Goal: Task Accomplishment & Management: Use online tool/utility

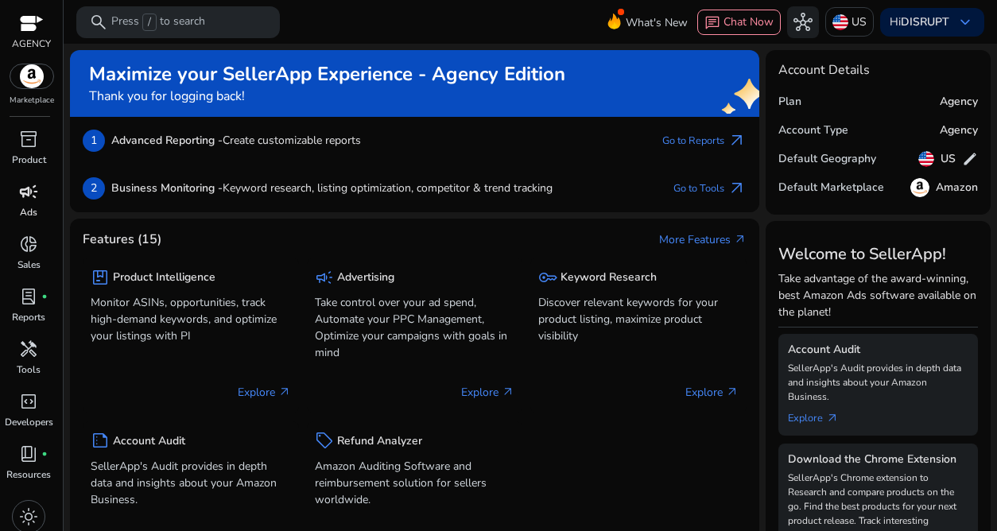
click at [21, 199] on span "campaign" at bounding box center [28, 191] width 19 height 19
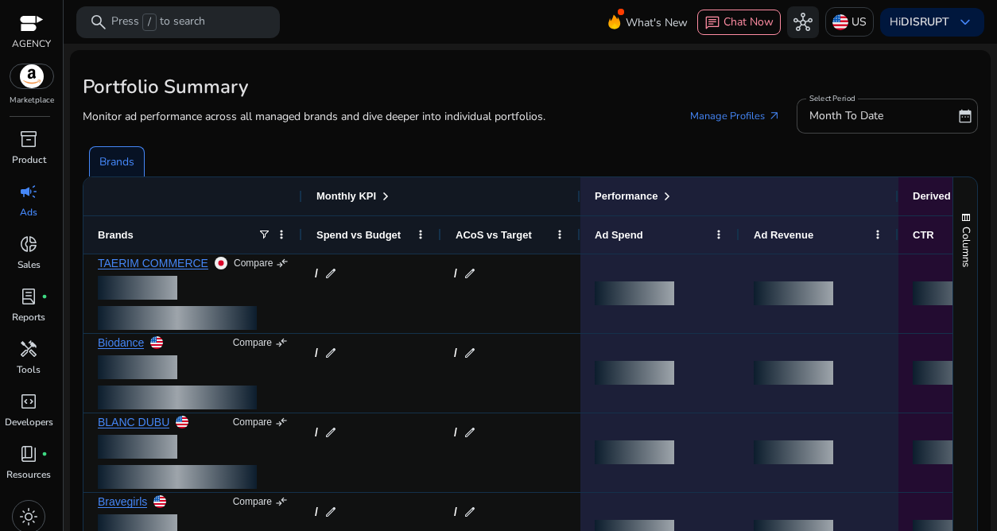
scroll to position [139, 0]
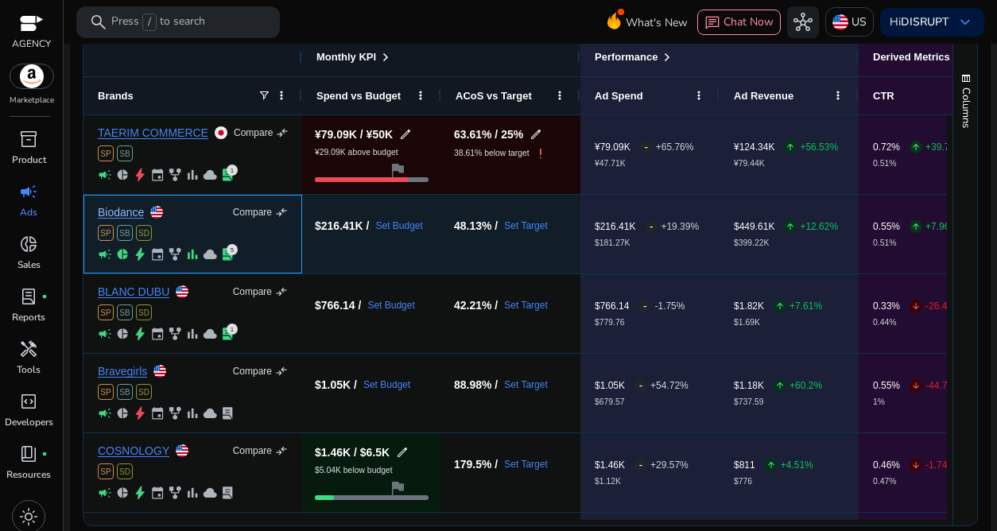
click at [128, 212] on link "Biodance" at bounding box center [121, 213] width 46 height 12
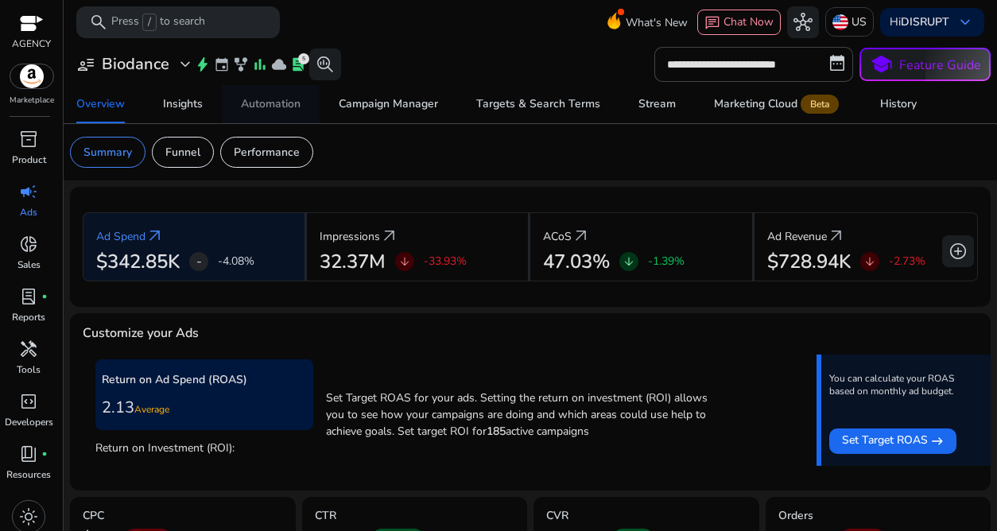
click at [256, 103] on div "Automation" at bounding box center [271, 104] width 60 height 11
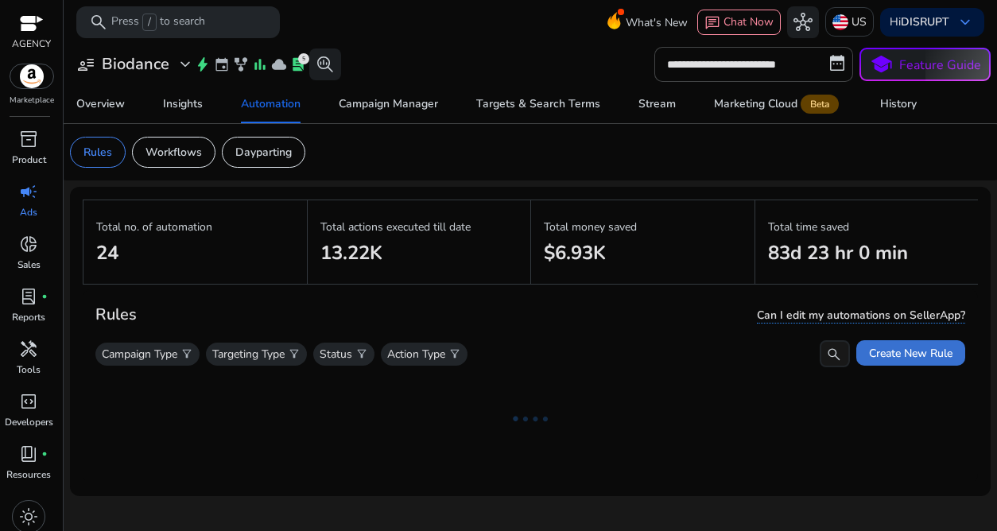
click at [833, 362] on span at bounding box center [910, 353] width 109 height 38
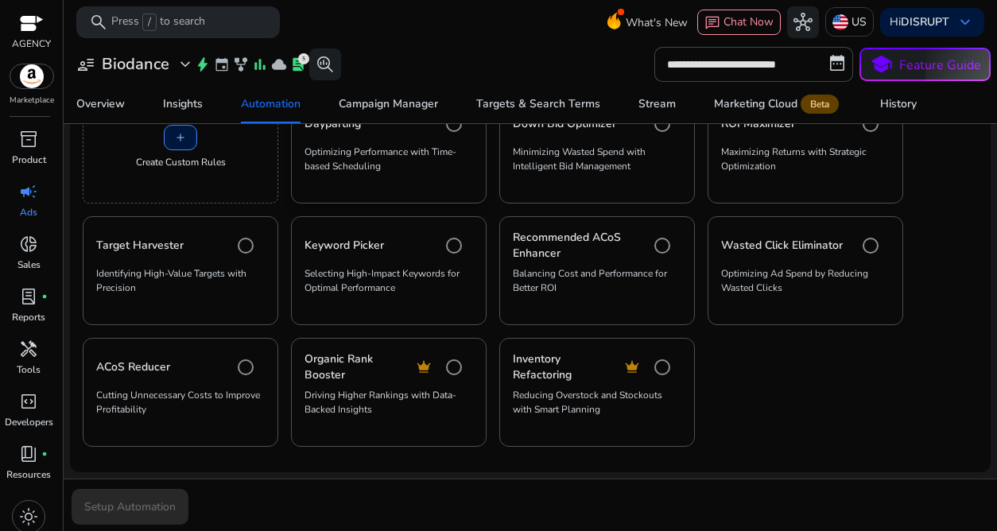
scroll to position [18, 0]
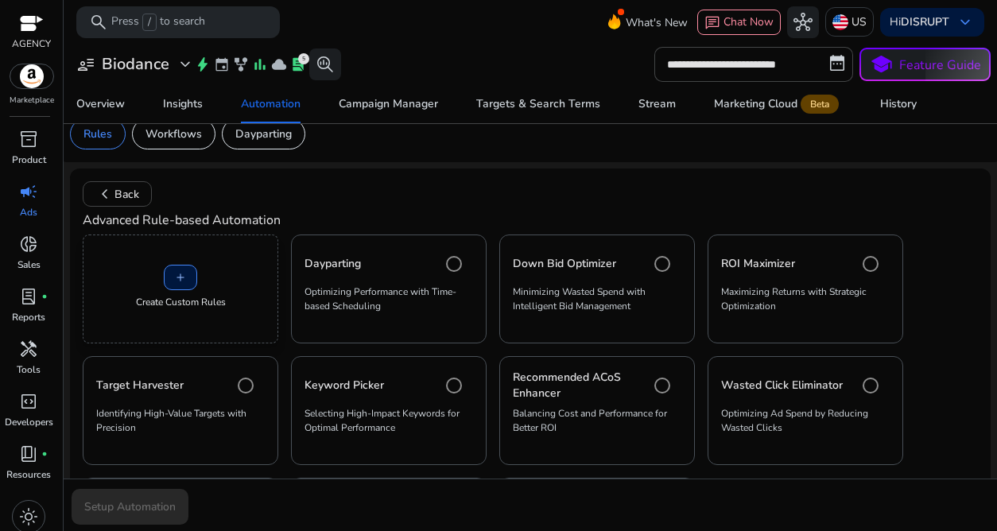
click at [142, 277] on div "add Create Custom Rules" at bounding box center [181, 289] width 196 height 109
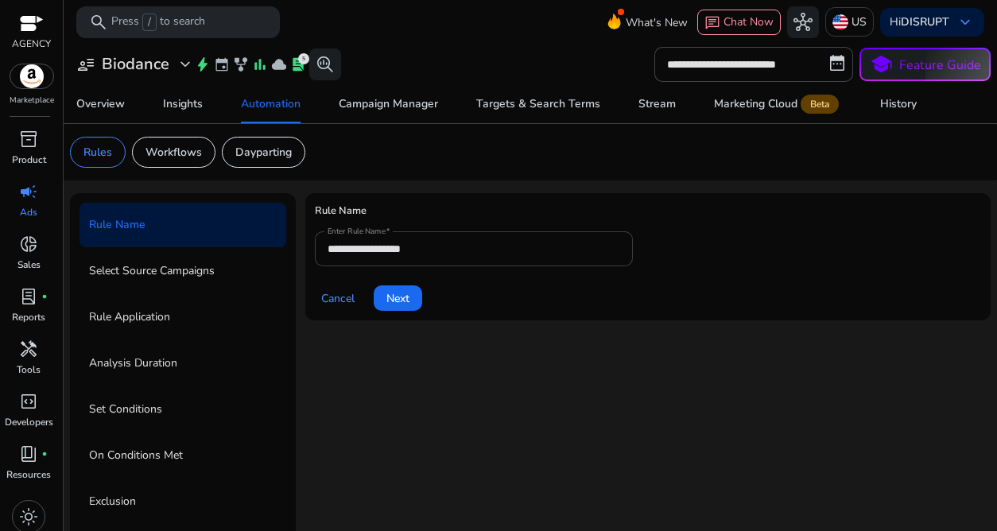
click at [429, 258] on div "**********" at bounding box center [474, 248] width 293 height 35
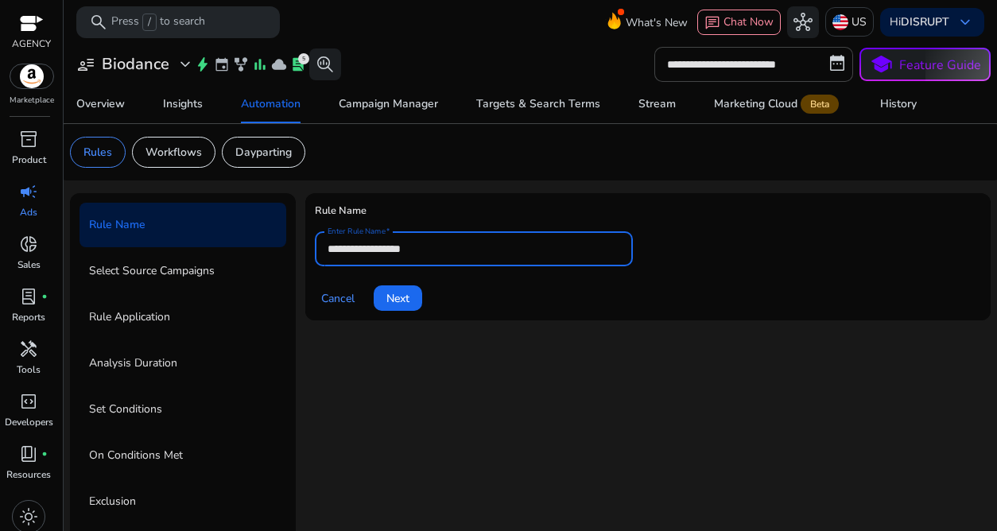
click at [439, 246] on input "**********" at bounding box center [474, 248] width 293 height 17
click at [329, 249] on input "**********" at bounding box center [474, 248] width 293 height 17
click at [573, 251] on input "**********" at bounding box center [474, 248] width 293 height 17
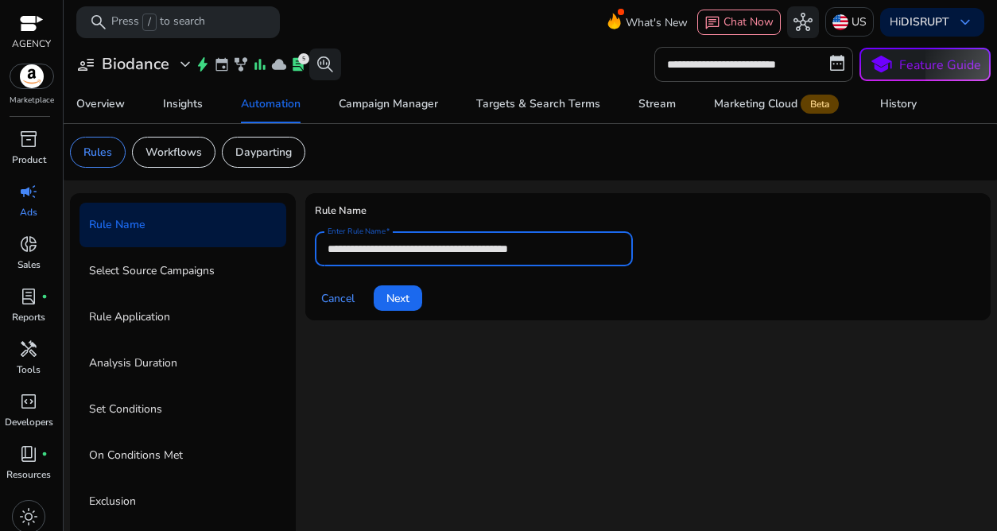
click at [519, 247] on input "**********" at bounding box center [474, 248] width 293 height 17
type input "**********"
click at [387, 305] on span "Next" at bounding box center [397, 298] width 23 height 17
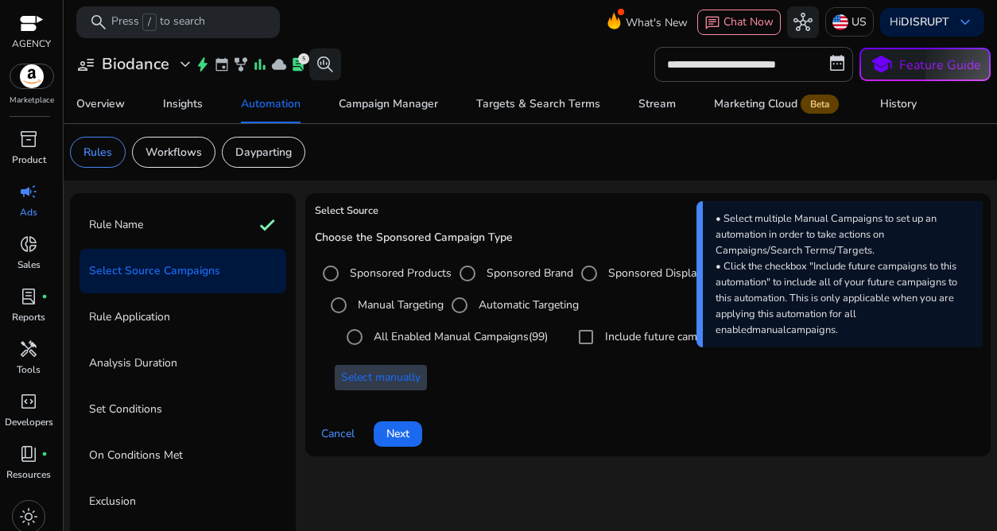
click at [403, 387] on span at bounding box center [381, 378] width 92 height 38
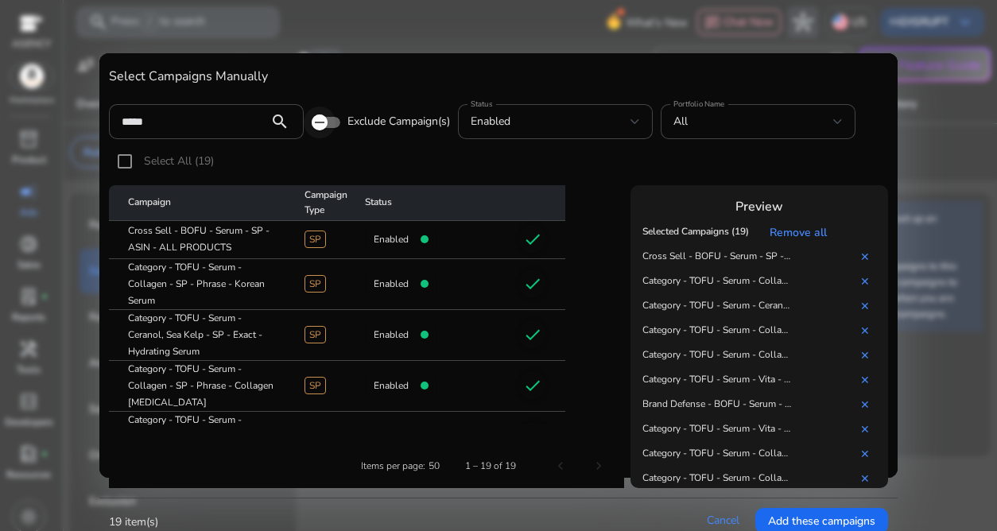
click at [316, 117] on icon "button" at bounding box center [320, 122] width 14 height 14
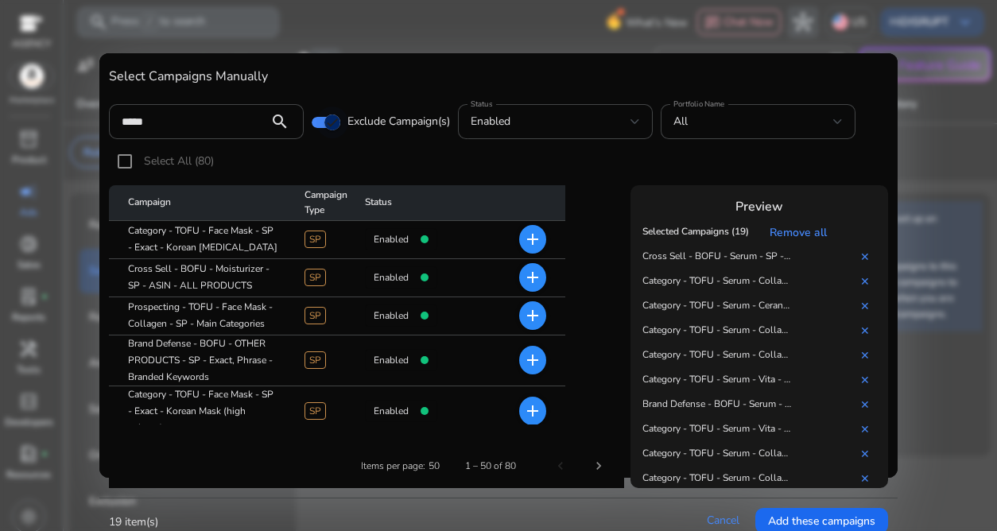
click at [317, 125] on span "button" at bounding box center [332, 123] width 32 height 32
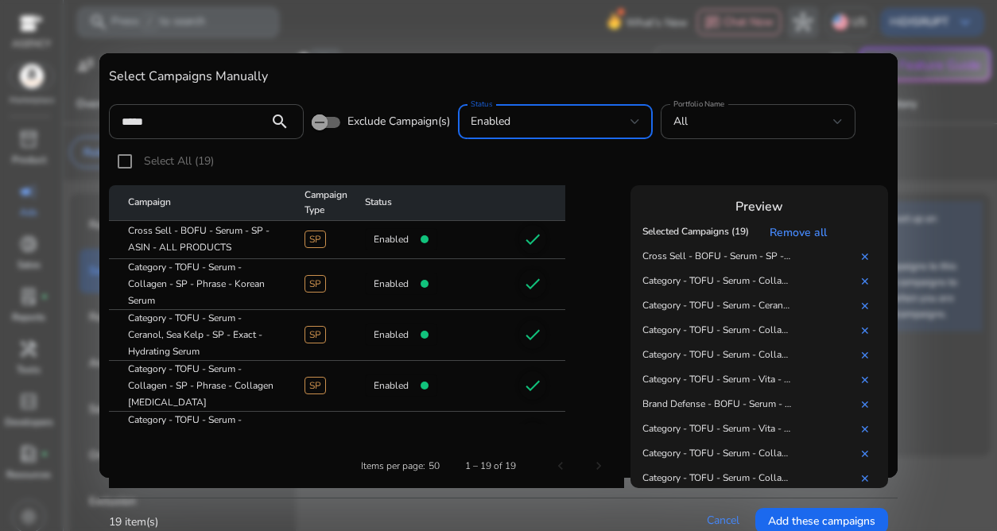
click at [528, 122] on div "enabled" at bounding box center [551, 121] width 160 height 17
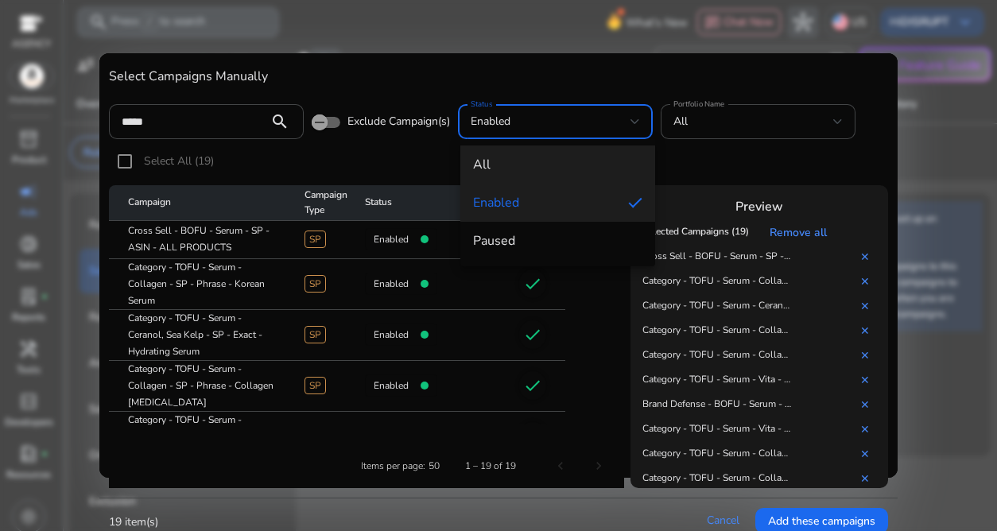
click at [514, 164] on span "all" at bounding box center [557, 164] width 169 height 17
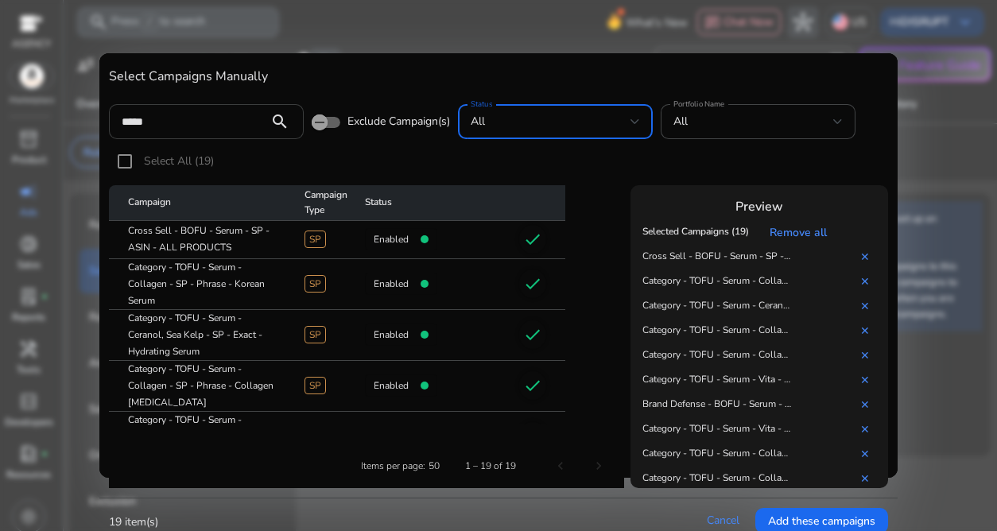
click at [230, 124] on input "*****" at bounding box center [189, 121] width 134 height 17
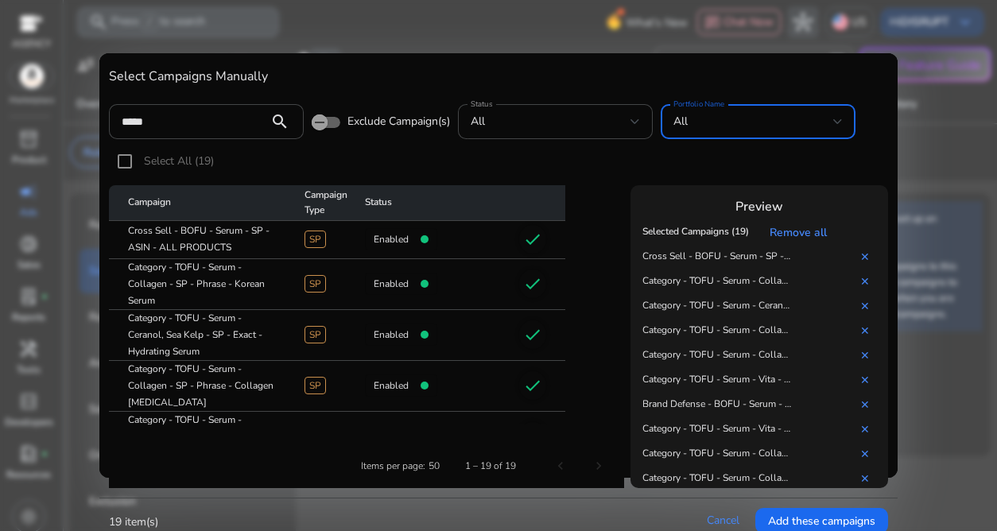
click at [754, 120] on div "All" at bounding box center [754, 121] width 160 height 17
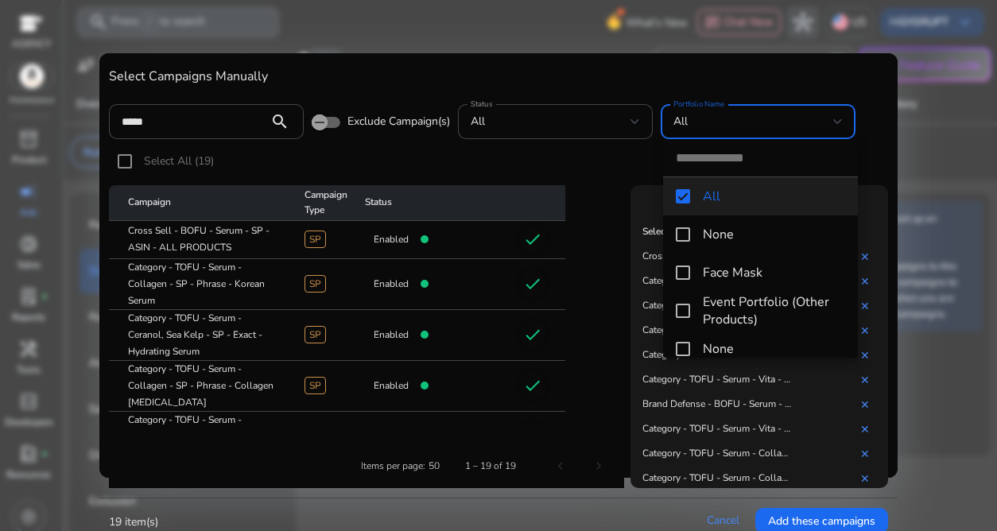
click at [539, 165] on div at bounding box center [498, 265] width 997 height 531
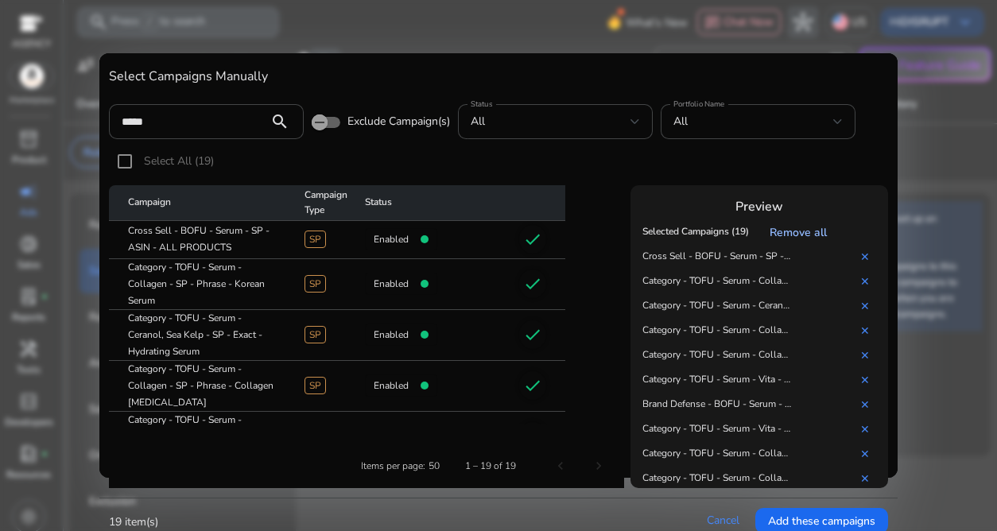
click at [821, 230] on link "Remove all" at bounding box center [802, 232] width 64 height 15
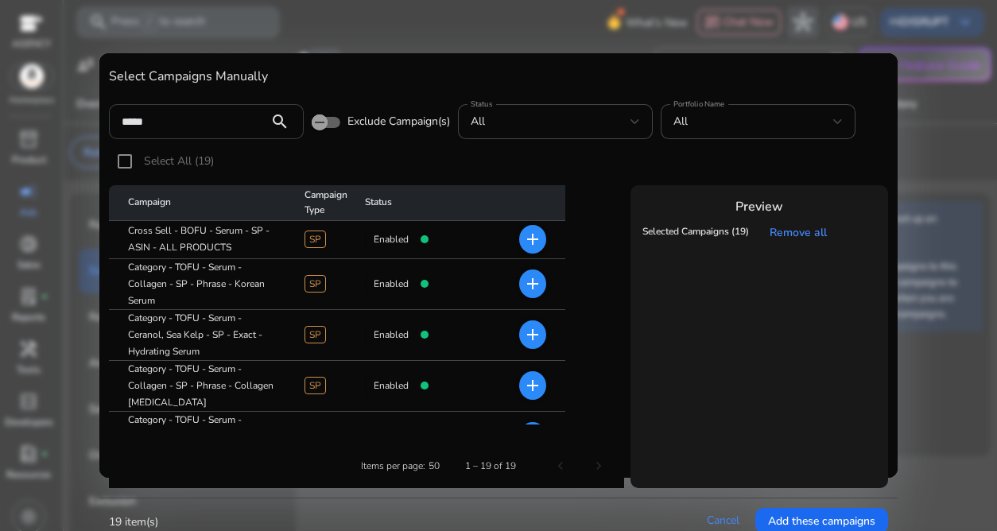
click at [200, 119] on input "*****" at bounding box center [189, 121] width 134 height 17
click at [333, 123] on span "button" at bounding box center [320, 123] width 32 height 32
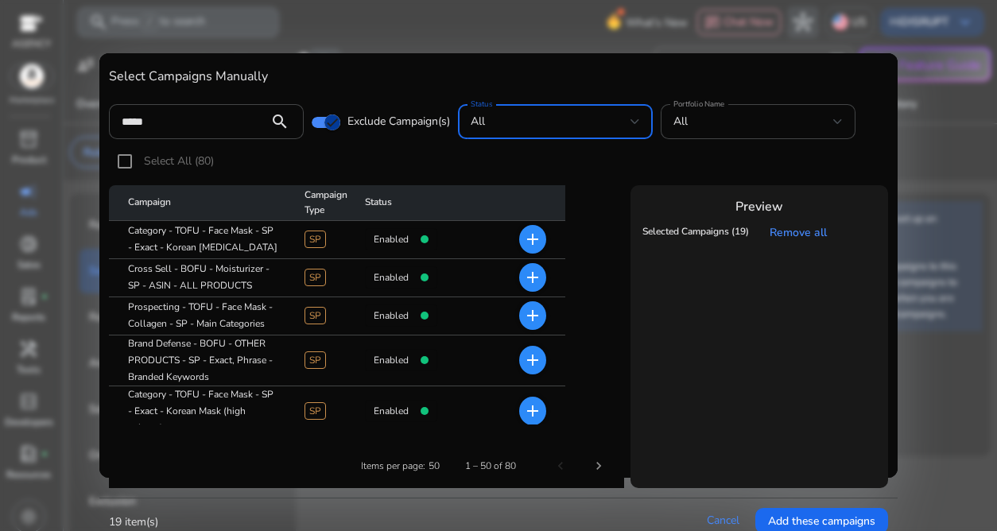
click at [479, 126] on span "all" at bounding box center [478, 121] width 14 height 15
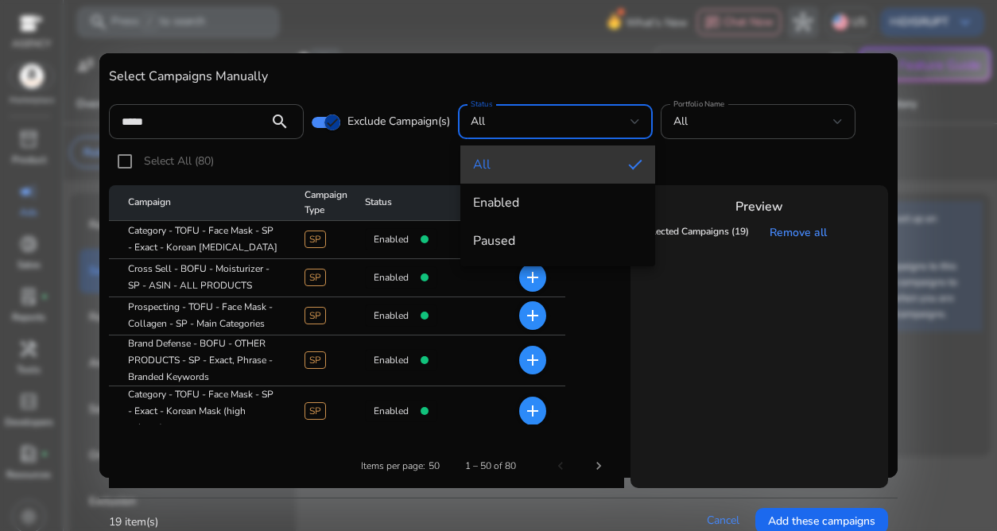
click at [491, 158] on span "all" at bounding box center [544, 164] width 142 height 17
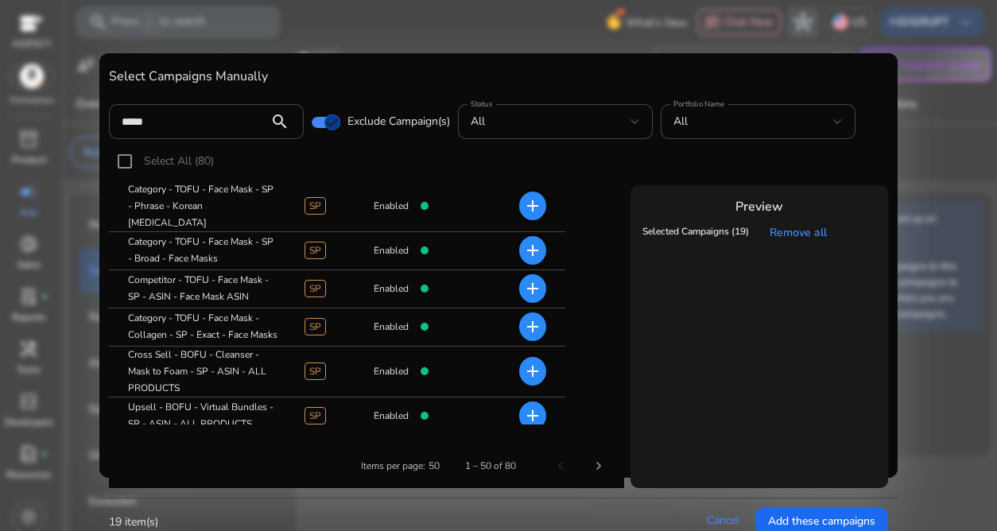
scroll to position [332, 0]
click at [247, 113] on input "*****" at bounding box center [189, 121] width 134 height 17
click at [330, 125] on icon "button" at bounding box center [332, 122] width 14 height 14
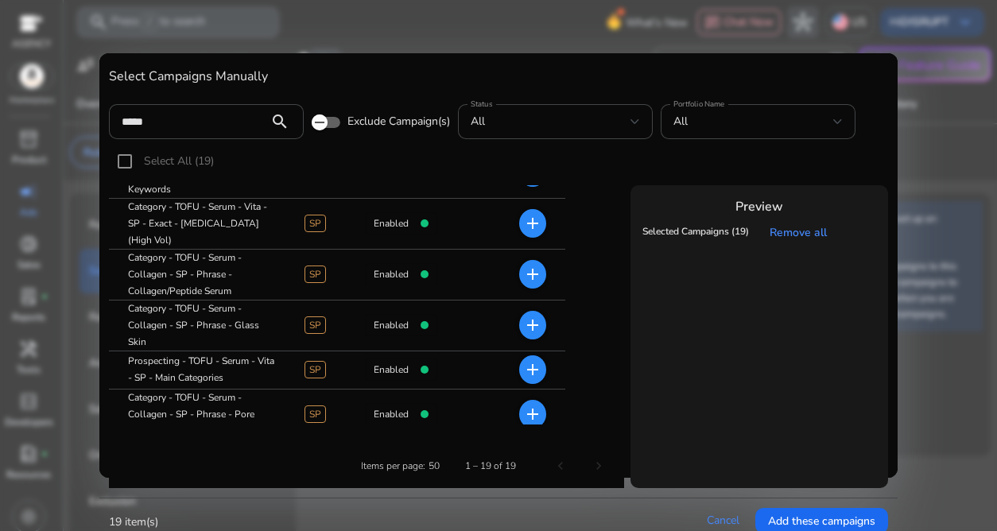
scroll to position [674, 0]
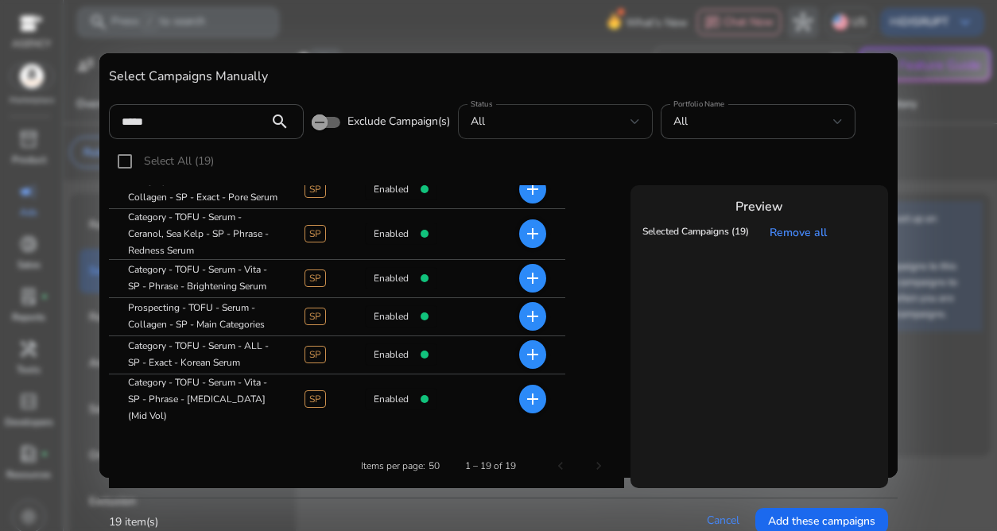
click at [494, 124] on div "all" at bounding box center [551, 121] width 160 height 17
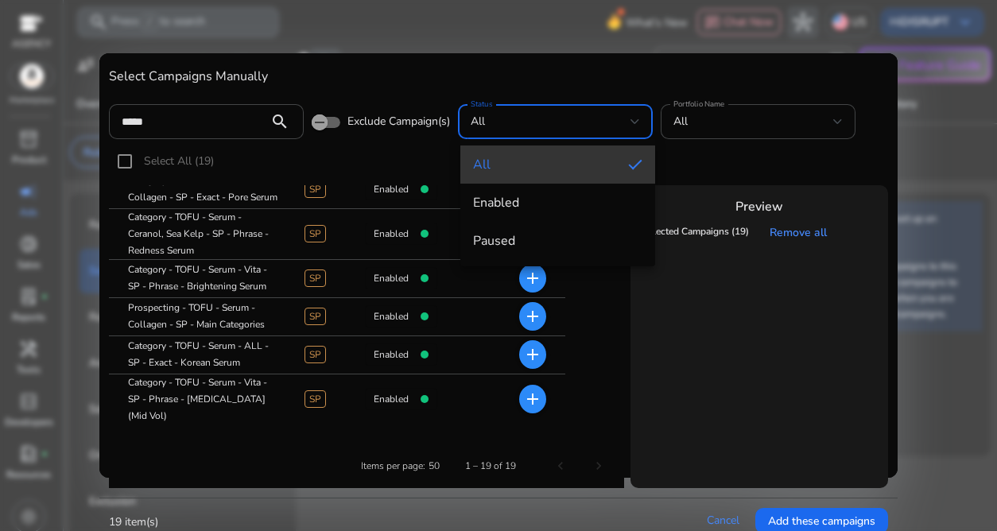
click at [527, 161] on span "all" at bounding box center [544, 164] width 142 height 17
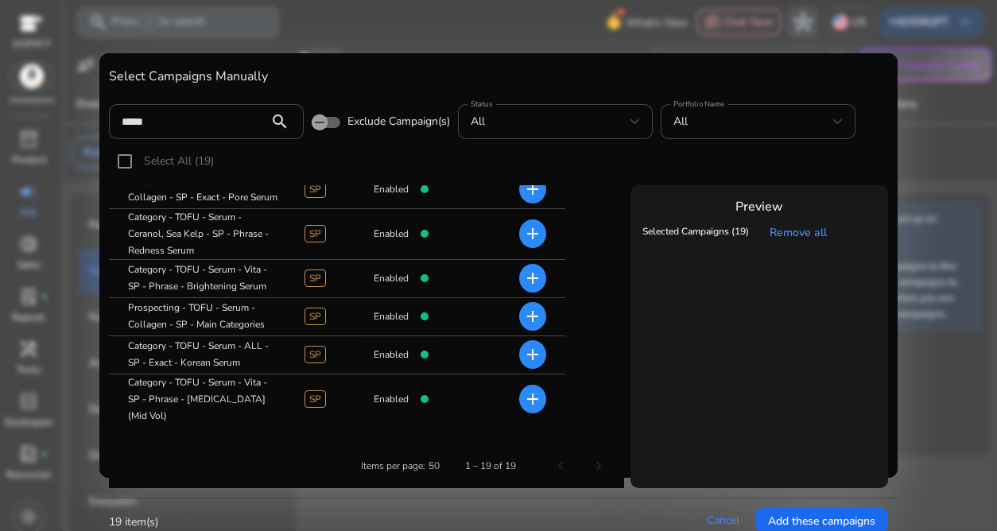
click at [604, 447] on div "1 – 19 of 19" at bounding box center [532, 466] width 172 height 38
click at [745, 122] on div "All" at bounding box center [754, 121] width 160 height 17
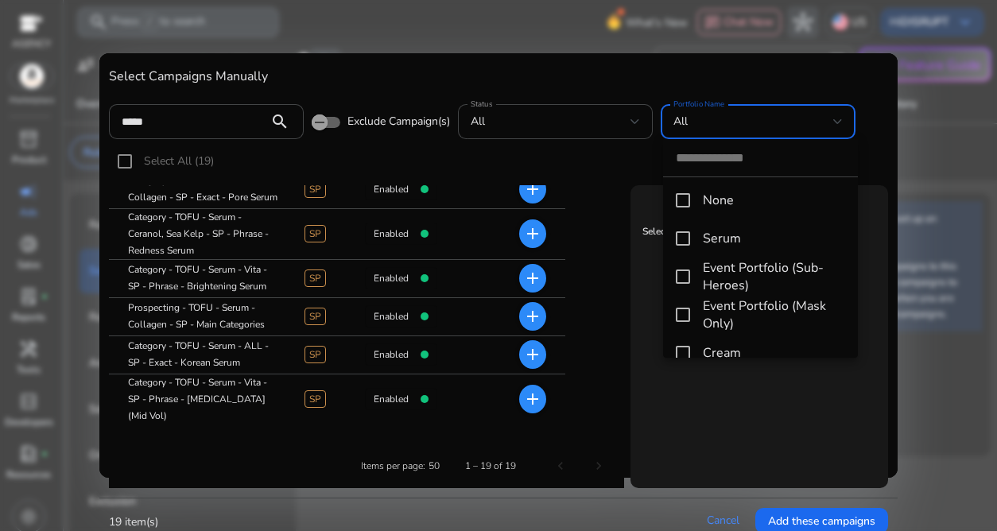
scroll to position [146, 0]
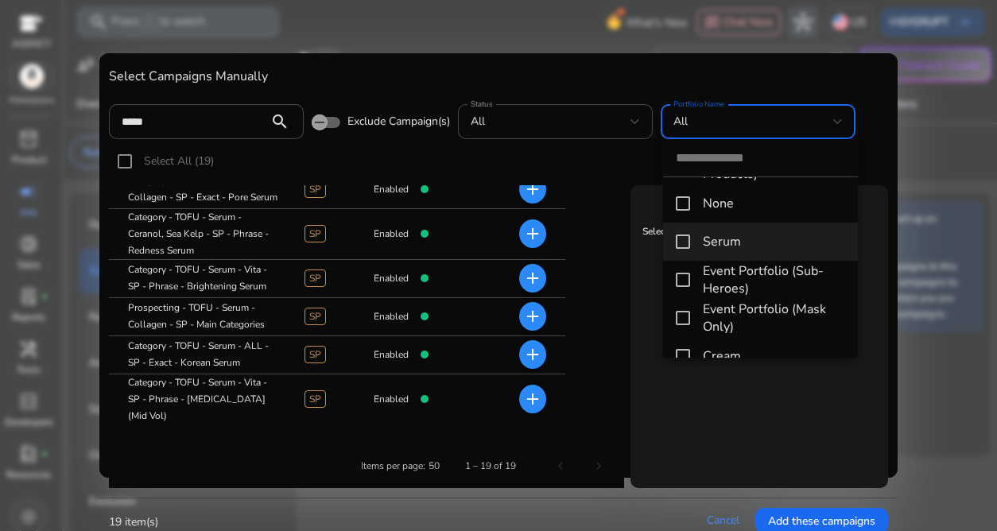
click at [742, 243] on span "Serum" at bounding box center [774, 241] width 142 height 17
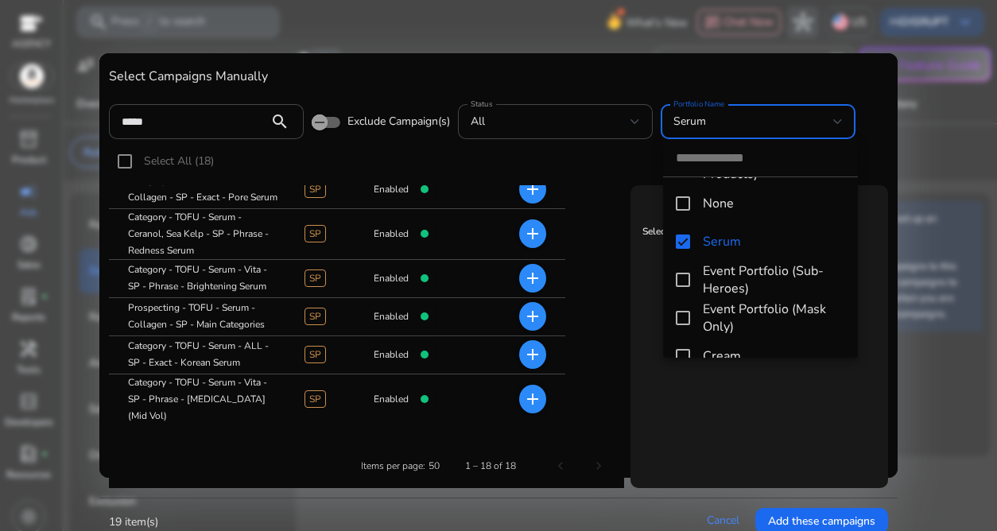
click at [549, 153] on div at bounding box center [498, 265] width 997 height 531
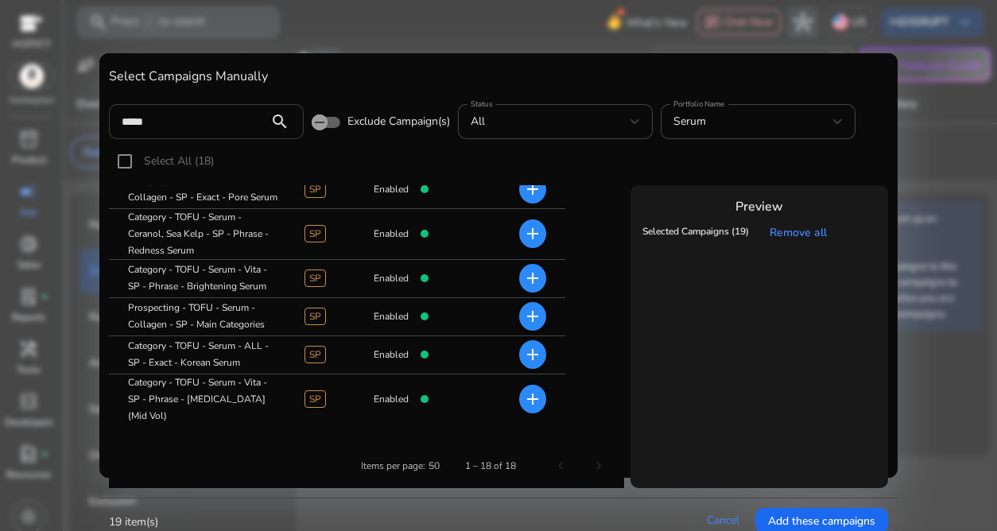
click at [301, 129] on div "search" at bounding box center [280, 121] width 48 height 19
click at [316, 125] on icon "button" at bounding box center [320, 122] width 14 height 14
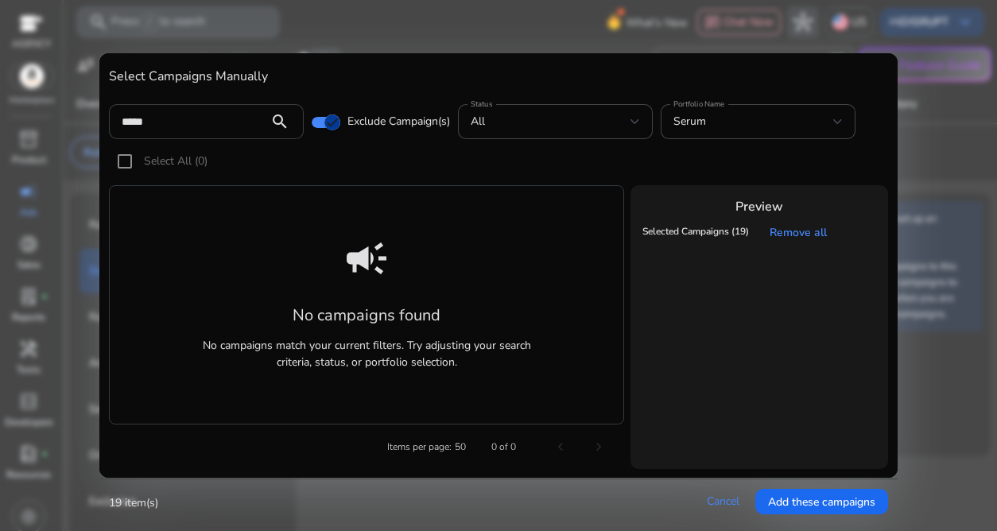
click at [253, 118] on input "*****" at bounding box center [189, 121] width 134 height 17
click at [250, 118] on input "*****" at bounding box center [189, 121] width 134 height 17
type input "*"
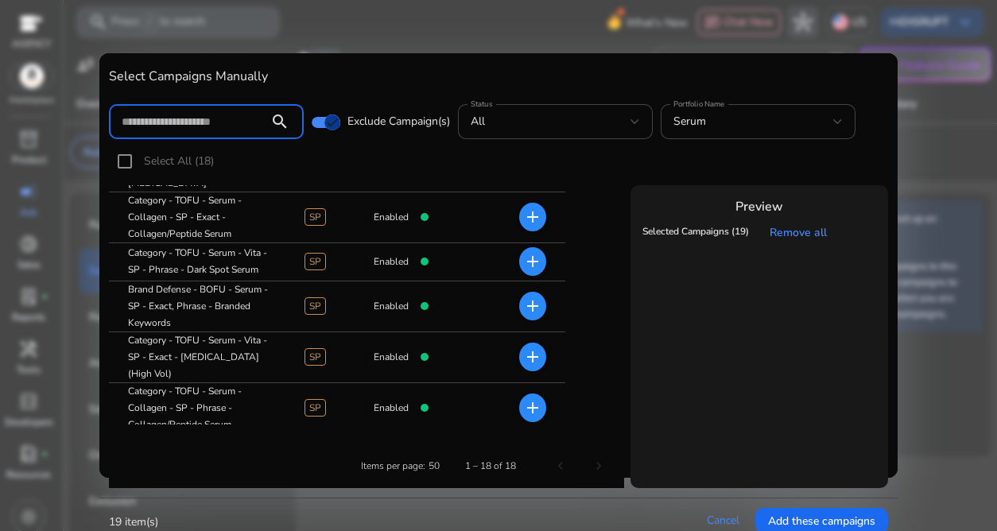
scroll to position [0, 0]
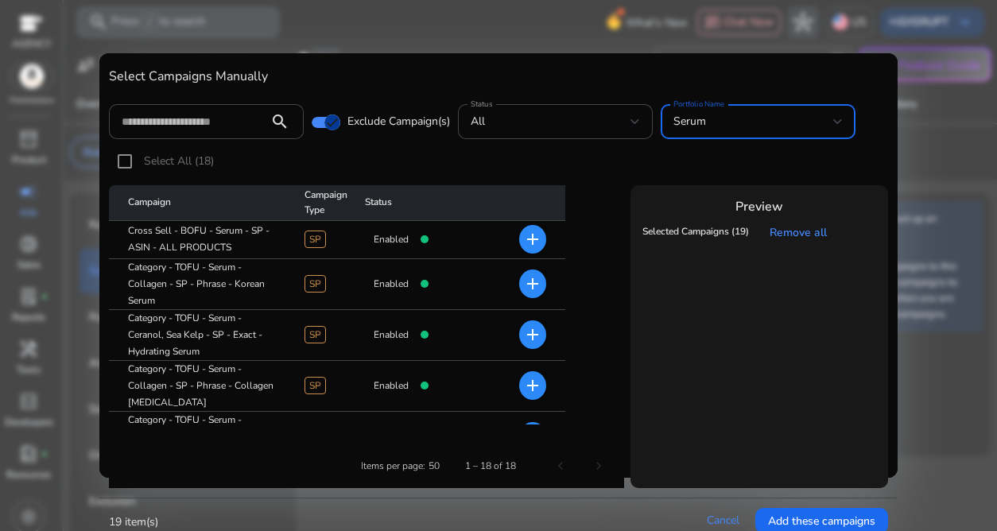
click at [699, 118] on span "Serum" at bounding box center [690, 121] width 33 height 15
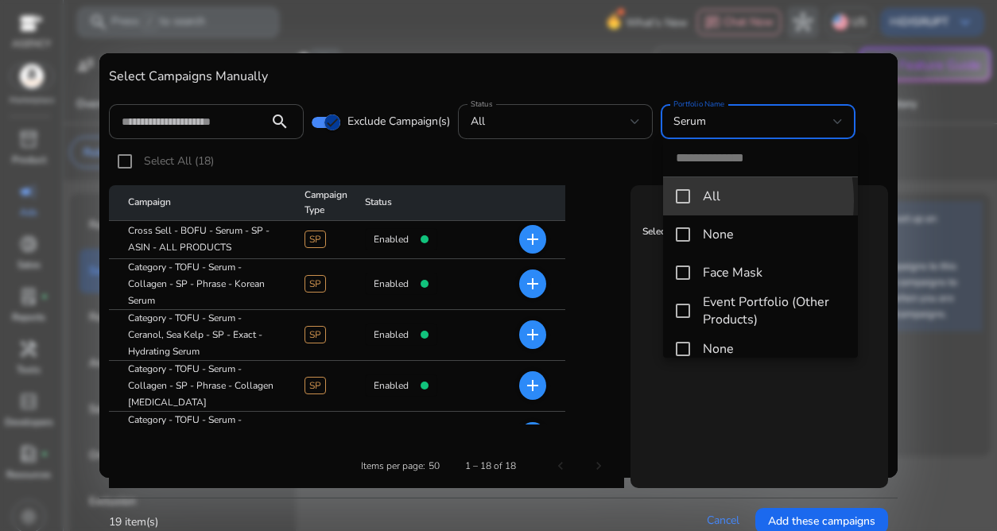
click at [686, 201] on mat-pseudo-checkbox at bounding box center [683, 196] width 14 height 14
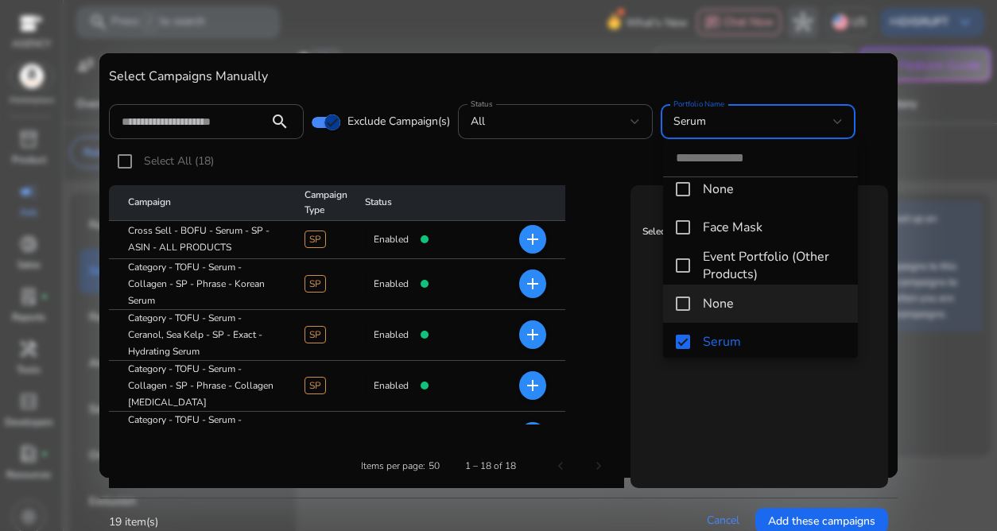
scroll to position [134, 0]
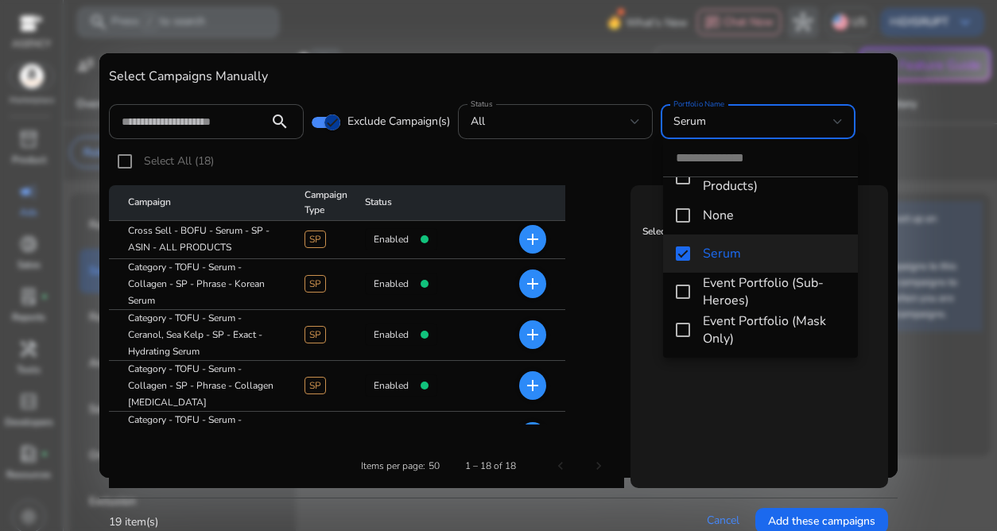
click at [685, 250] on mat-pseudo-checkbox at bounding box center [683, 254] width 14 height 14
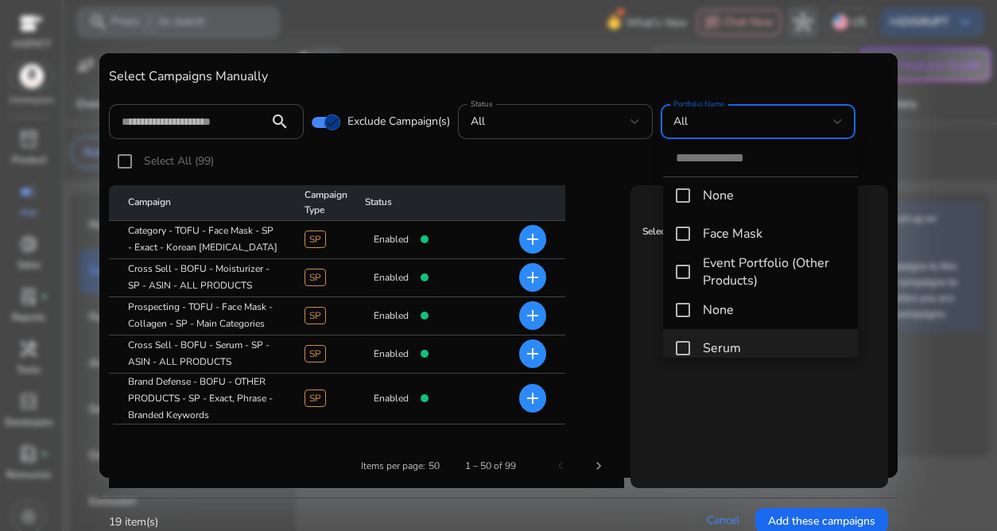
scroll to position [0, 0]
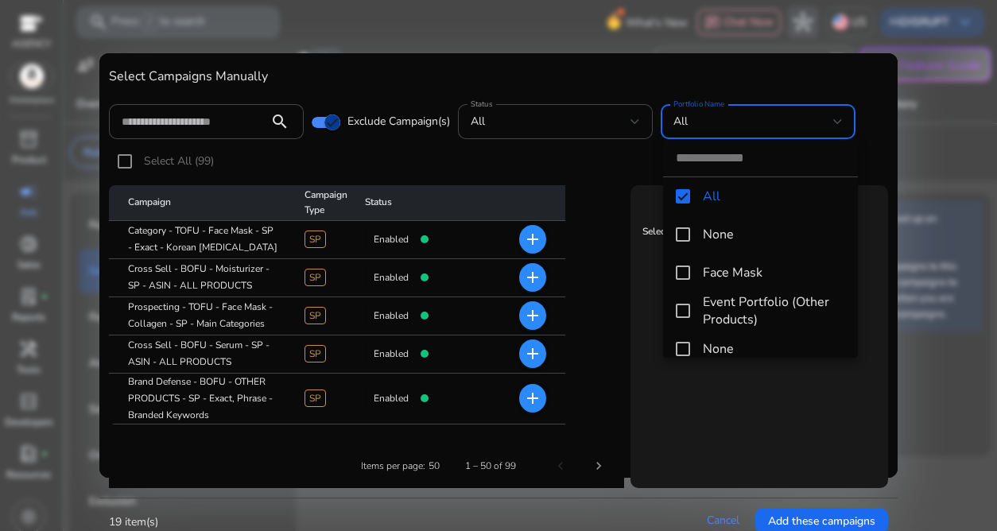
click at [596, 128] on div at bounding box center [498, 265] width 997 height 531
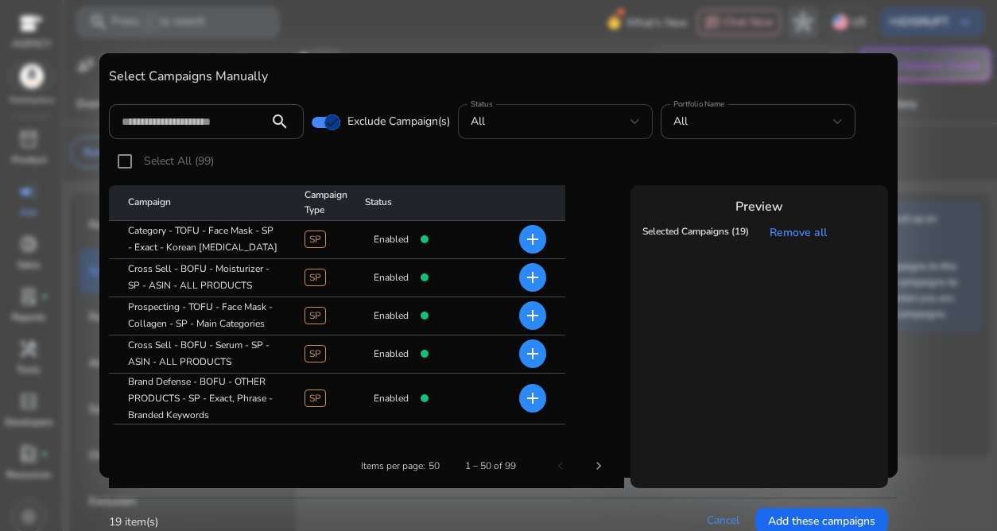
click at [588, 122] on div "all" at bounding box center [551, 121] width 160 height 17
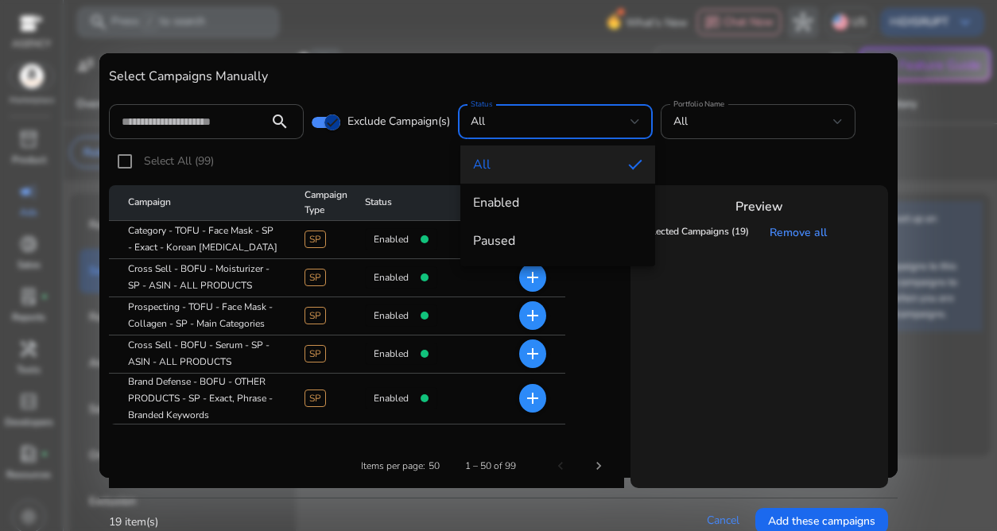
click at [541, 165] on span "all" at bounding box center [544, 164] width 142 height 17
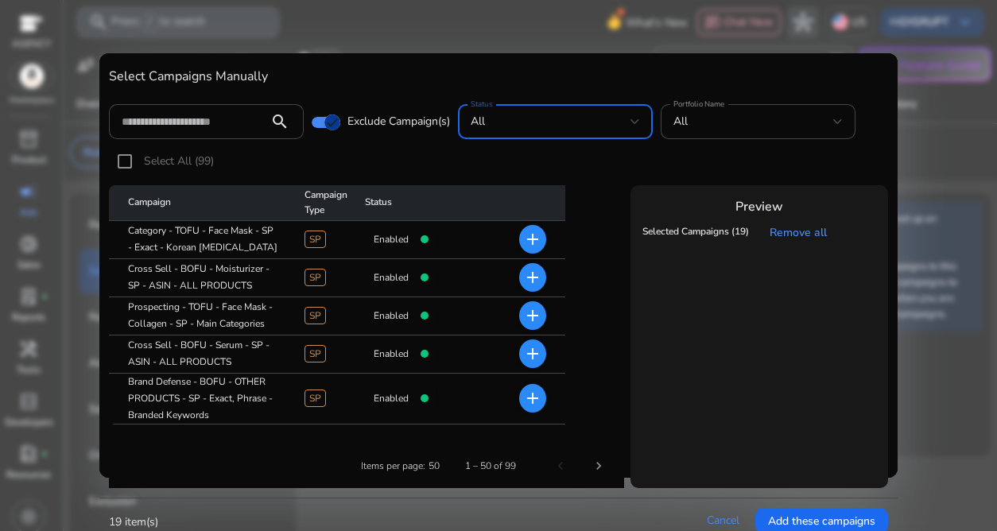
click at [550, 127] on div "all" at bounding box center [551, 121] width 160 height 17
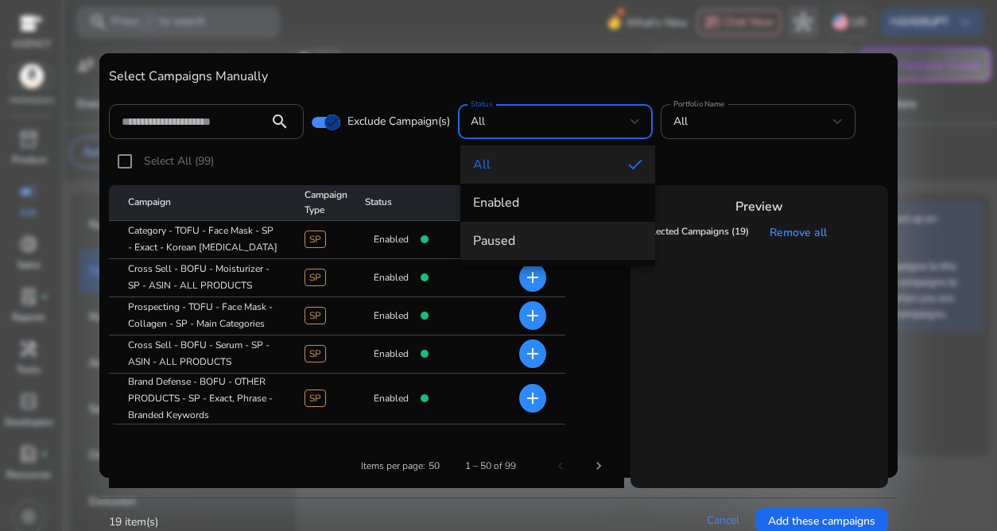
click at [534, 241] on span "paused" at bounding box center [557, 240] width 169 height 17
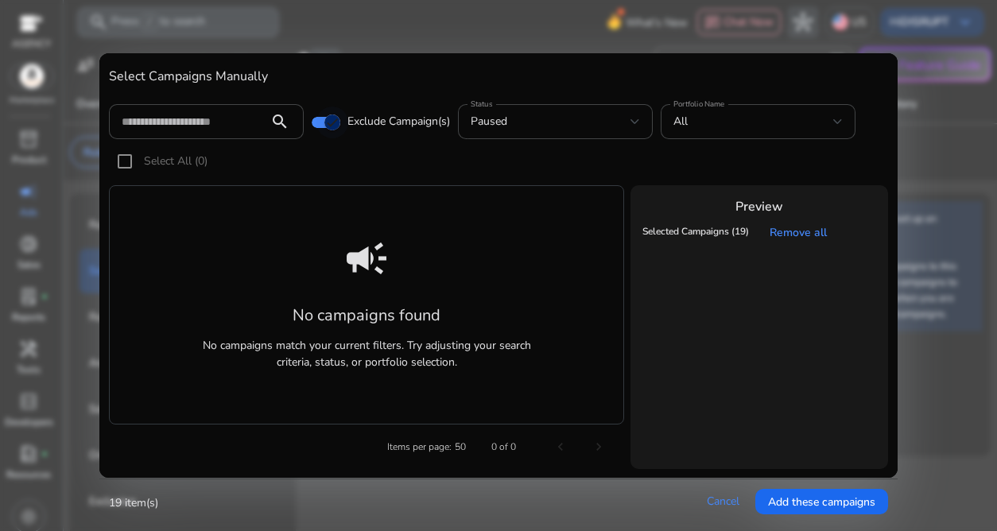
click at [327, 124] on icon "button" at bounding box center [332, 122] width 14 height 14
click at [321, 169] on div "Select All (0)" at bounding box center [498, 166] width 778 height 40
click at [204, 128] on input at bounding box center [189, 121] width 134 height 17
click at [512, 128] on div "paused" at bounding box center [551, 121] width 160 height 17
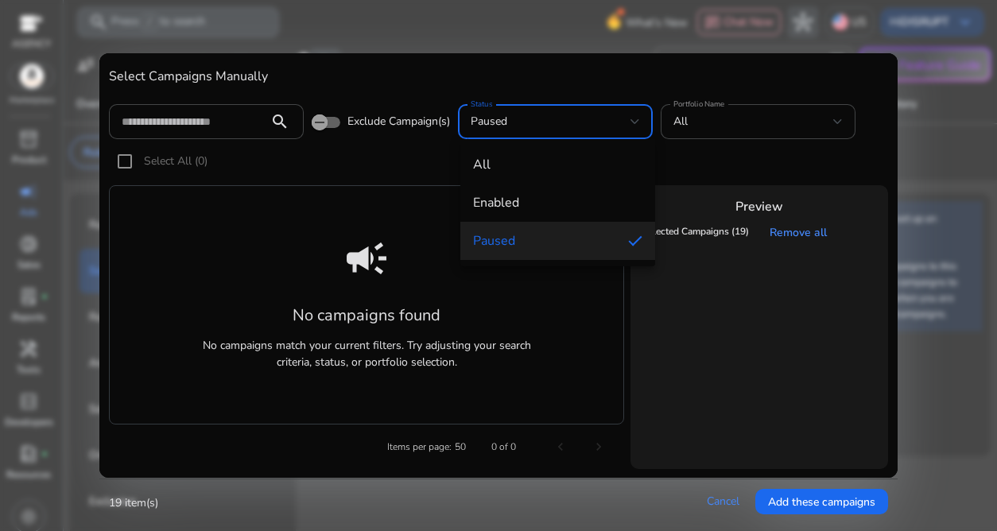
click at [809, 230] on div at bounding box center [498, 265] width 997 height 531
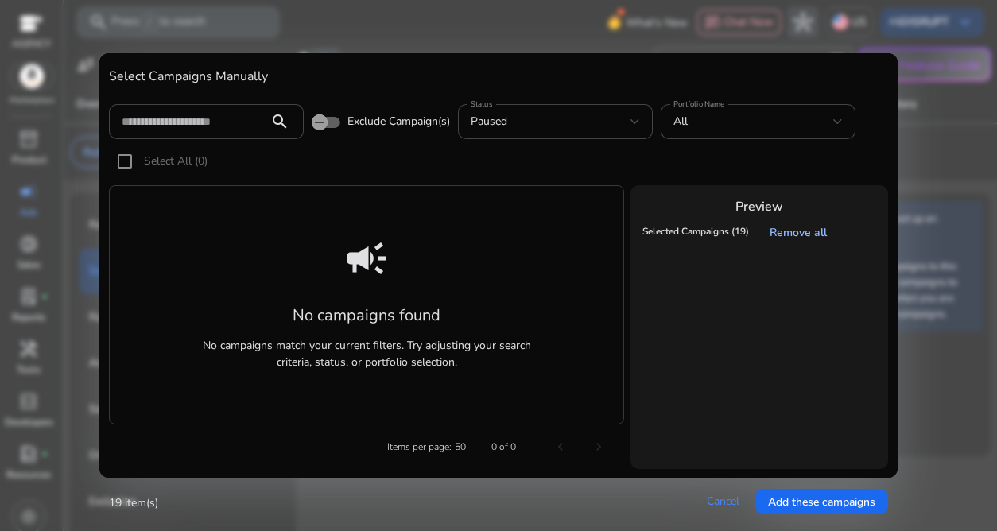
click at [808, 231] on link "Remove all" at bounding box center [802, 232] width 64 height 15
click at [833, 235] on tr "Selected Campaigns (19) Remove all" at bounding box center [760, 232] width 242 height 25
click at [822, 227] on link "Remove all" at bounding box center [802, 232] width 64 height 15
click at [724, 506] on link "Cancel" at bounding box center [723, 501] width 33 height 15
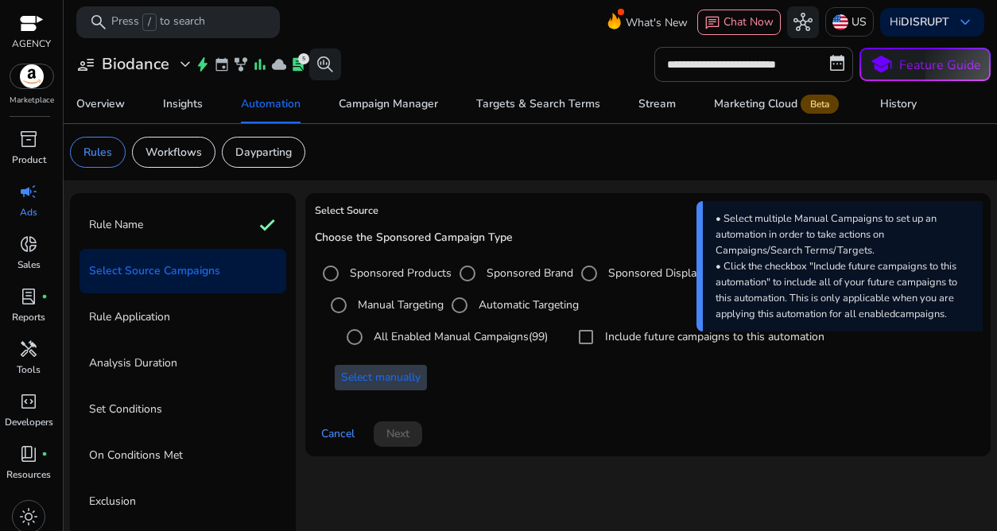
click at [386, 375] on span "Select manually" at bounding box center [381, 377] width 80 height 17
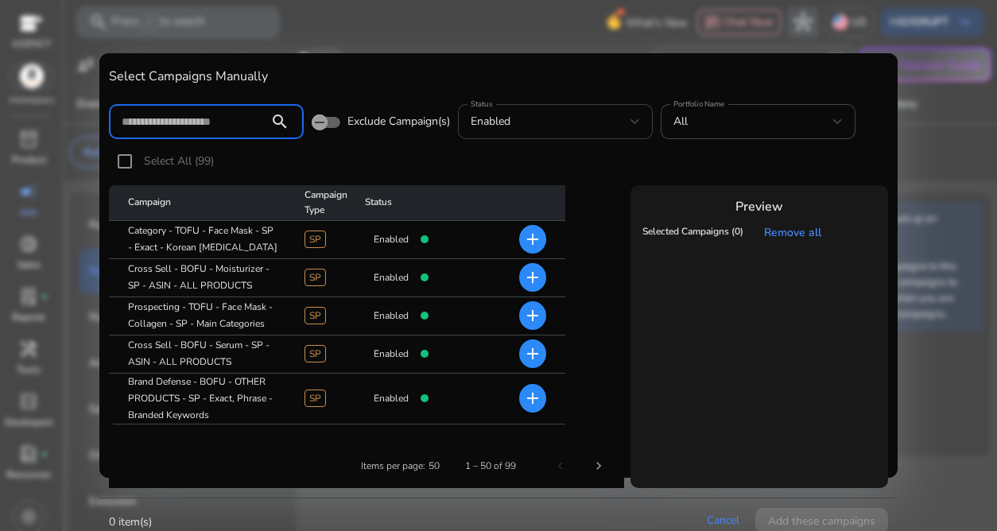
click at [553, 115] on div "enabled" at bounding box center [551, 121] width 160 height 17
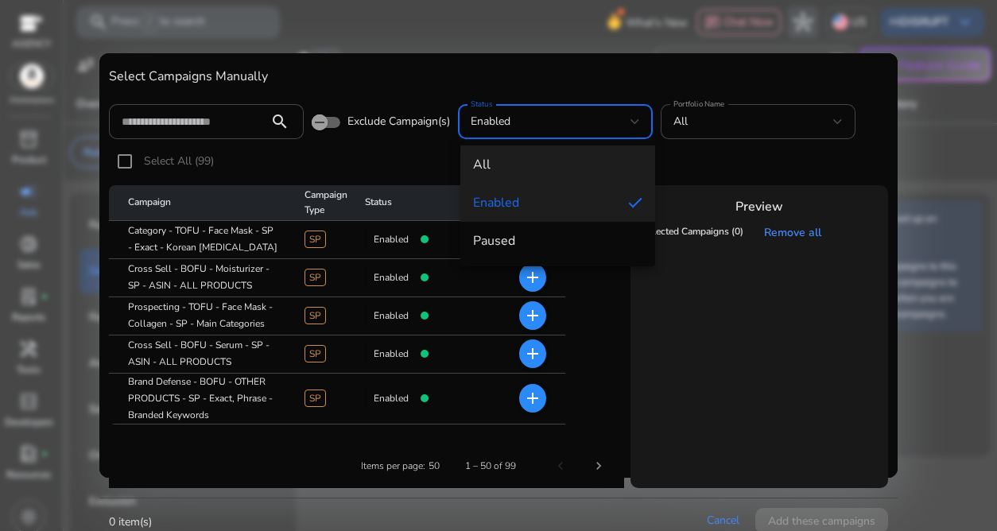
click at [536, 167] on span "all" at bounding box center [557, 164] width 169 height 17
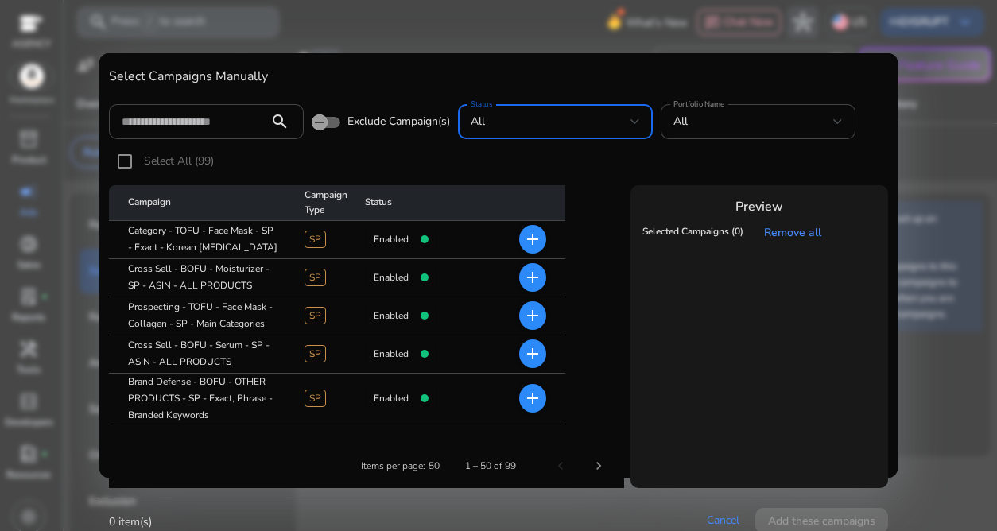
click at [538, 165] on div "Select All (99)" at bounding box center [498, 166] width 778 height 40
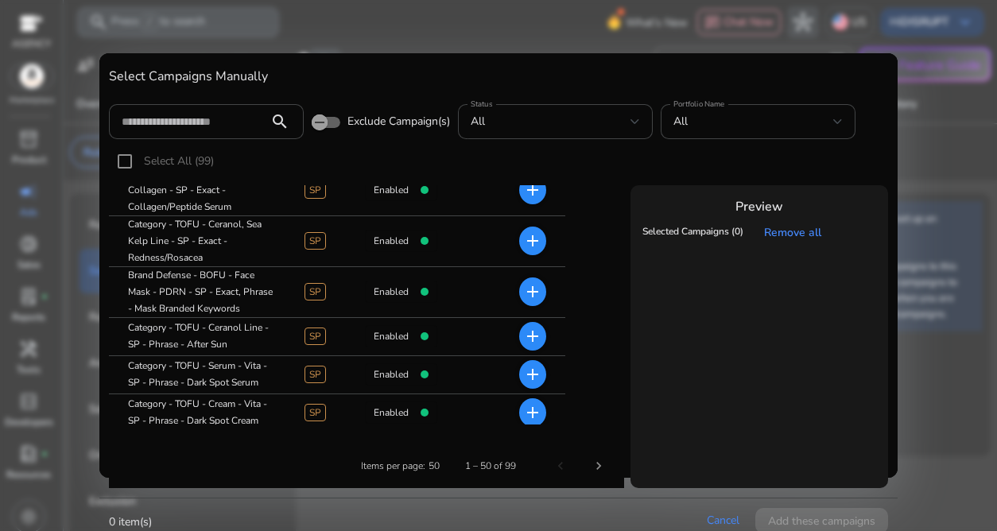
scroll to position [1005, 0]
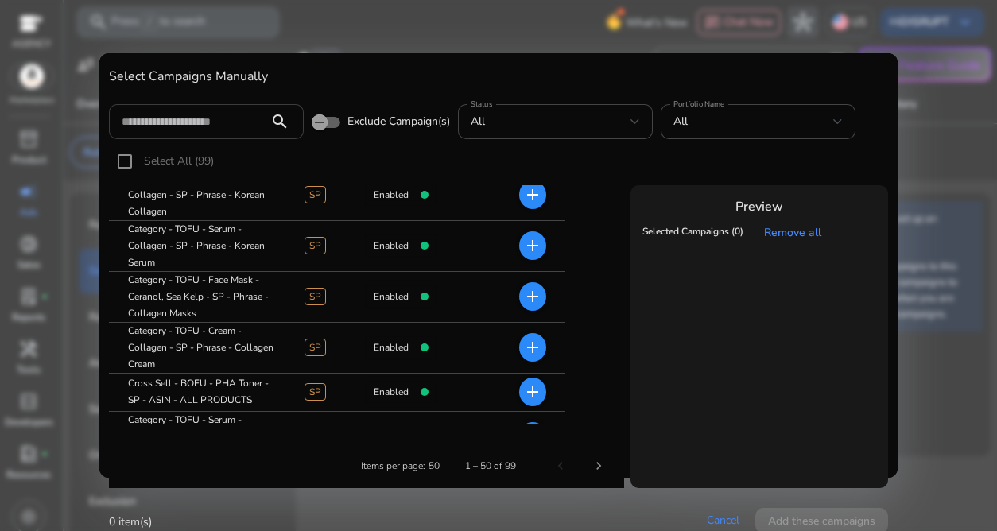
click at [210, 128] on input at bounding box center [189, 121] width 134 height 17
click at [212, 121] on input at bounding box center [189, 121] width 134 height 17
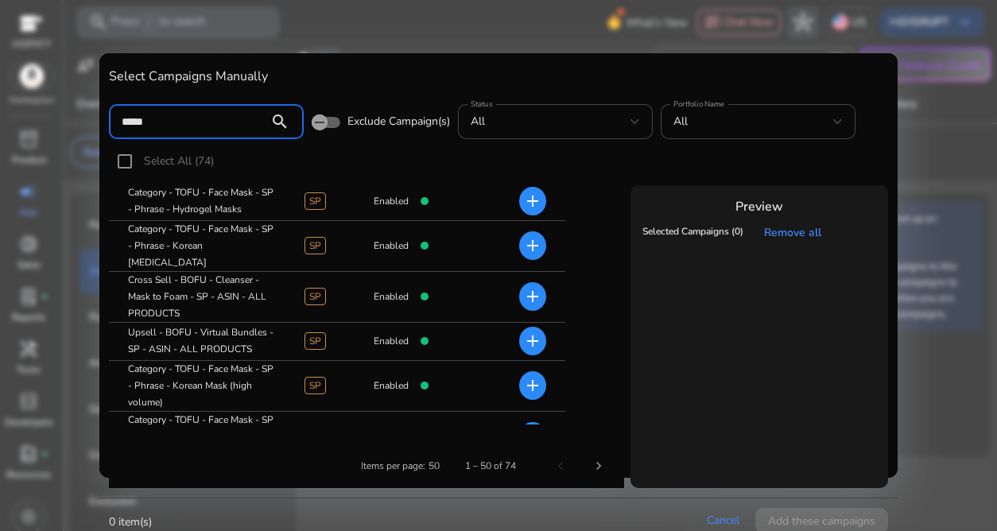
scroll to position [51, 0]
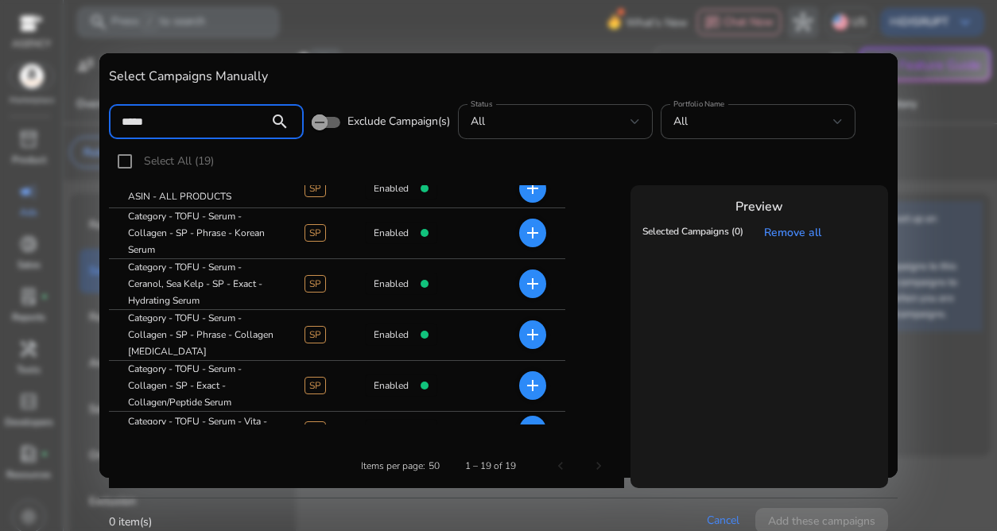
type input "*****"
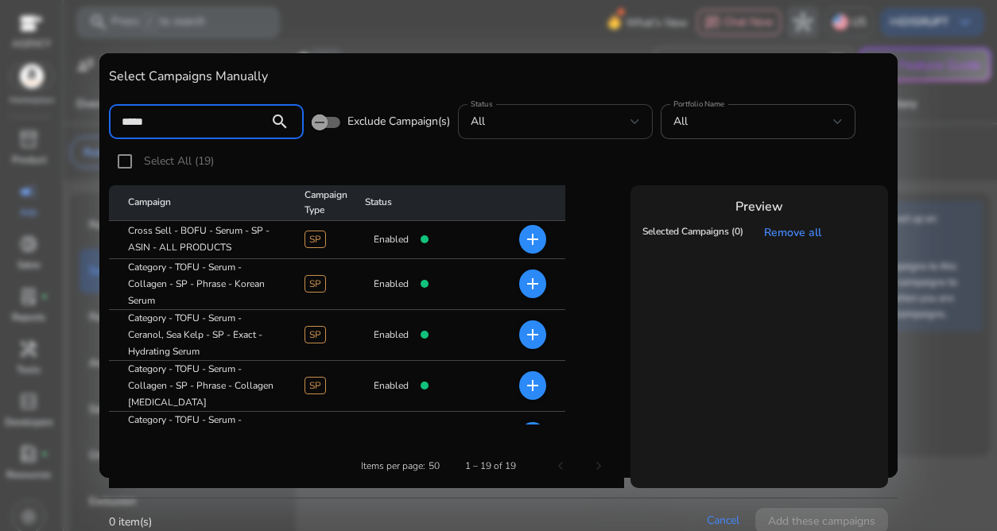
click at [557, 126] on div "all" at bounding box center [551, 121] width 160 height 17
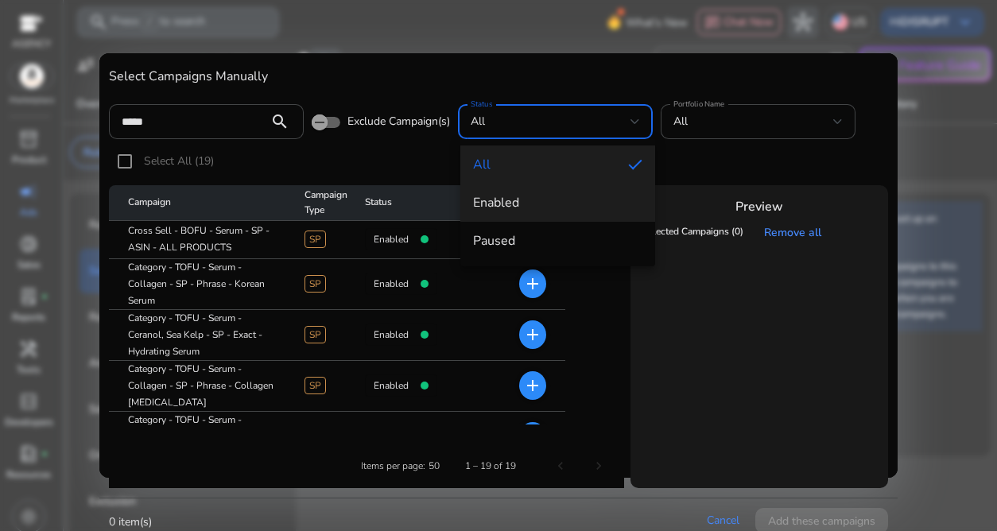
click at [560, 204] on span "enabled" at bounding box center [557, 202] width 169 height 17
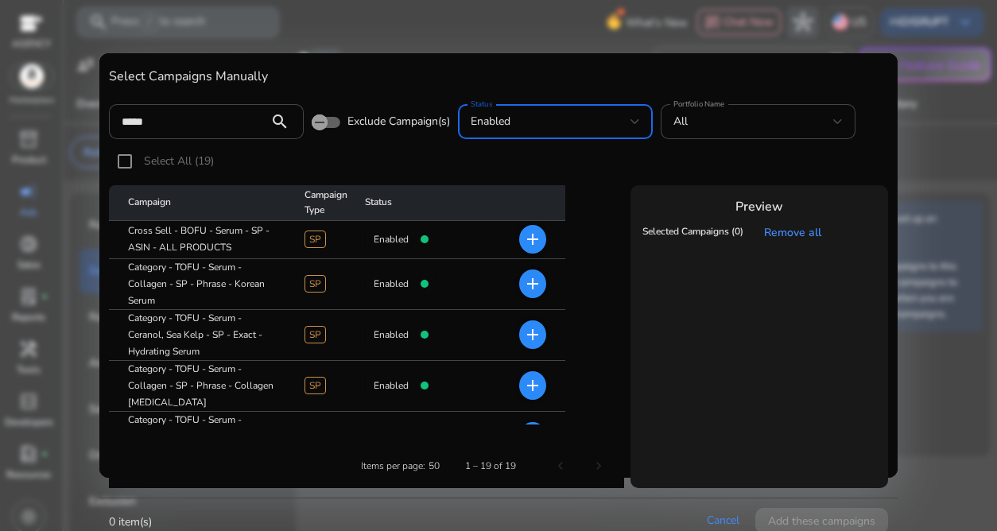
click at [543, 129] on div "enabled" at bounding box center [551, 121] width 160 height 17
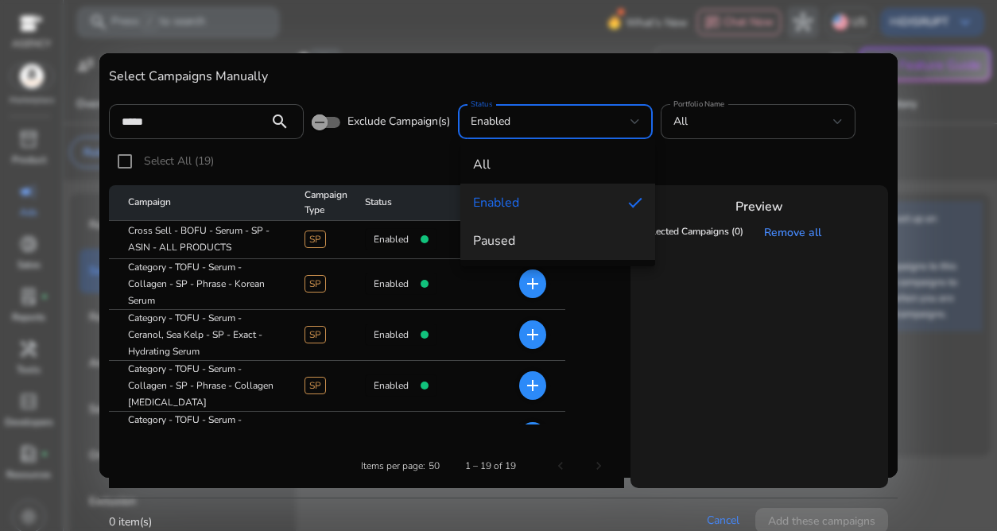
click at [510, 235] on span "paused" at bounding box center [494, 240] width 42 height 17
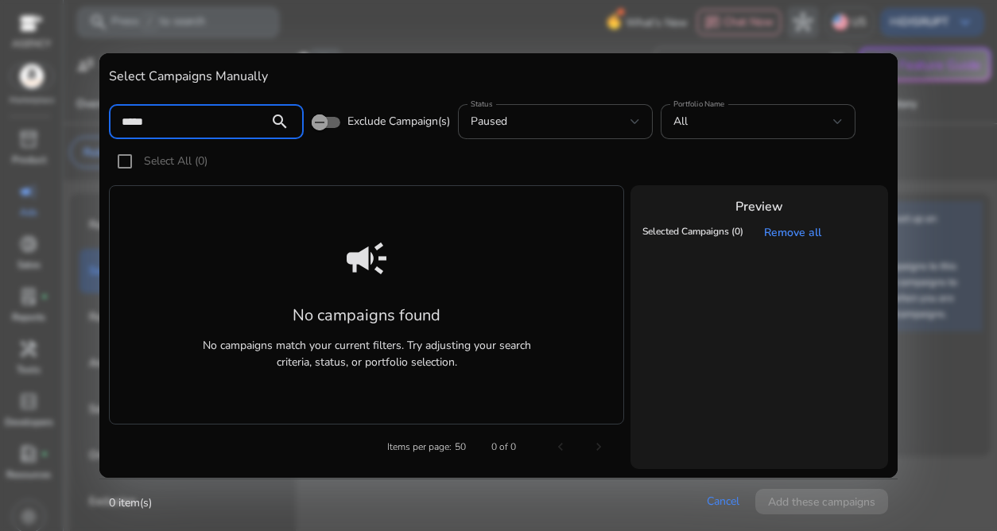
click at [244, 126] on input "*****" at bounding box center [189, 121] width 134 height 17
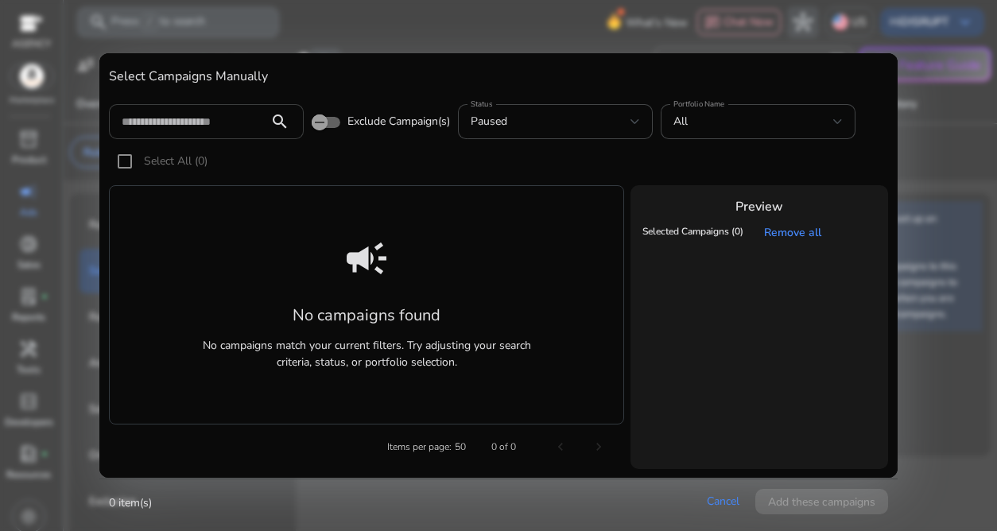
click at [279, 125] on mat-icon "search" at bounding box center [280, 121] width 38 height 19
click at [739, 489] on div "Cancel Add these campaigns" at bounding box center [797, 501] width 181 height 25
click at [728, 495] on link "Cancel" at bounding box center [723, 501] width 33 height 15
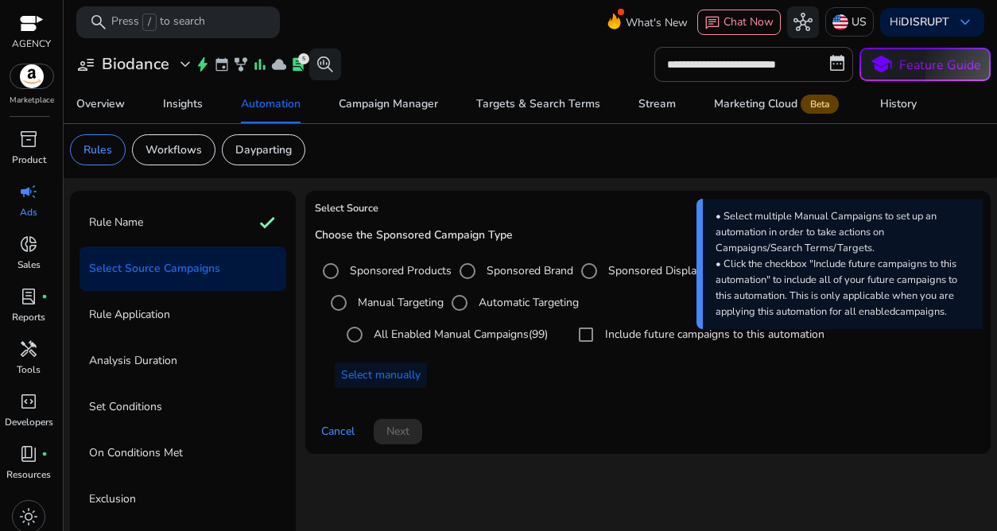
scroll to position [3, 0]
click at [483, 309] on label "Automatic Targeting" at bounding box center [527, 301] width 103 height 17
click at [389, 384] on span at bounding box center [381, 374] width 92 height 38
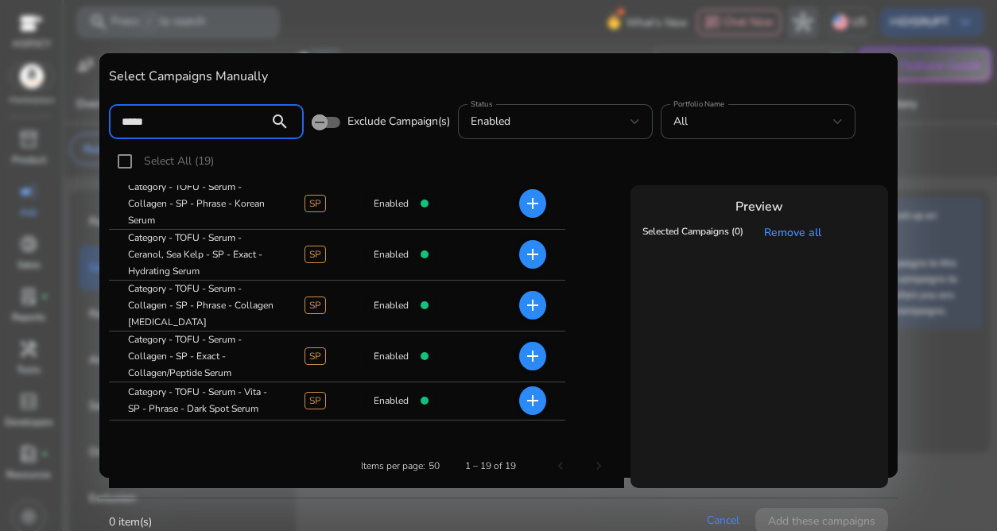
scroll to position [0, 0]
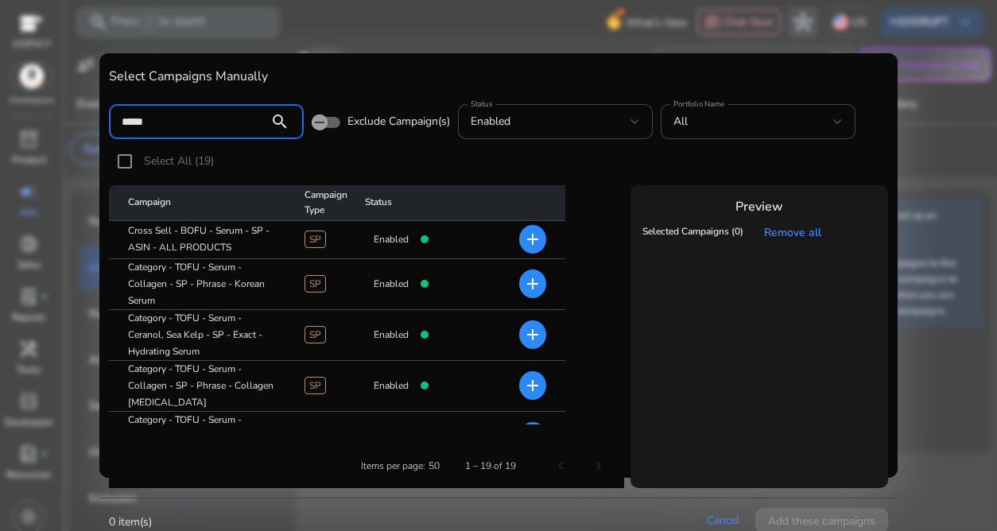
type input "*****"
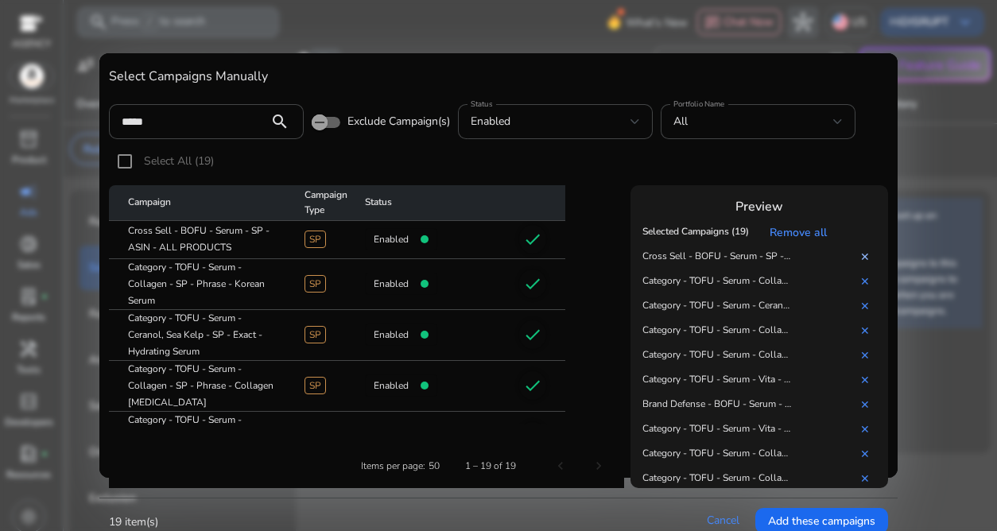
click at [833, 251] on link "✕" at bounding box center [868, 257] width 16 height 15
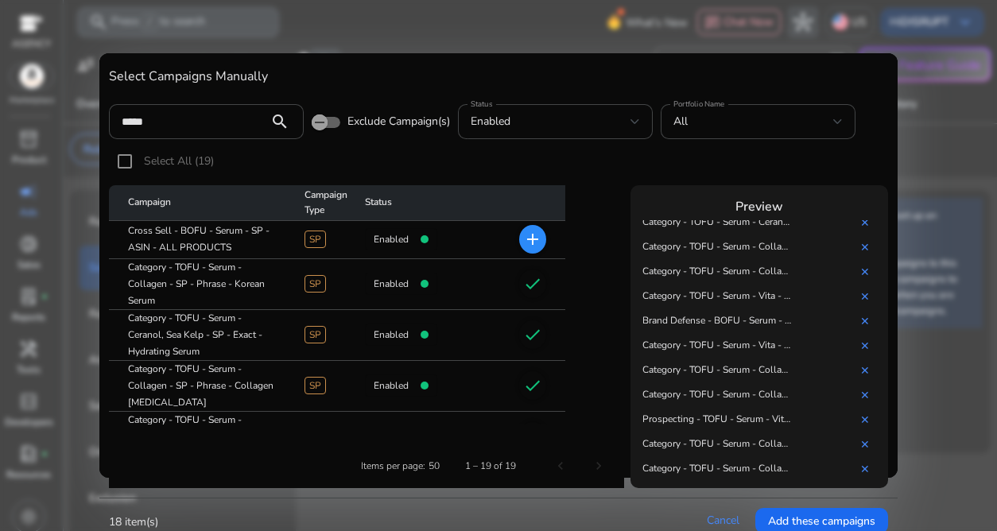
scroll to position [74, 0]
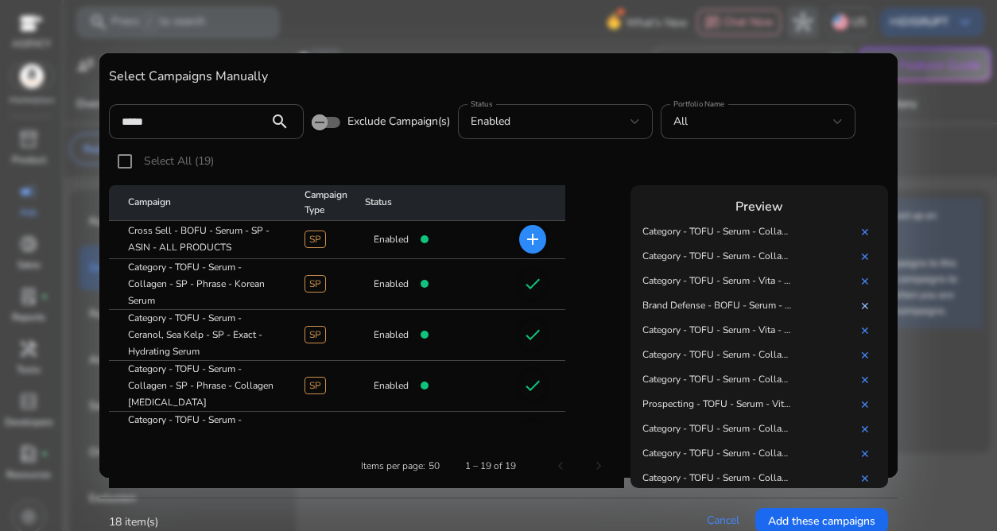
click at [866, 306] on link "✕" at bounding box center [868, 306] width 16 height 15
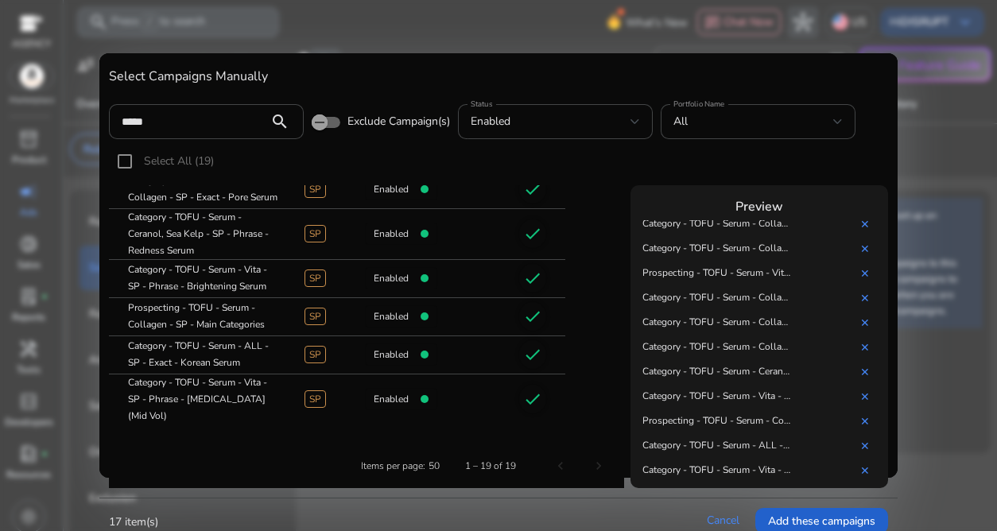
scroll to position [181, 0]
click at [800, 525] on span "Add these campaigns" at bounding box center [821, 521] width 107 height 17
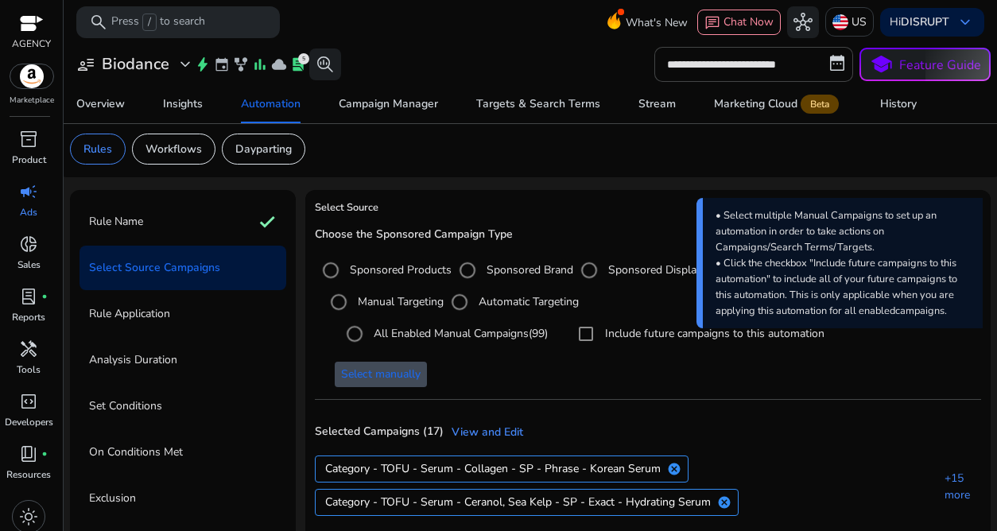
scroll to position [95, 0]
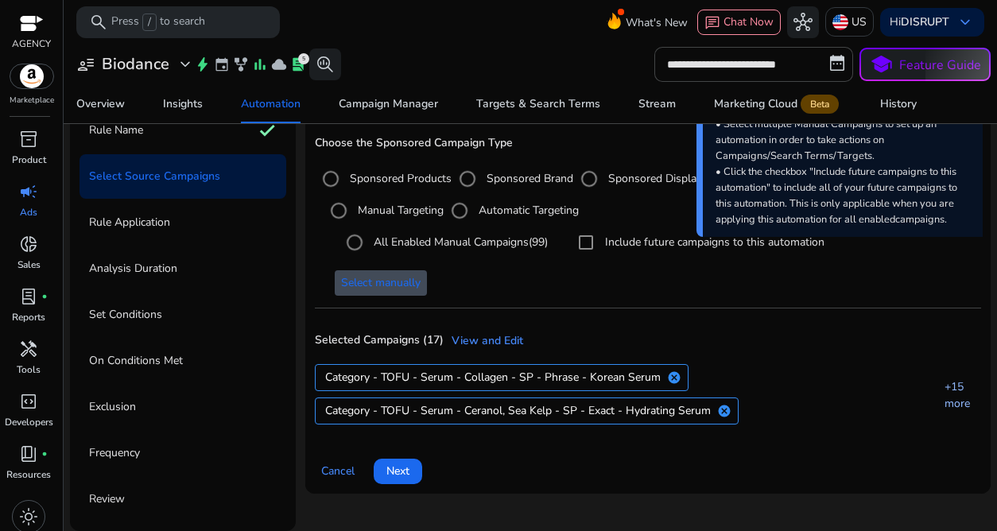
click at [953, 394] on link "+15 more" at bounding box center [959, 394] width 45 height 33
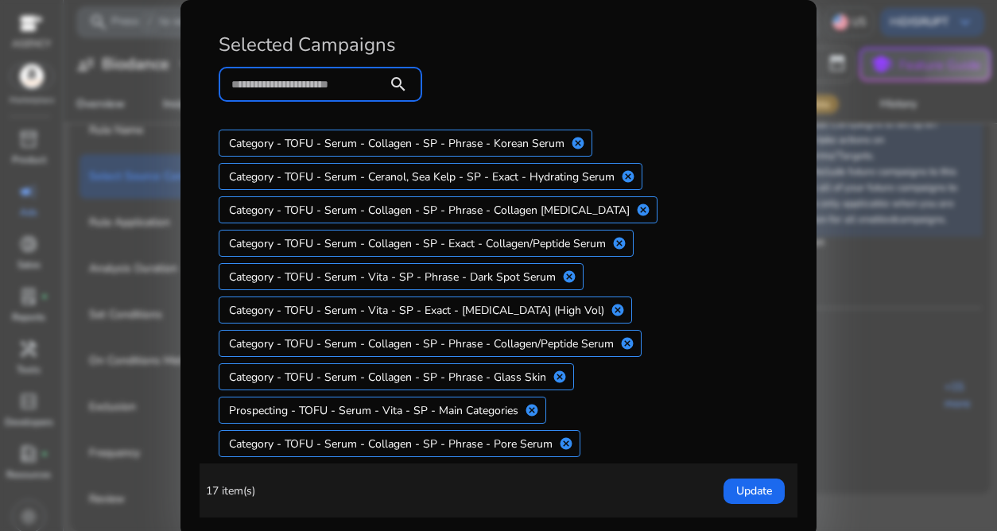
scroll to position [0, 0]
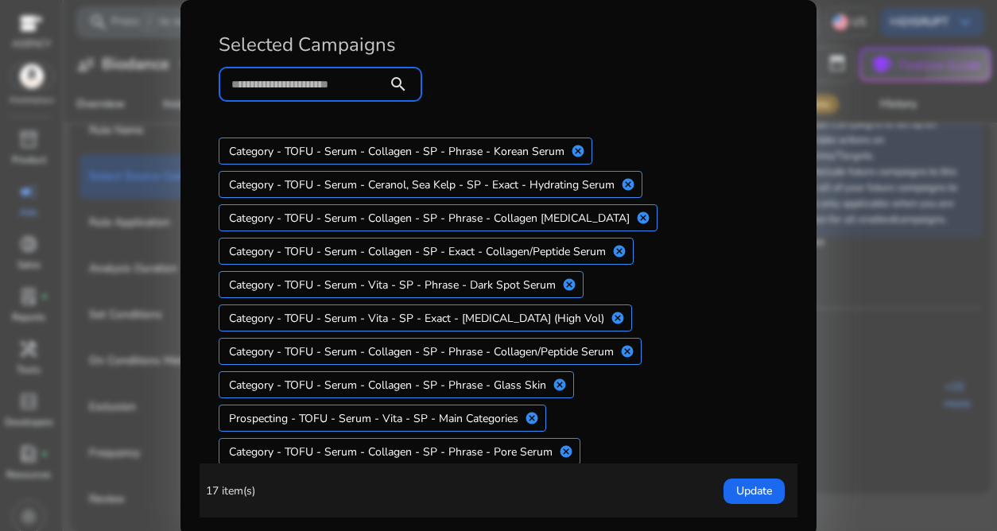
click at [937, 302] on div at bounding box center [498, 265] width 997 height 531
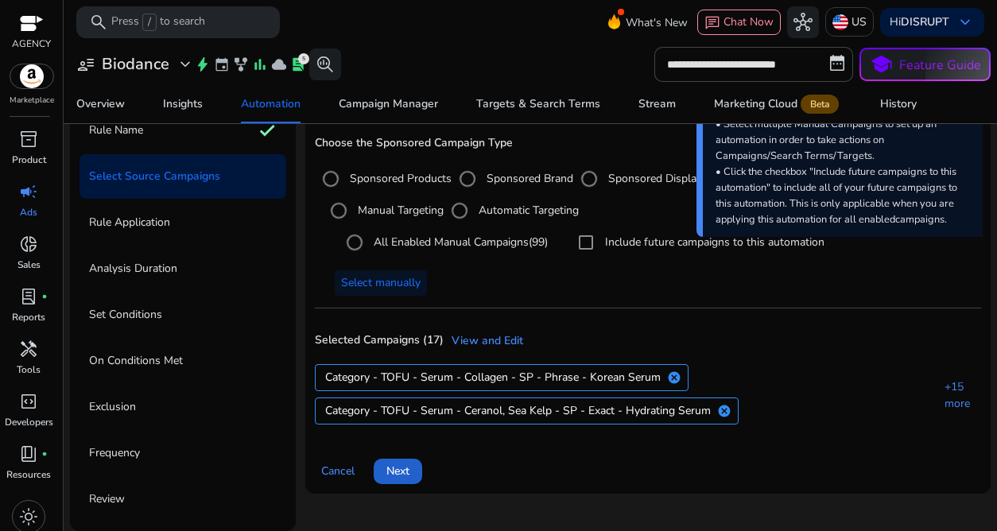
click at [400, 462] on span at bounding box center [398, 471] width 49 height 38
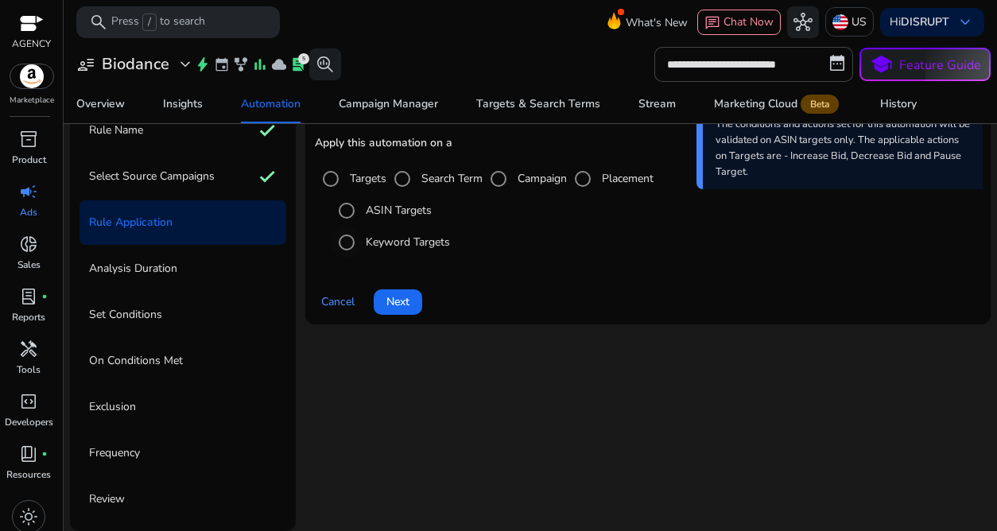
click at [403, 244] on label "Keyword Targets" at bounding box center [406, 242] width 87 height 17
click at [390, 292] on span at bounding box center [398, 302] width 49 height 38
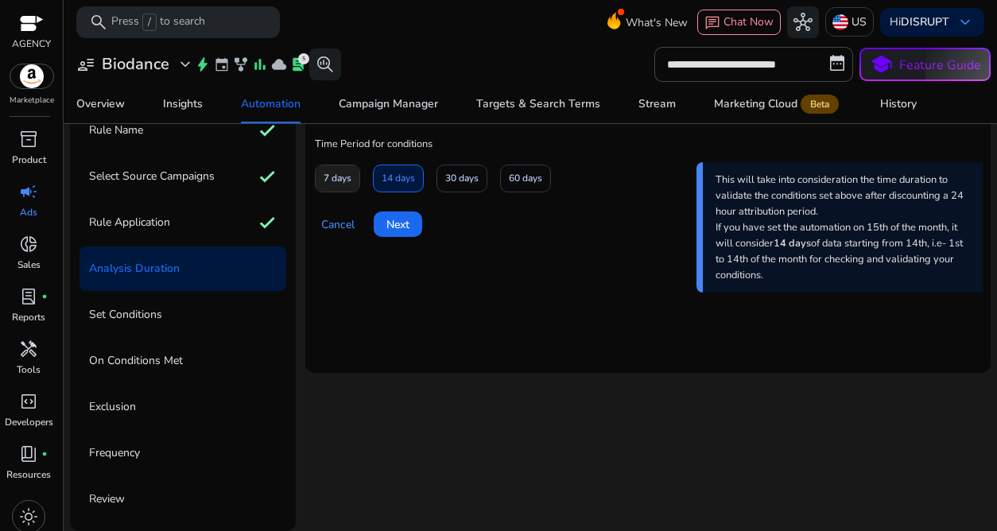
click at [355, 178] on span at bounding box center [338, 179] width 44 height 38
click at [389, 219] on span "Next" at bounding box center [397, 224] width 23 height 17
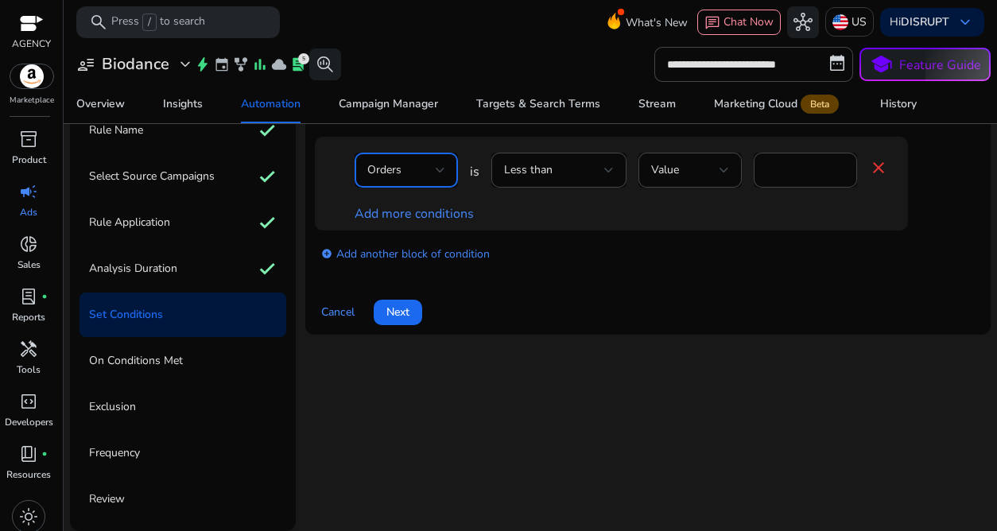
click at [423, 173] on div "Orders" at bounding box center [401, 169] width 68 height 17
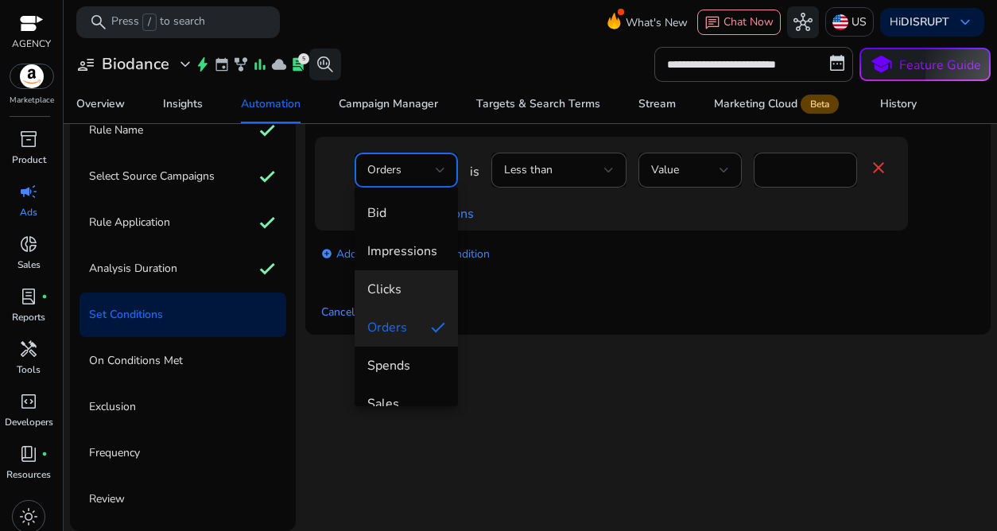
click at [402, 293] on span "Clicks" at bounding box center [406, 289] width 78 height 17
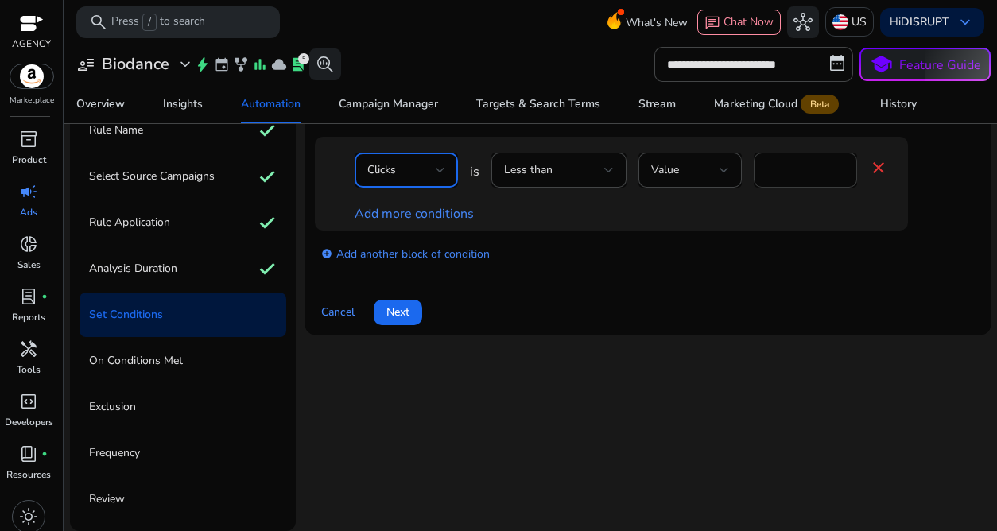
click at [790, 170] on input "*" at bounding box center [806, 169] width 78 height 17
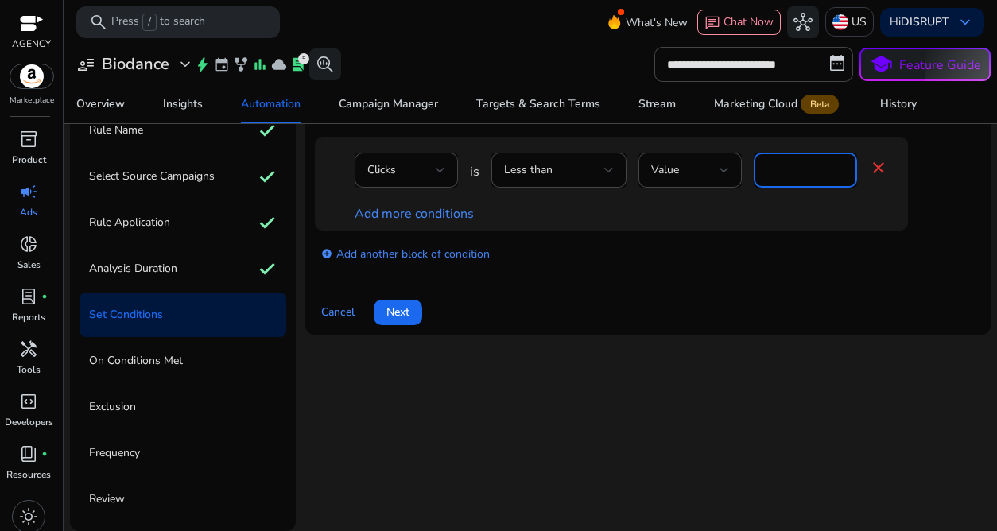
type input "*"
click at [396, 316] on span "Next" at bounding box center [397, 312] width 23 height 17
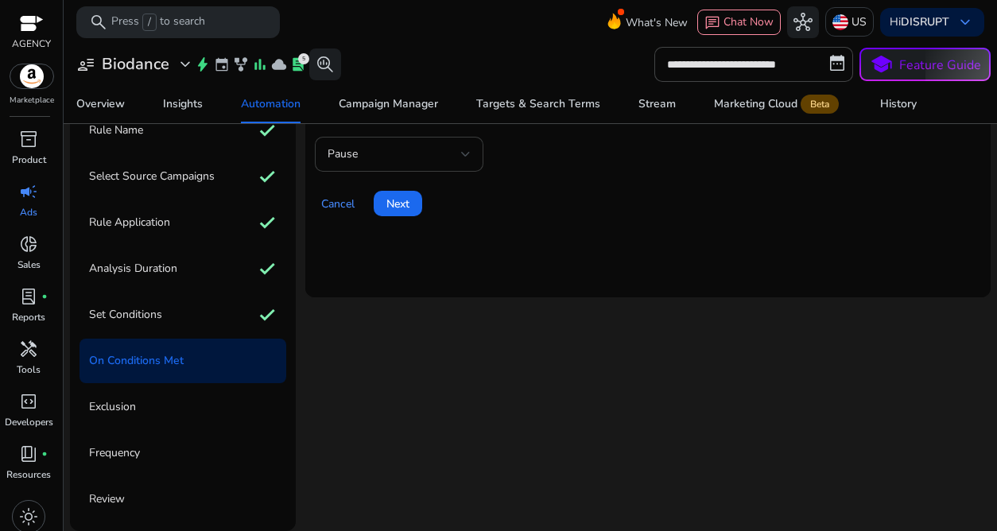
click at [372, 150] on div "Pause" at bounding box center [395, 154] width 134 height 17
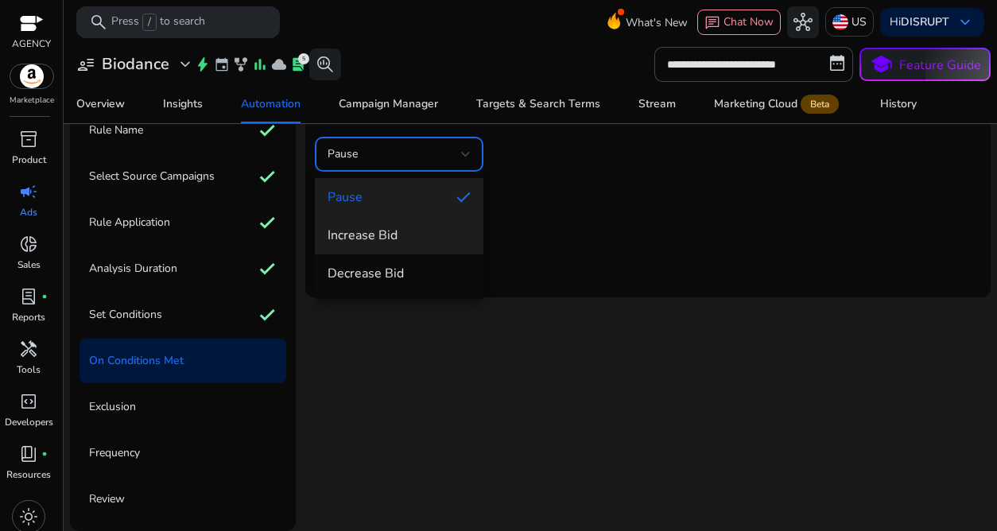
click at [368, 234] on span "Increase Bid" at bounding box center [399, 235] width 143 height 17
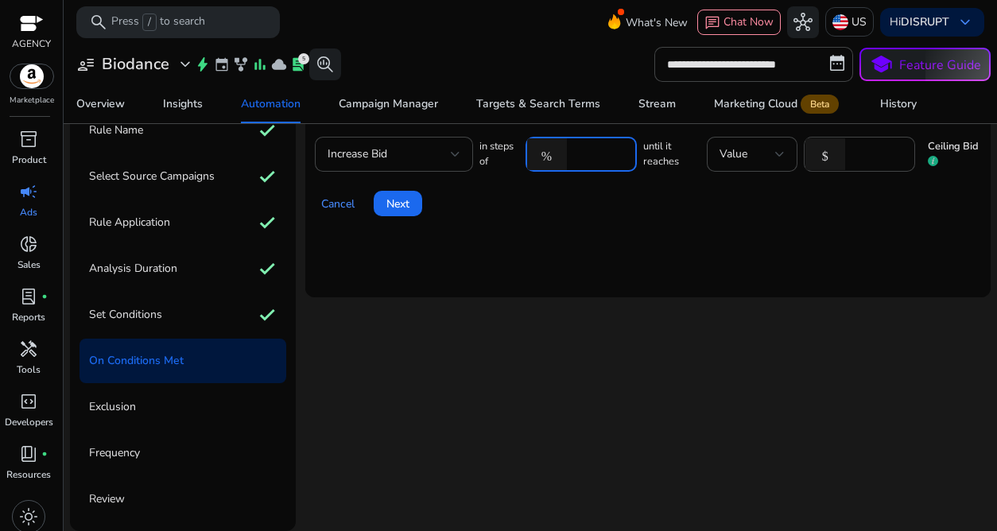
click at [576, 157] on input "****" at bounding box center [599, 154] width 49 height 17
type input "*****"
click at [605, 255] on mat-card "If these conditions are met then info Increase Bid in steps of % ***** until it…" at bounding box center [647, 198] width 685 height 199
click at [391, 206] on span "Next" at bounding box center [397, 204] width 23 height 17
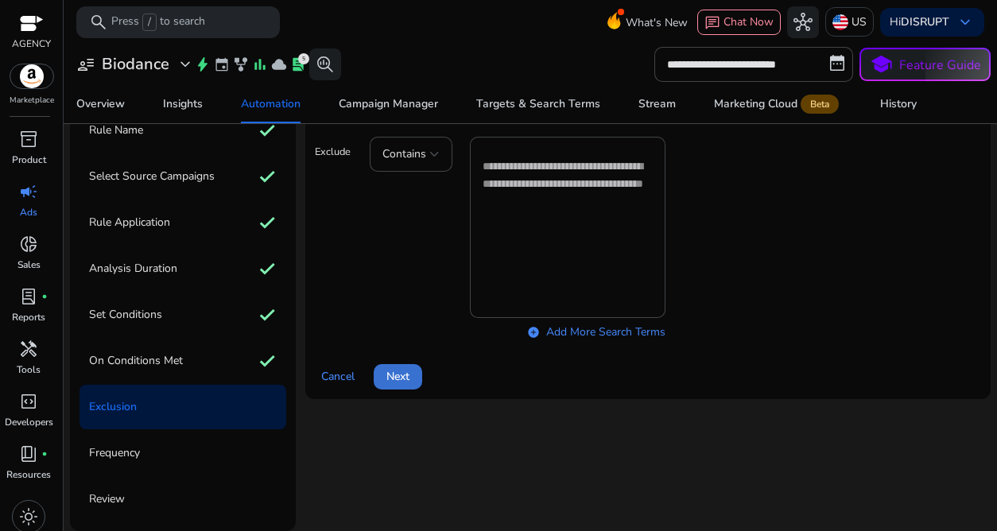
click at [382, 392] on span at bounding box center [398, 377] width 49 height 38
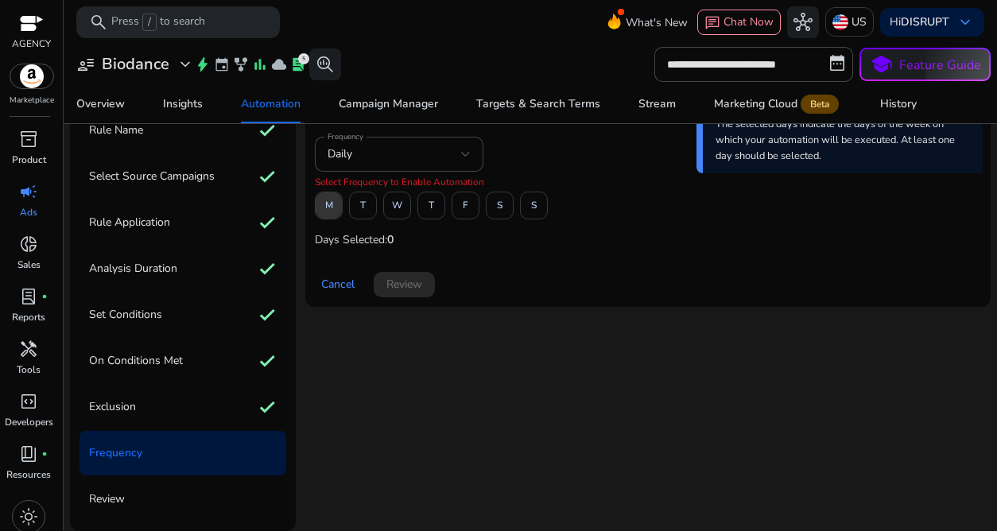
click at [331, 199] on span "M" at bounding box center [329, 206] width 8 height 28
click at [395, 203] on span "W" at bounding box center [397, 206] width 10 height 28
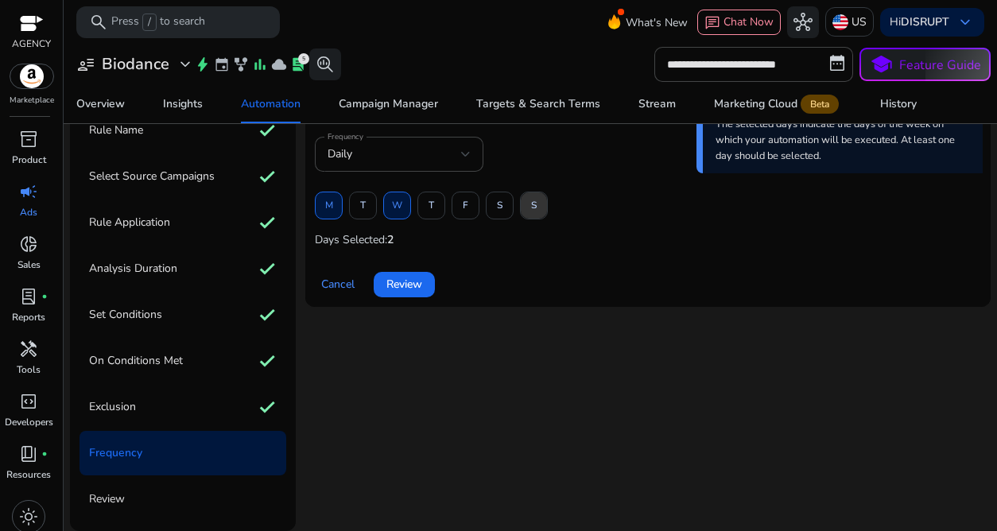
click at [526, 203] on span at bounding box center [534, 206] width 26 height 38
click at [406, 285] on span "Review" at bounding box center [404, 284] width 36 height 17
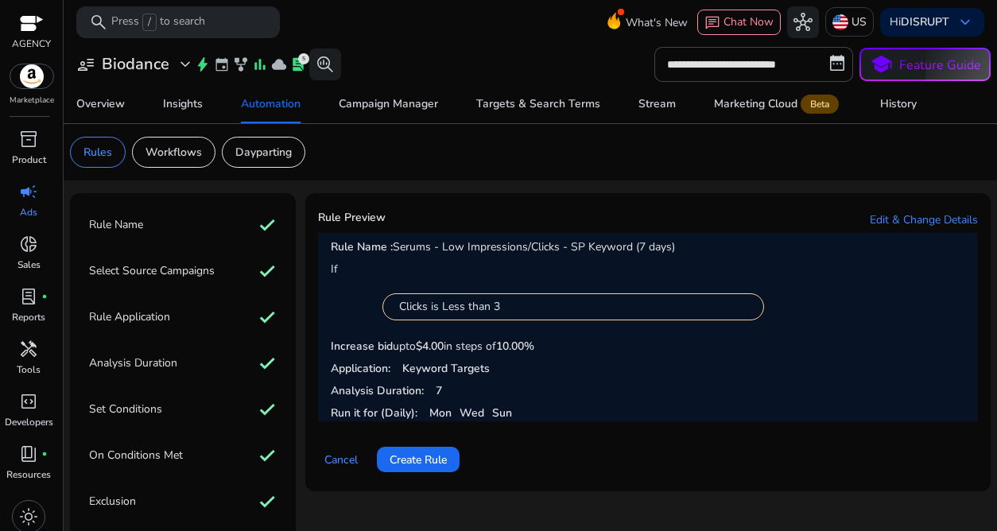
scroll to position [89, 0]
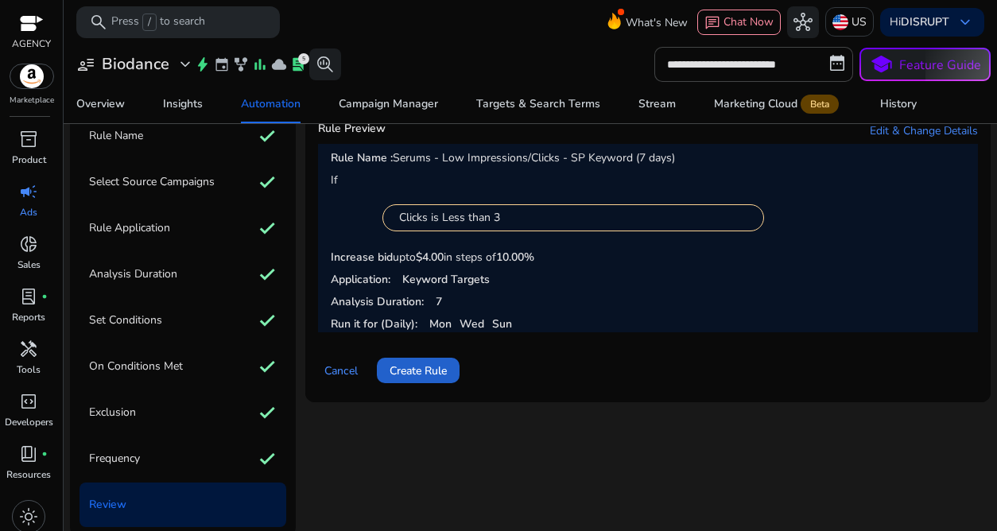
click at [404, 373] on span "Create Rule" at bounding box center [418, 371] width 57 height 17
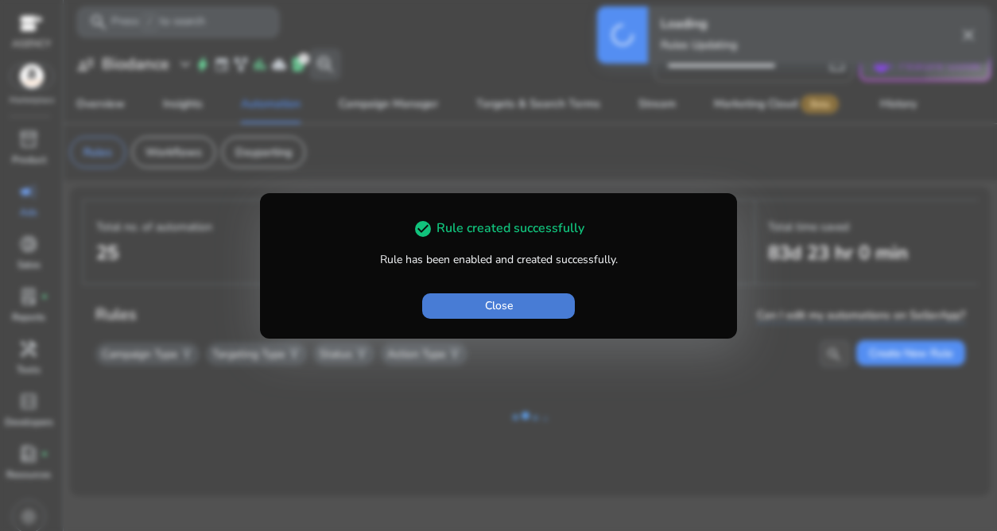
click at [472, 297] on span "button" at bounding box center [498, 306] width 153 height 38
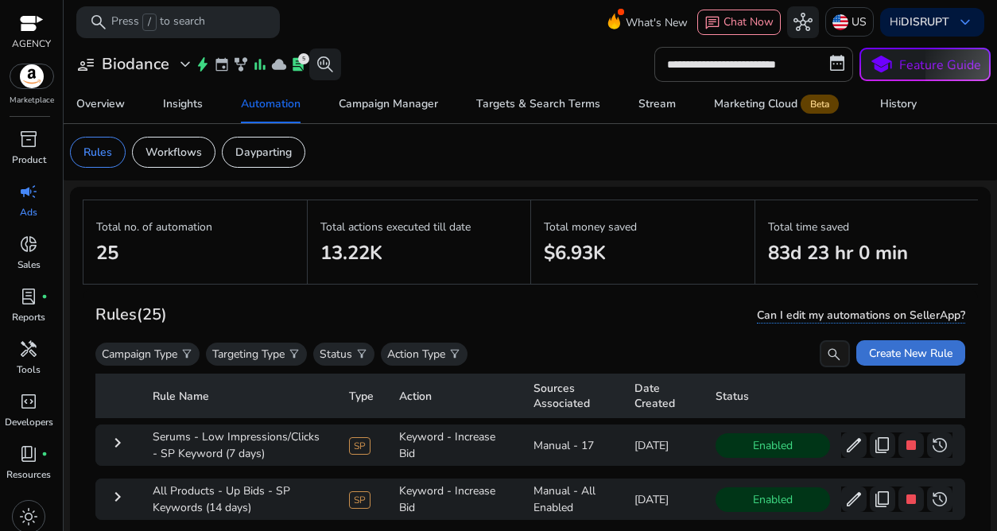
click at [935, 353] on span "Create New Rule" at bounding box center [910, 353] width 83 height 17
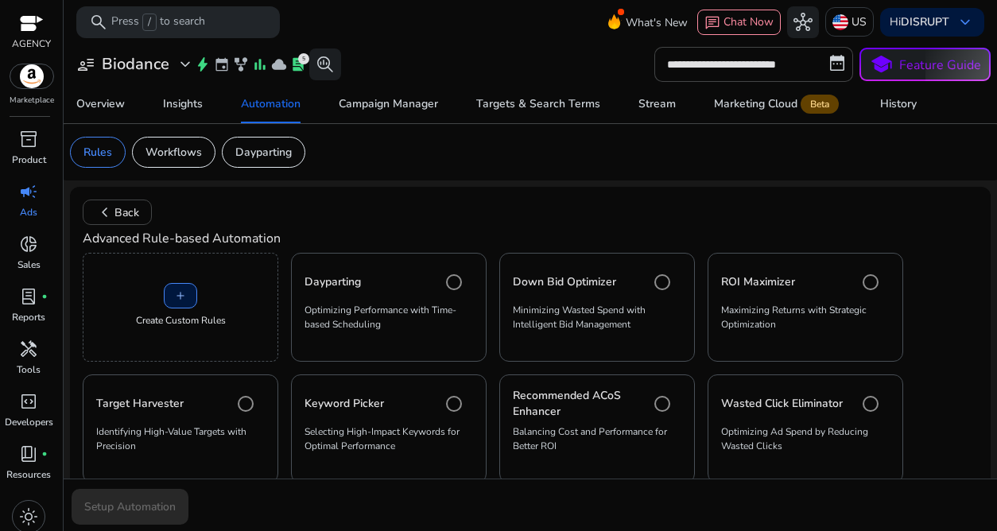
scroll to position [37, 0]
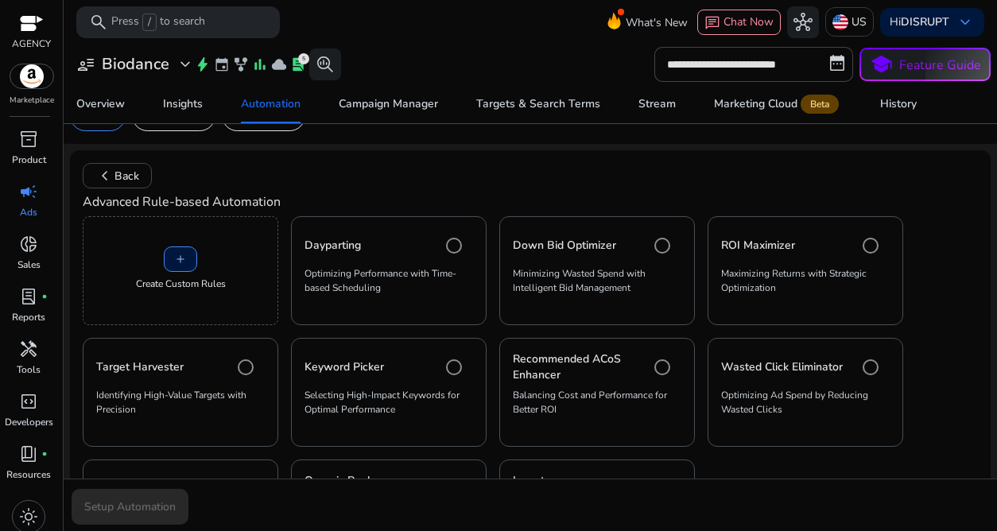
click at [159, 212] on mat-radio-group "add Create Custom Rules Dayparting Optimizing Performance with Time-based Sched…" at bounding box center [530, 389] width 895 height 358
click at [160, 260] on div "add Create Custom Rules" at bounding box center [181, 270] width 196 height 109
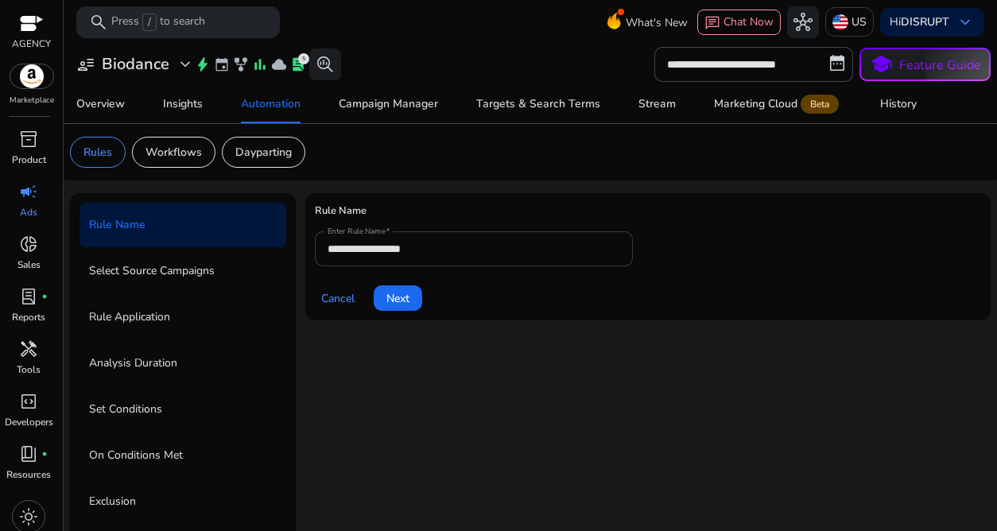
click at [347, 262] on div "**********" at bounding box center [474, 248] width 293 height 35
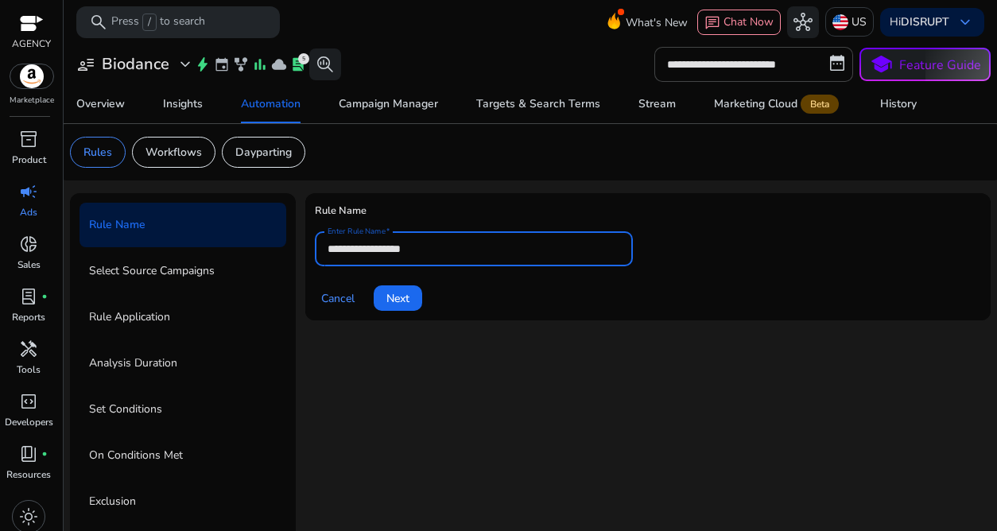
click at [371, 252] on input "**********" at bounding box center [474, 248] width 293 height 17
type input "**********"
click at [410, 288] on span at bounding box center [398, 298] width 49 height 38
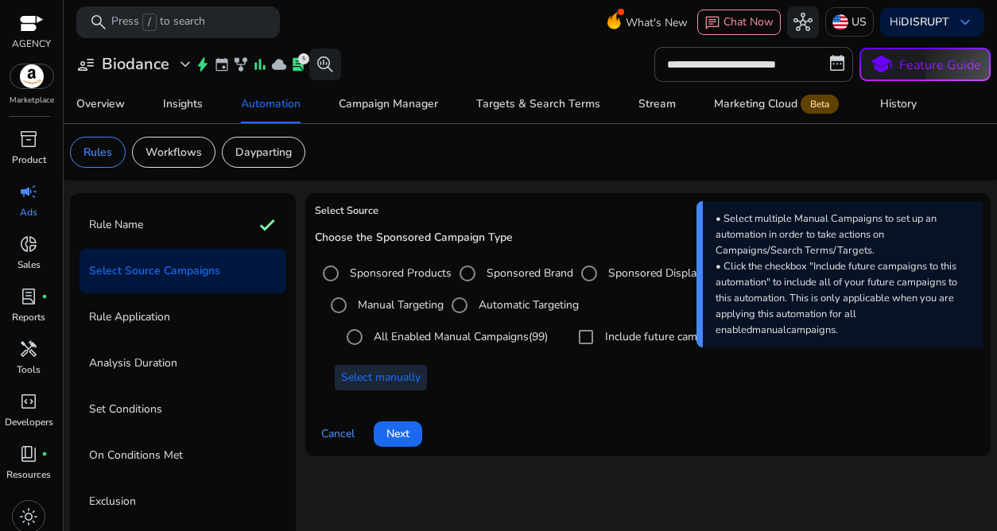
click at [378, 384] on span "Select manually" at bounding box center [381, 377] width 80 height 17
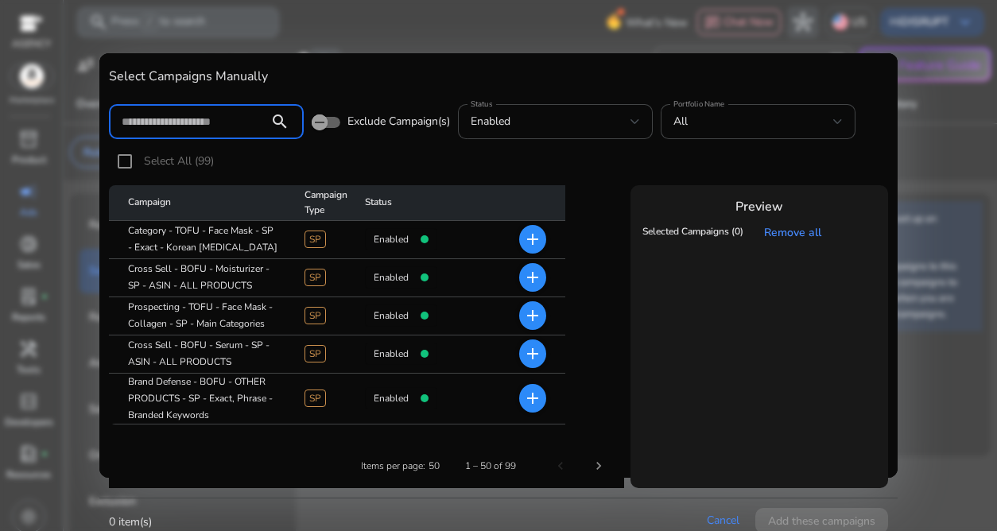
click at [223, 126] on input at bounding box center [189, 121] width 134 height 17
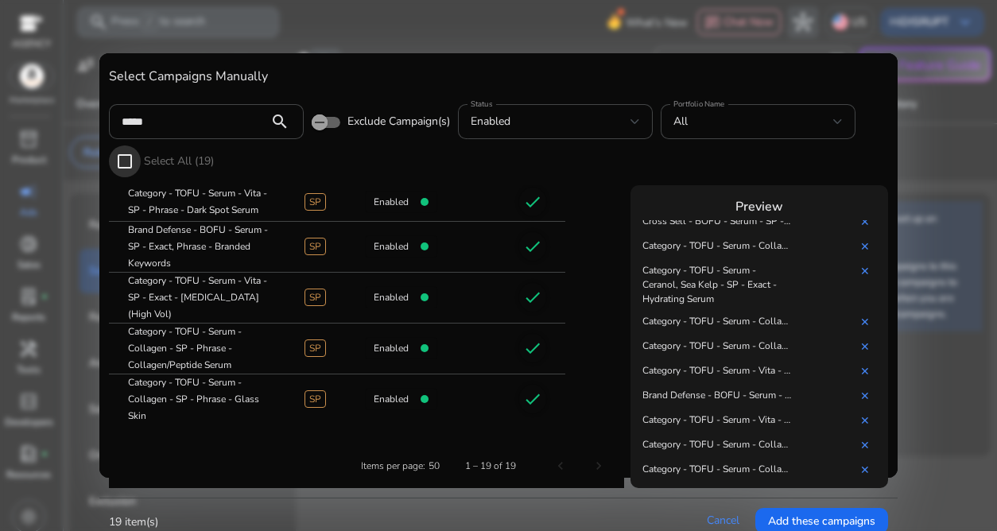
scroll to position [2, 0]
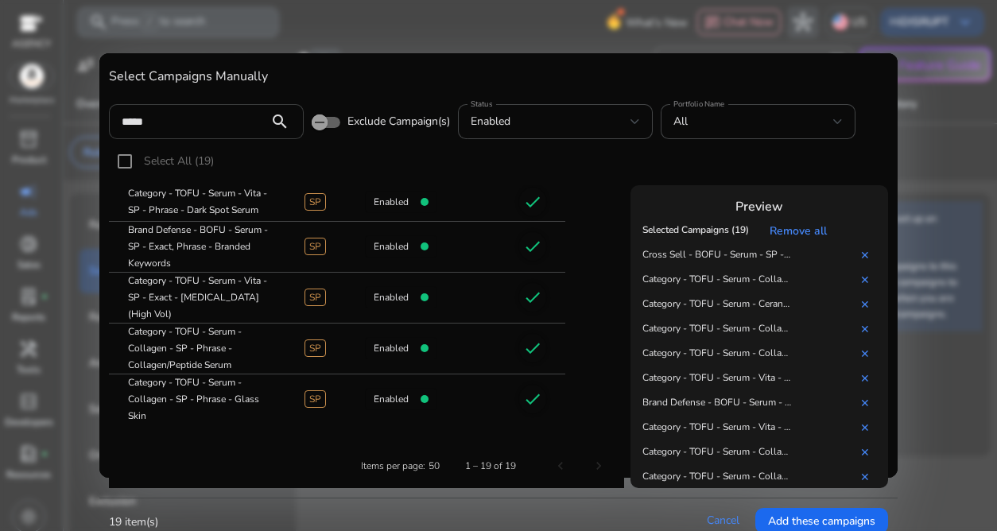
click at [203, 123] on input "*****" at bounding box center [189, 121] width 134 height 17
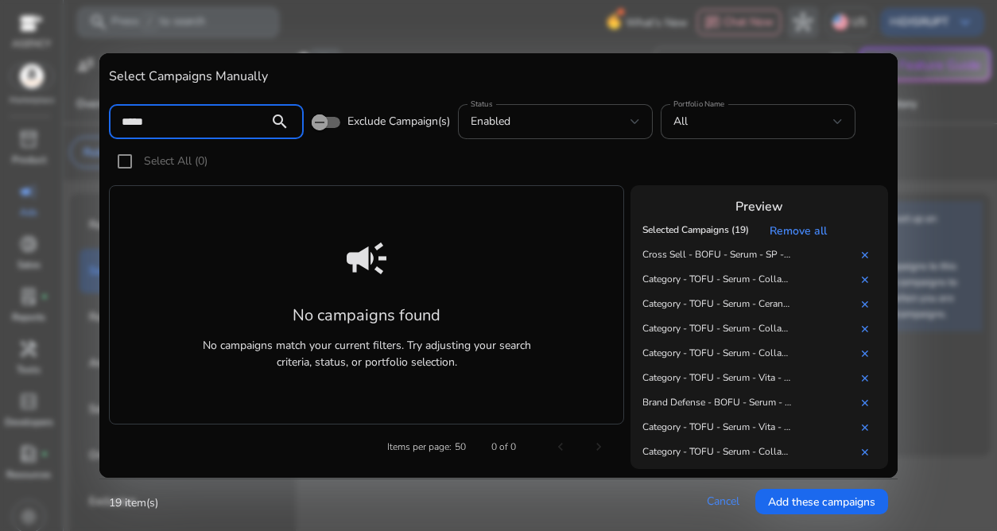
scroll to position [0, 0]
type input "**********"
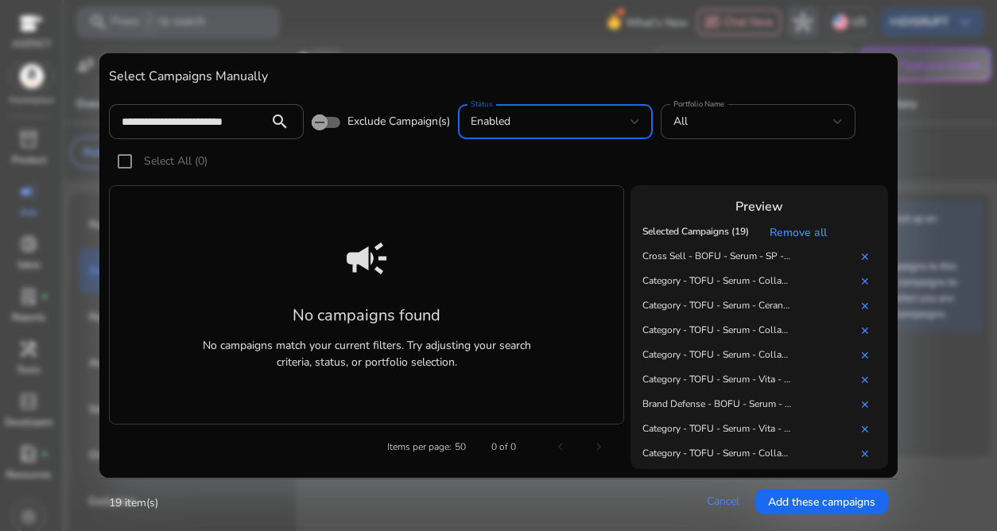
click at [549, 118] on div "enabled" at bounding box center [551, 121] width 160 height 17
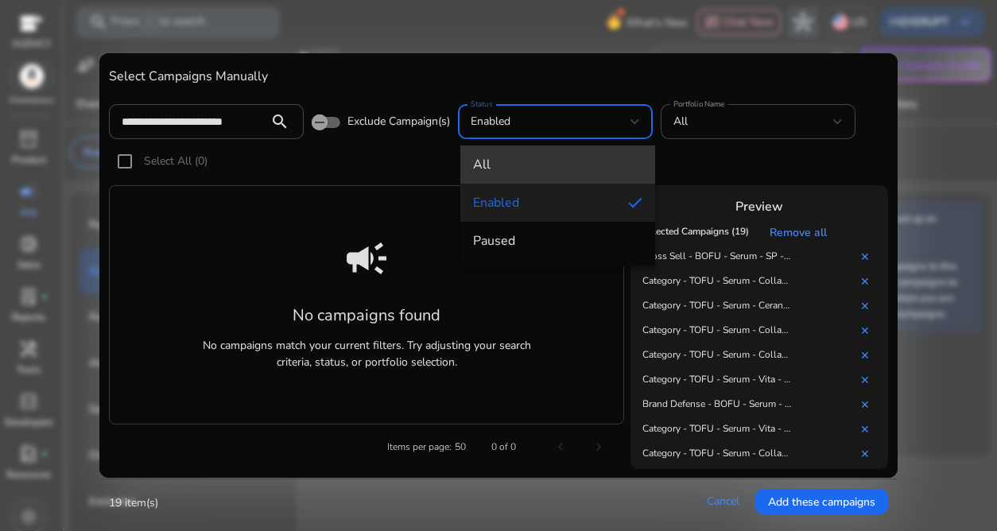
click at [532, 167] on span "all" at bounding box center [557, 164] width 169 height 17
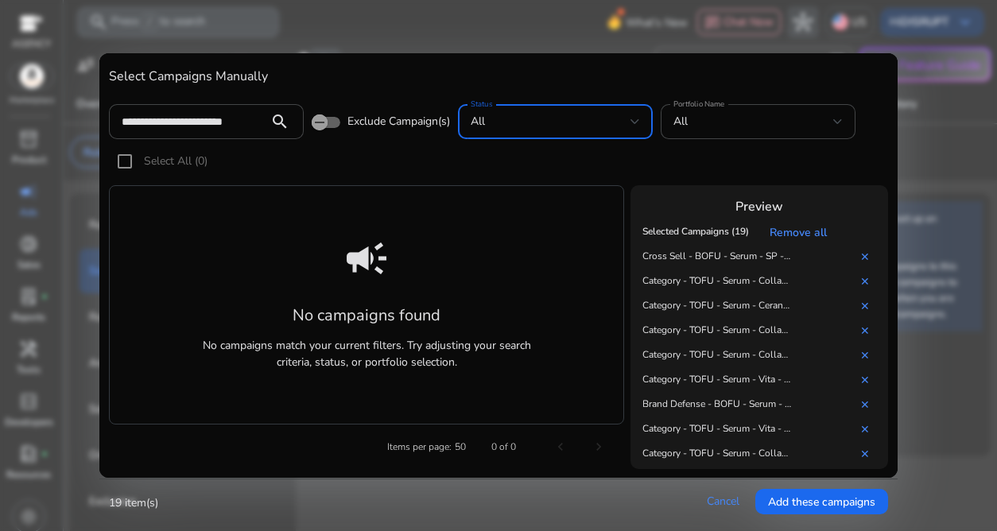
click at [452, 248] on div "campaign No campaigns found No campaigns match your current filters. Try adjust…" at bounding box center [366, 304] width 514 height 239
click at [813, 227] on link "Remove all" at bounding box center [802, 232] width 64 height 15
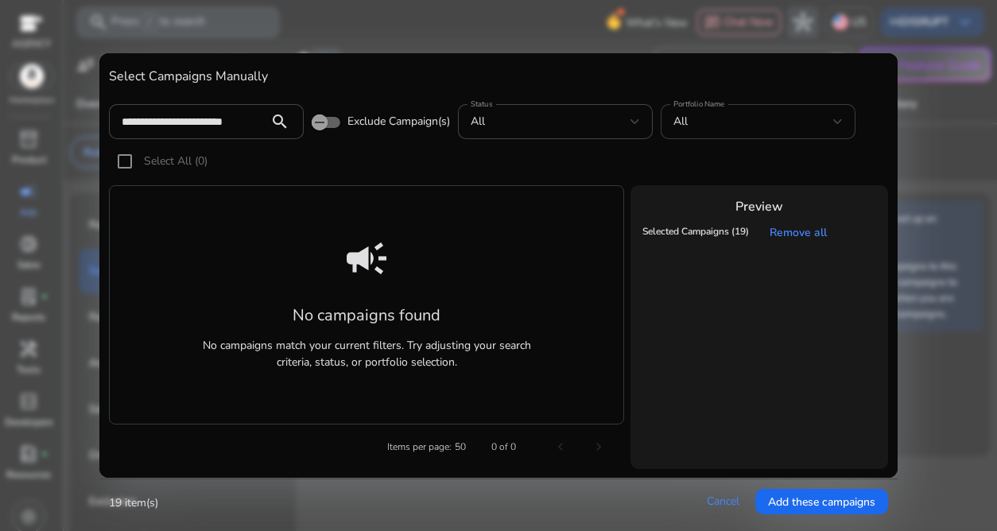
click at [761, 138] on div "All" at bounding box center [758, 121] width 169 height 35
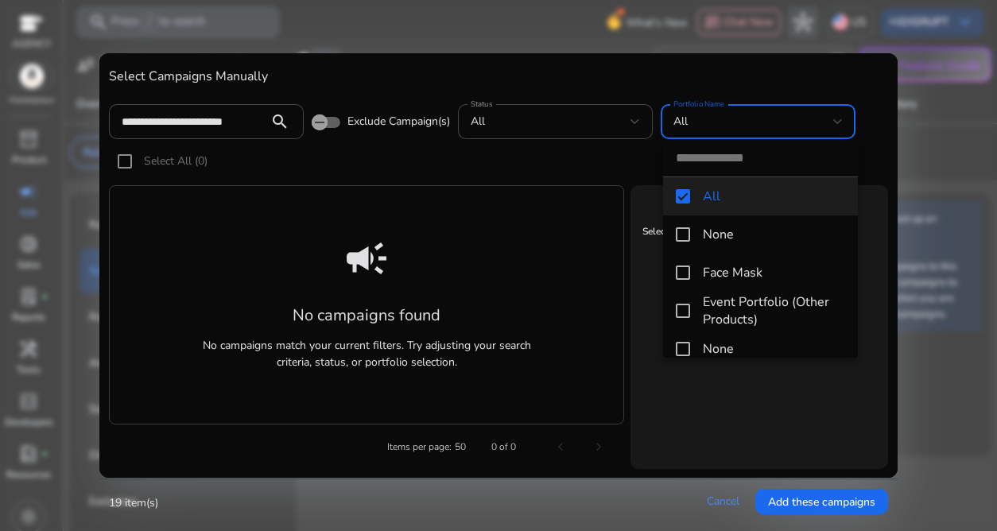
click at [767, 125] on div at bounding box center [498, 265] width 997 height 531
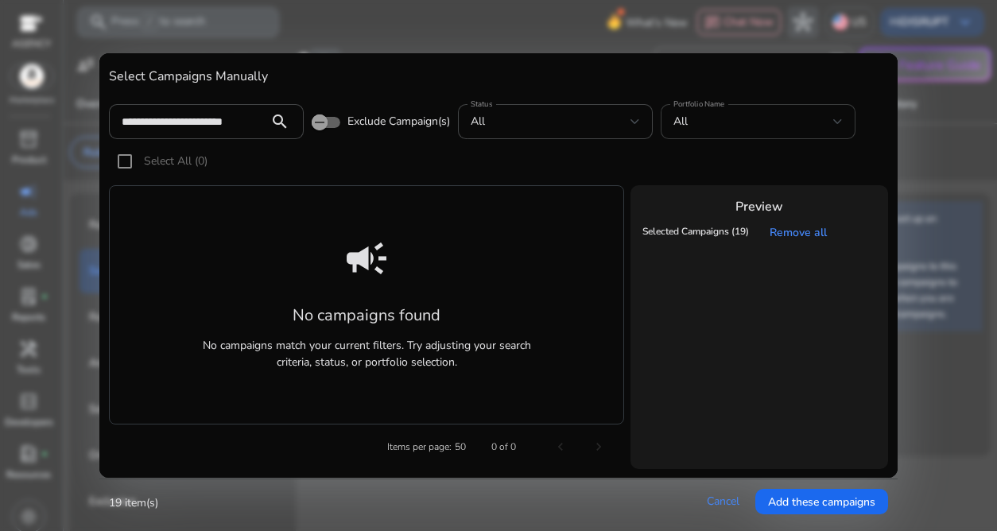
click at [765, 127] on div "All" at bounding box center [754, 121] width 160 height 17
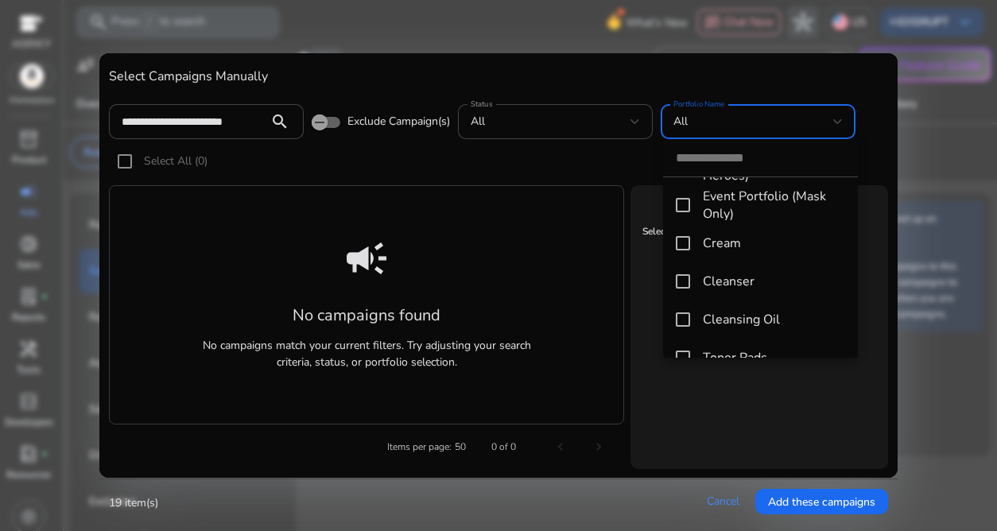
scroll to position [264, 0]
click at [218, 126] on div at bounding box center [498, 265] width 997 height 531
click at [218, 126] on input "**********" at bounding box center [189, 121] width 134 height 17
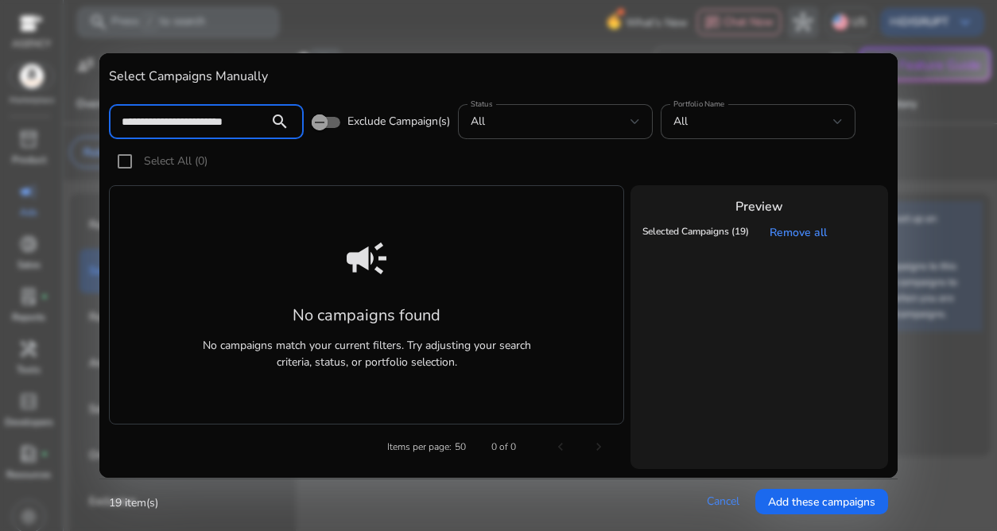
click at [218, 126] on input "**********" at bounding box center [189, 121] width 134 height 17
drag, startPoint x: 737, startPoint y: 381, endPoint x: 736, endPoint y: 328, distance: 52.5
click at [740, 356] on cdk-virtual-scroll-viewport "Selected Campaigns (19) Remove all" at bounding box center [760, 342] width 242 height 244
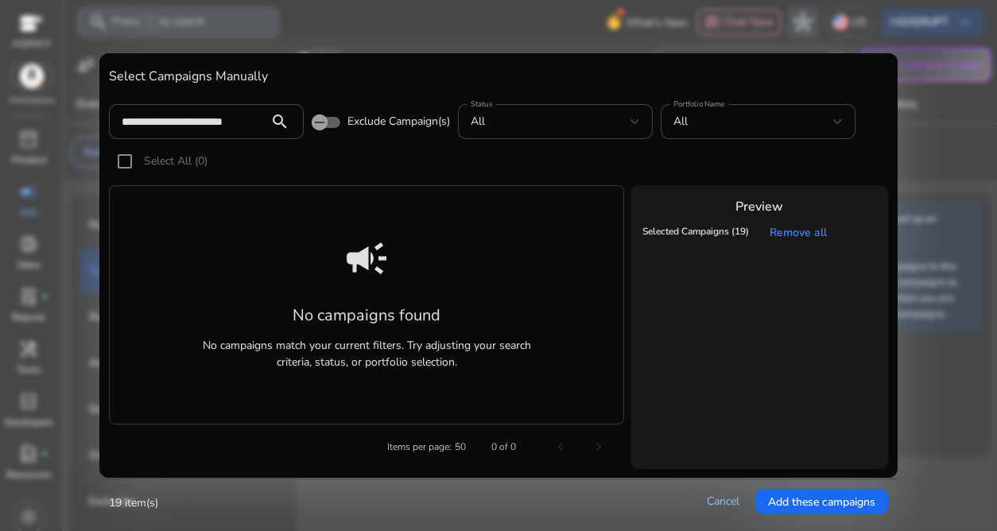
click at [715, 500] on link "Cancel" at bounding box center [723, 501] width 33 height 15
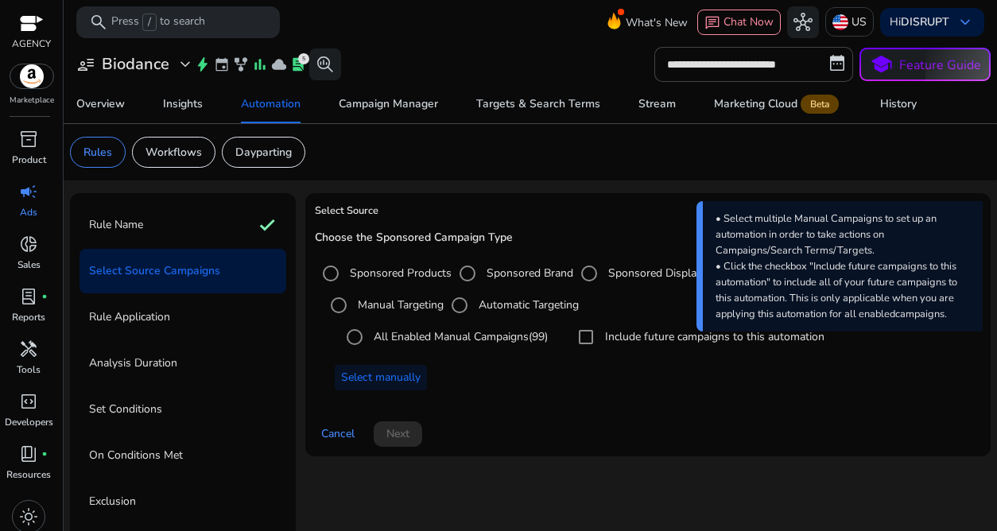
click at [409, 337] on label "All Enabled Manual Campaigns (99)" at bounding box center [459, 336] width 177 height 17
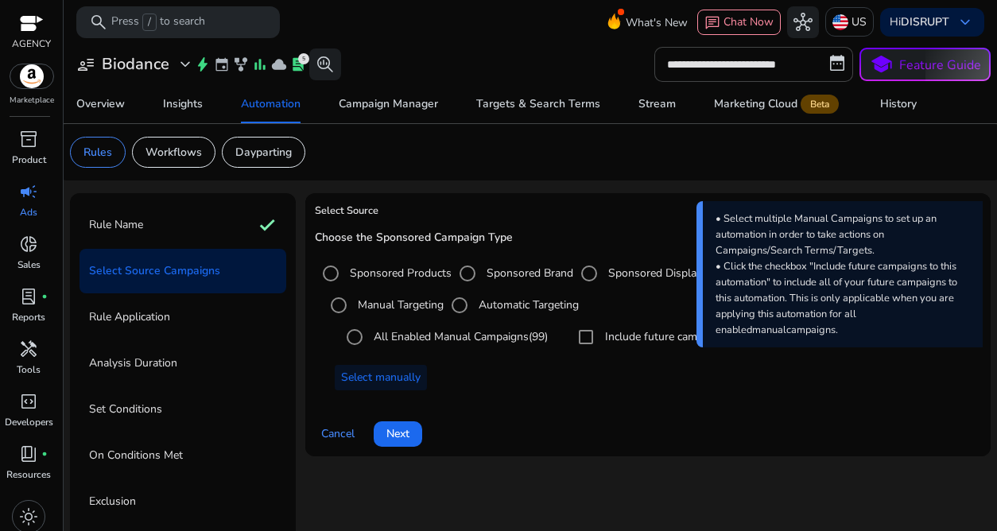
click at [407, 340] on label "All Enabled Manual Campaigns (99)" at bounding box center [459, 336] width 177 height 17
click at [379, 367] on span at bounding box center [381, 378] width 92 height 38
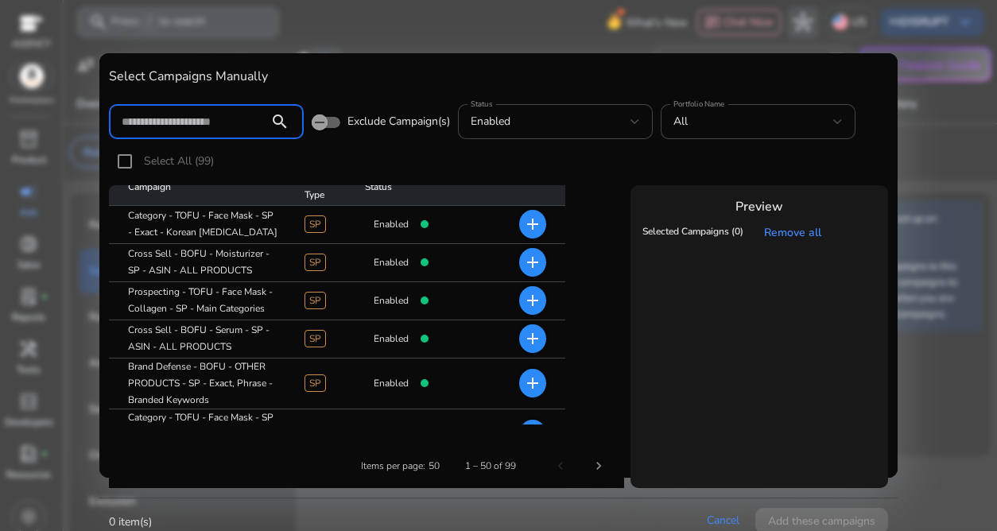
scroll to position [18, 0]
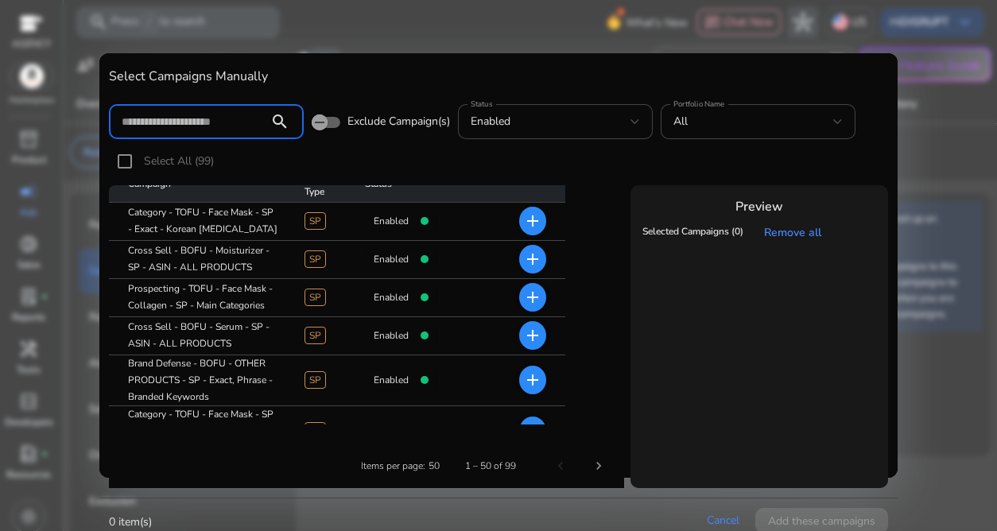
click at [501, 32] on div at bounding box center [498, 265] width 997 height 531
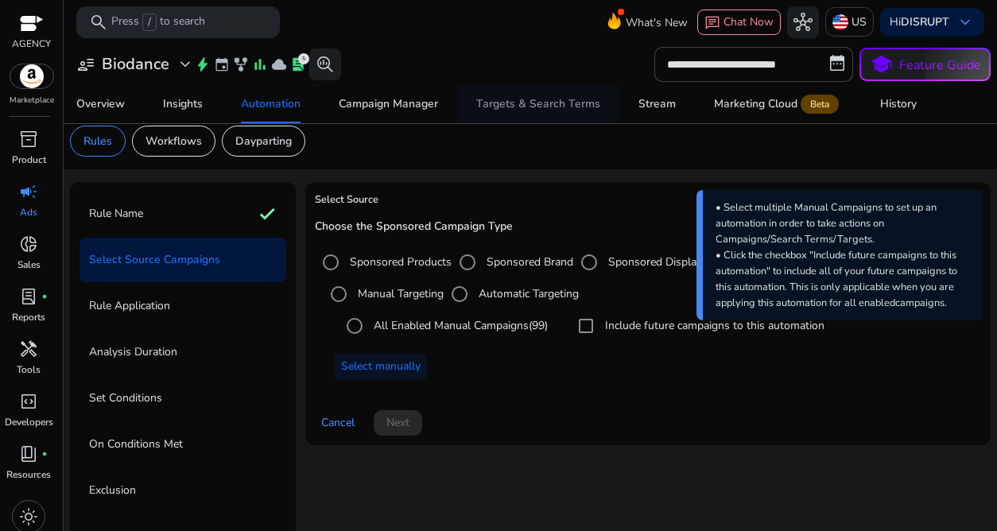
scroll to position [95, 0]
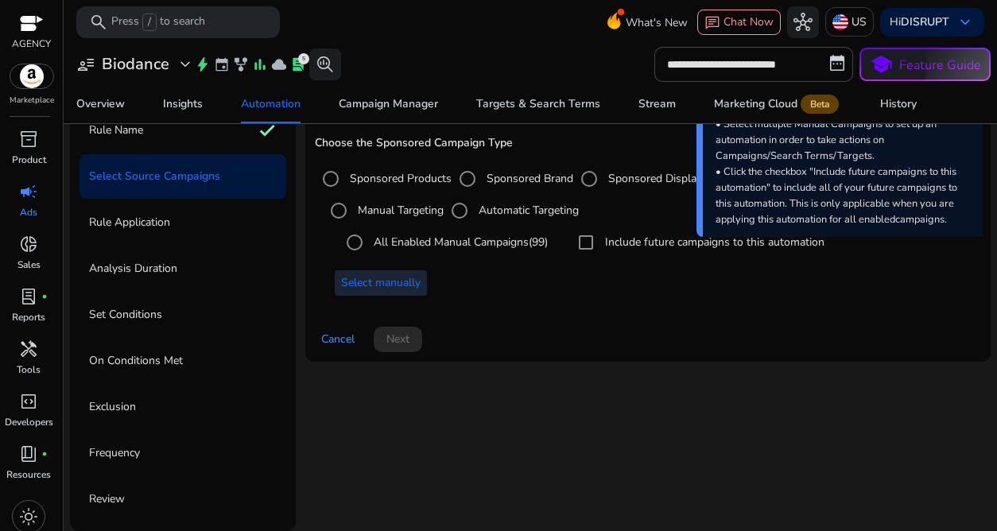
click at [375, 277] on span "Select manually" at bounding box center [381, 282] width 80 height 17
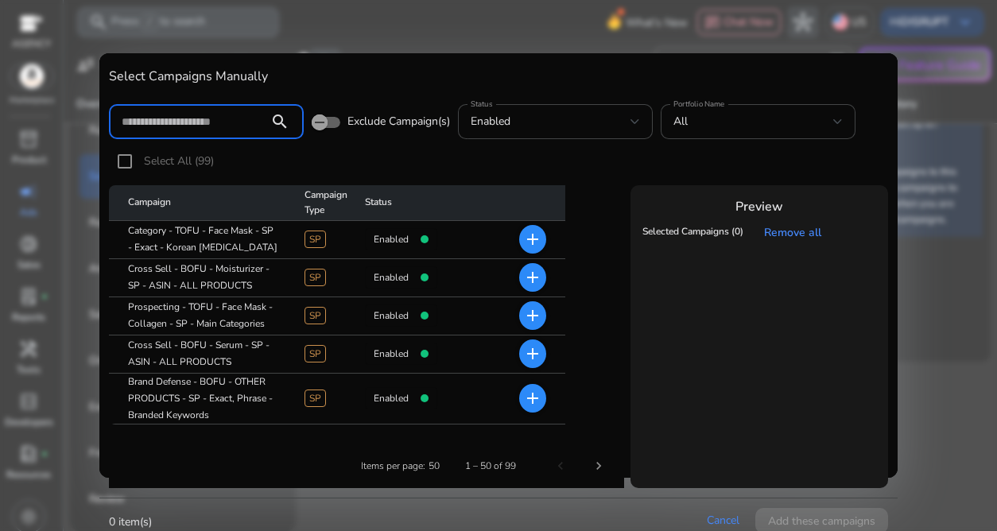
type input "*"
click at [542, 49] on div at bounding box center [498, 265] width 997 height 531
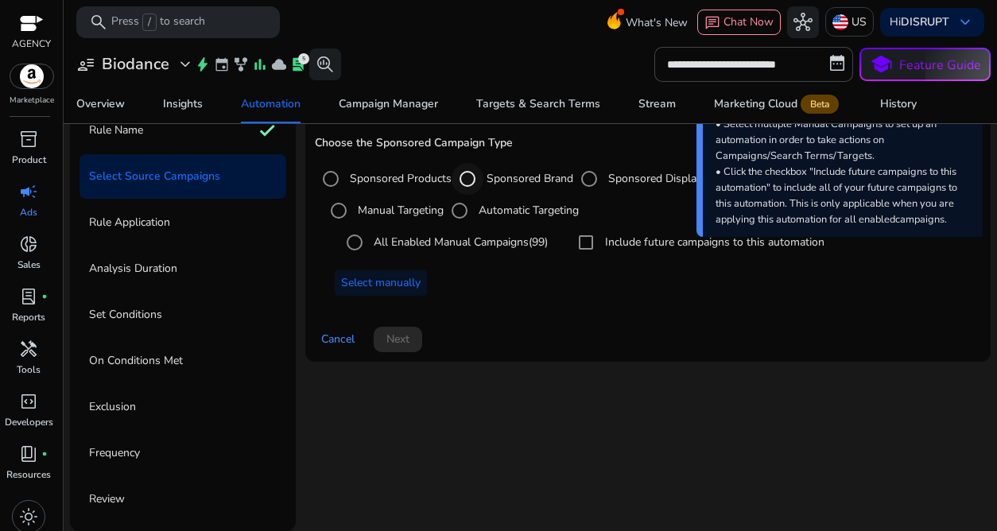
scroll to position [0, 0]
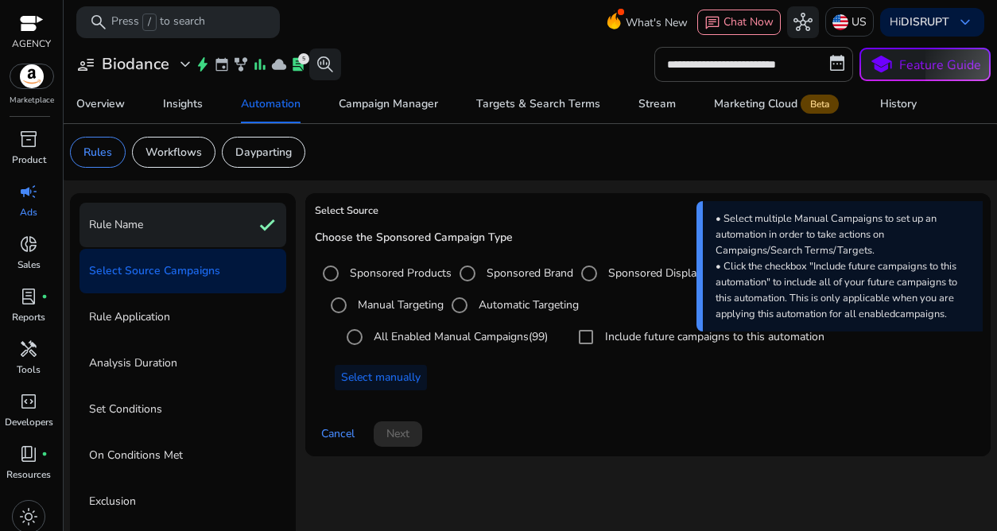
click at [197, 226] on div "Rule Name check" at bounding box center [183, 225] width 207 height 45
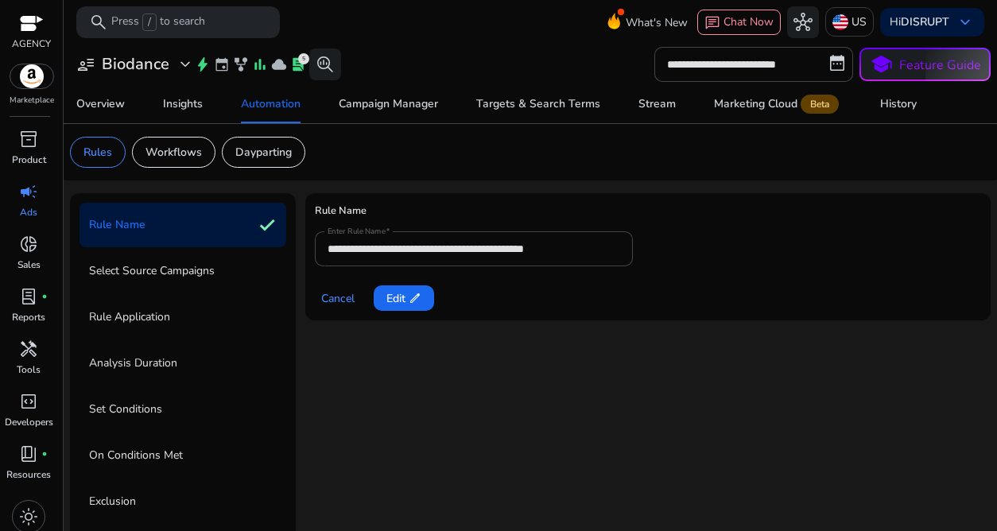
drag, startPoint x: 550, startPoint y: 402, endPoint x: 526, endPoint y: 392, distance: 26.0
click at [549, 402] on div "**********" at bounding box center [647, 409] width 685 height 433
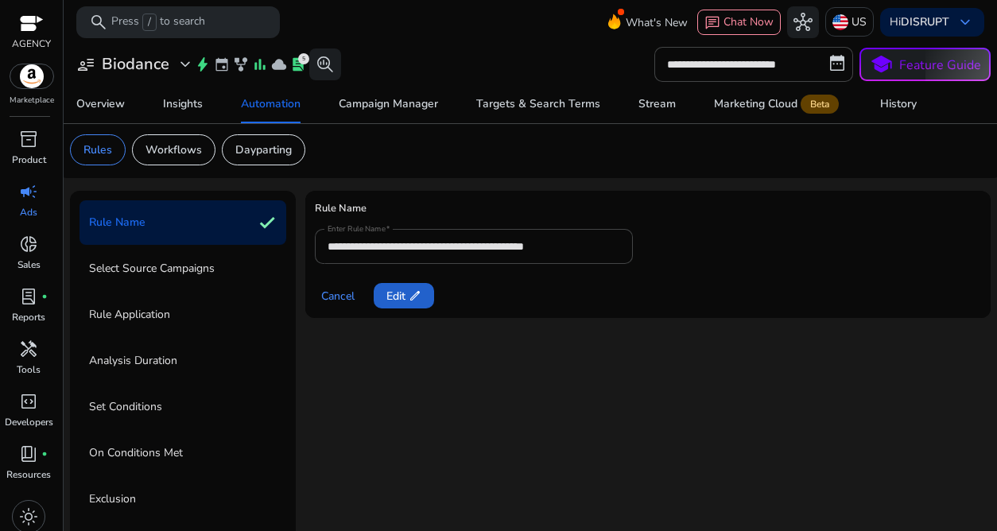
scroll to position [3, 0]
click at [403, 293] on span "Edit edit" at bounding box center [403, 295] width 35 height 17
click at [527, 243] on input "**********" at bounding box center [474, 245] width 293 height 17
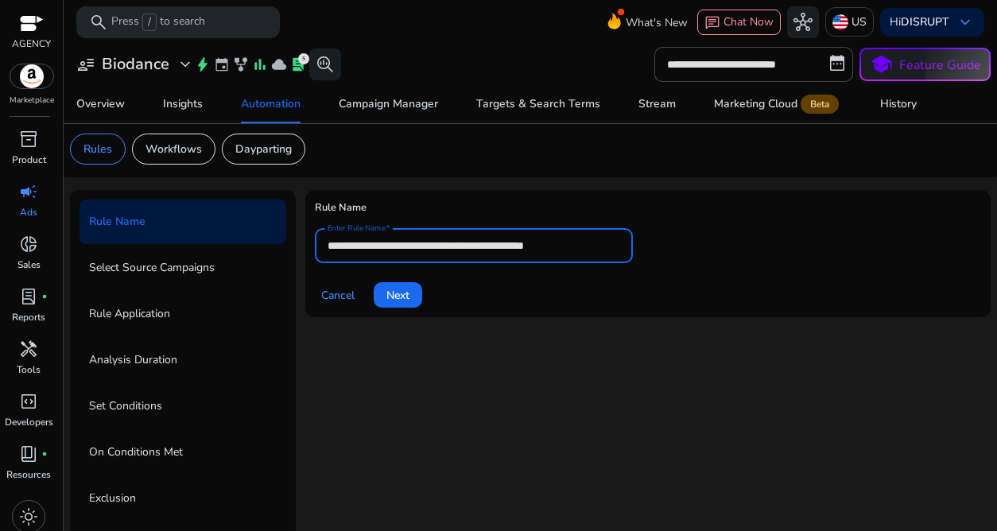
drag, startPoint x: 546, startPoint y: 250, endPoint x: 509, endPoint y: 244, distance: 37.9
click at [509, 244] on input "**********" at bounding box center [474, 245] width 293 height 17
type input "**********"
click at [398, 371] on div "**********" at bounding box center [647, 406] width 685 height 433
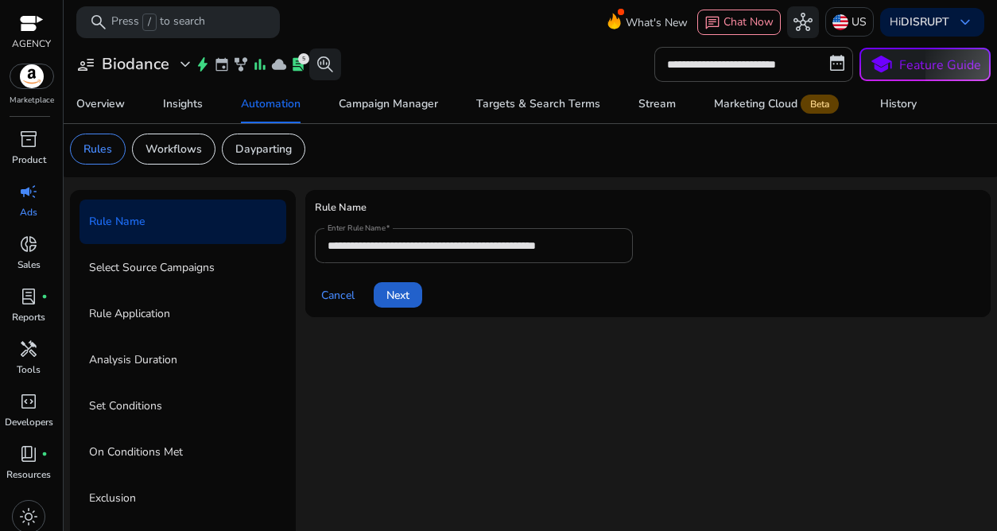
click at [396, 297] on span "Next" at bounding box center [397, 295] width 23 height 17
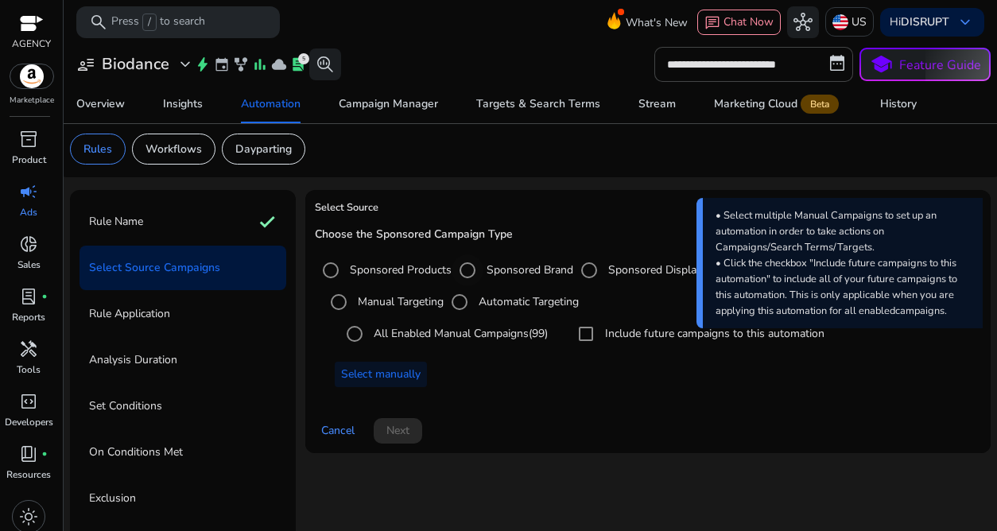
click at [502, 266] on label "Sponsored Brand" at bounding box center [528, 270] width 90 height 17
click at [378, 384] on span at bounding box center [381, 374] width 92 height 38
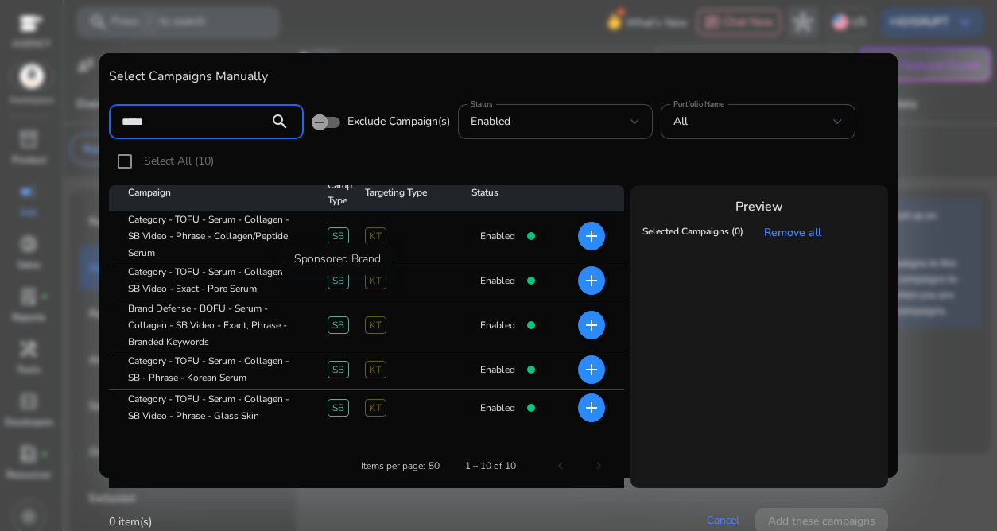
scroll to position [12, 0]
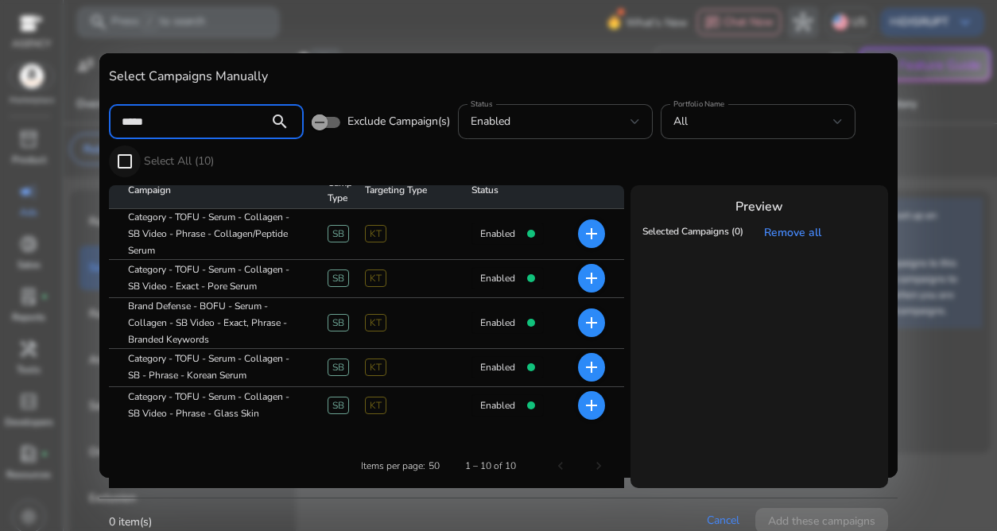
type input "*****"
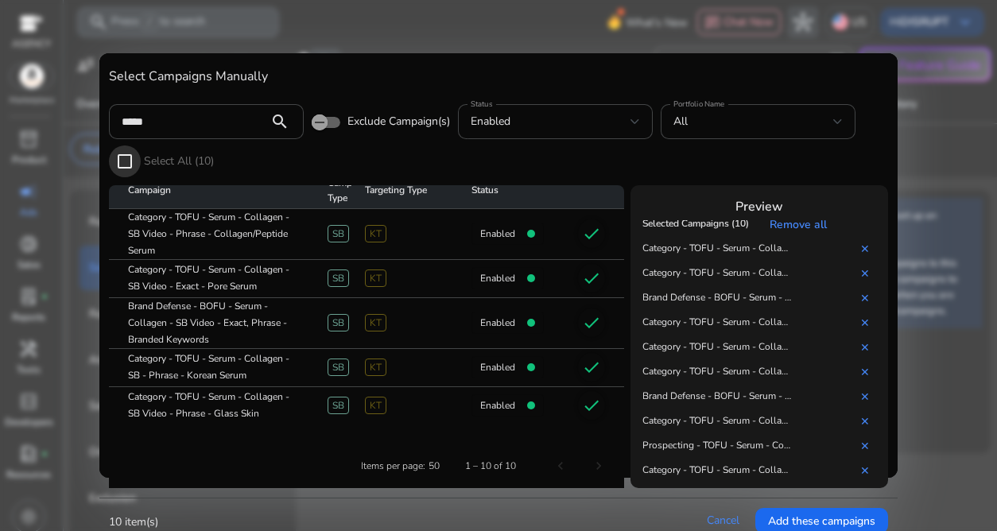
scroll to position [8, 0]
click at [868, 297] on link "✕" at bounding box center [868, 298] width 16 height 15
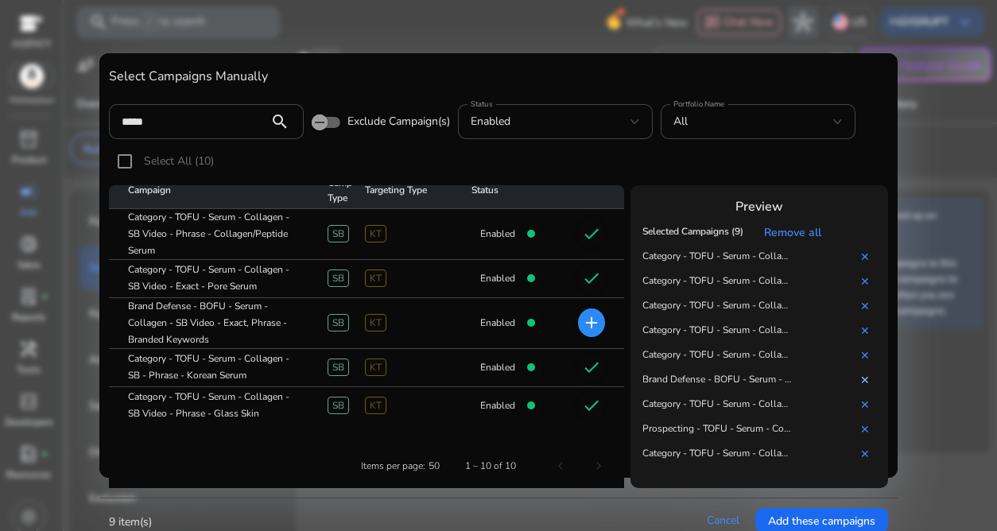
click at [866, 383] on link "✕" at bounding box center [868, 380] width 16 height 15
click at [785, 523] on span "Add these campaigns" at bounding box center [821, 521] width 107 height 17
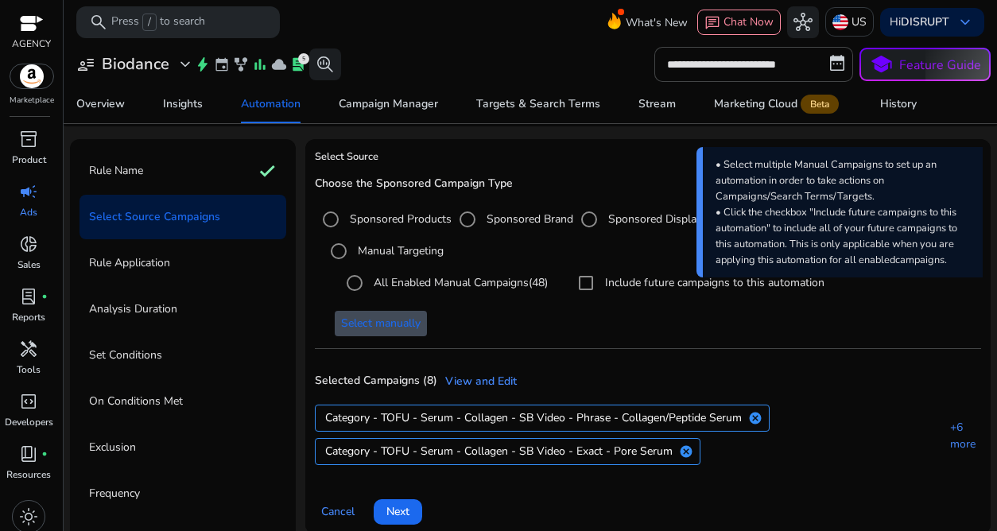
scroll to position [95, 0]
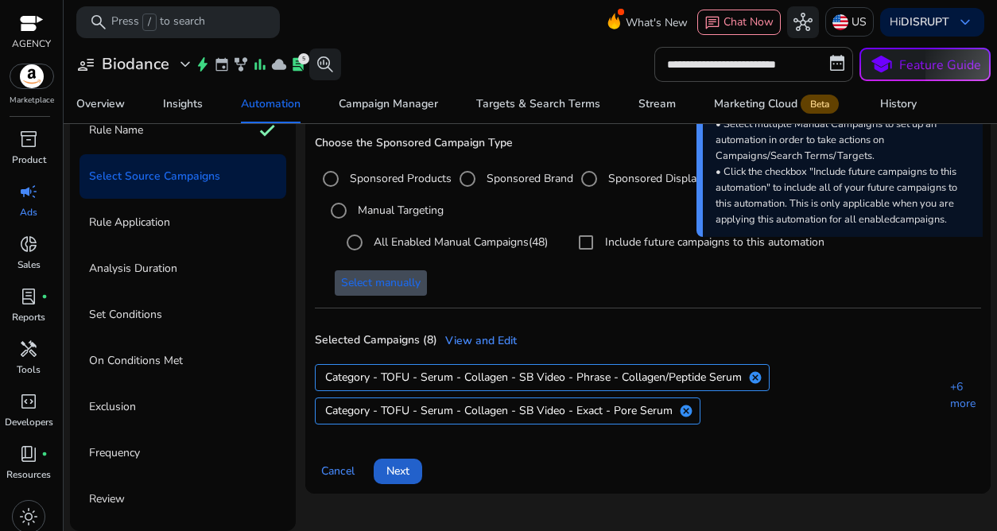
click at [393, 471] on span "Next" at bounding box center [397, 471] width 23 height 17
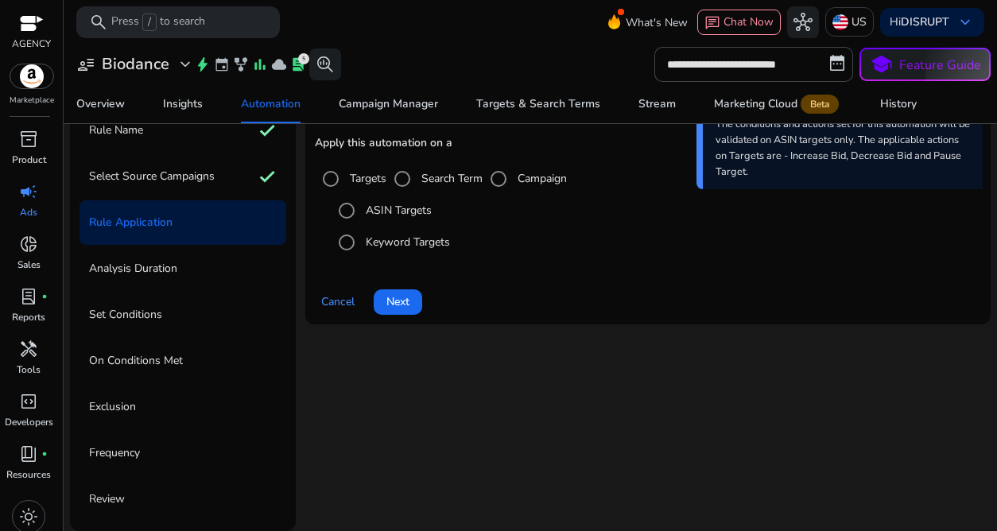
click at [403, 245] on label "Keyword Targets" at bounding box center [406, 242] width 87 height 17
click at [392, 292] on span at bounding box center [398, 302] width 49 height 38
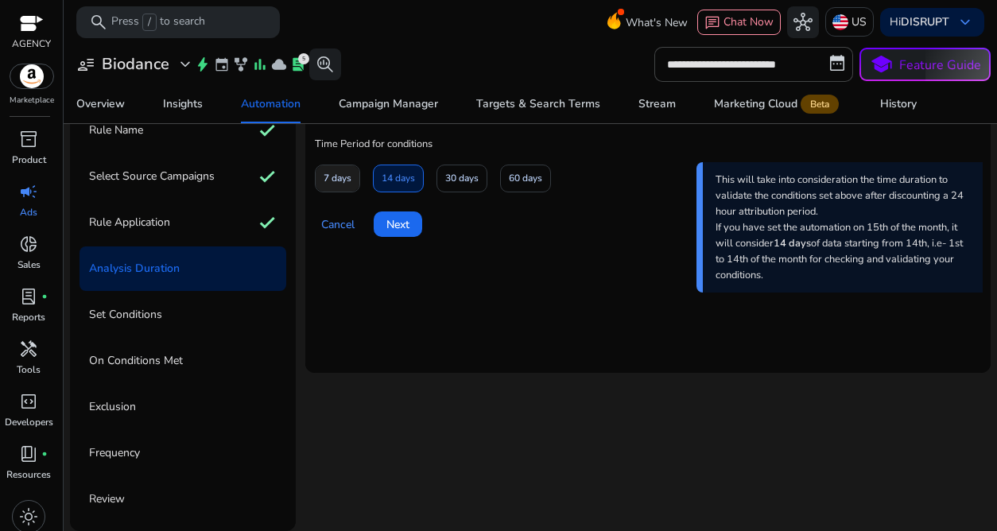
click at [340, 177] on span "7 days" at bounding box center [338, 179] width 28 height 28
click at [386, 215] on span at bounding box center [398, 224] width 49 height 38
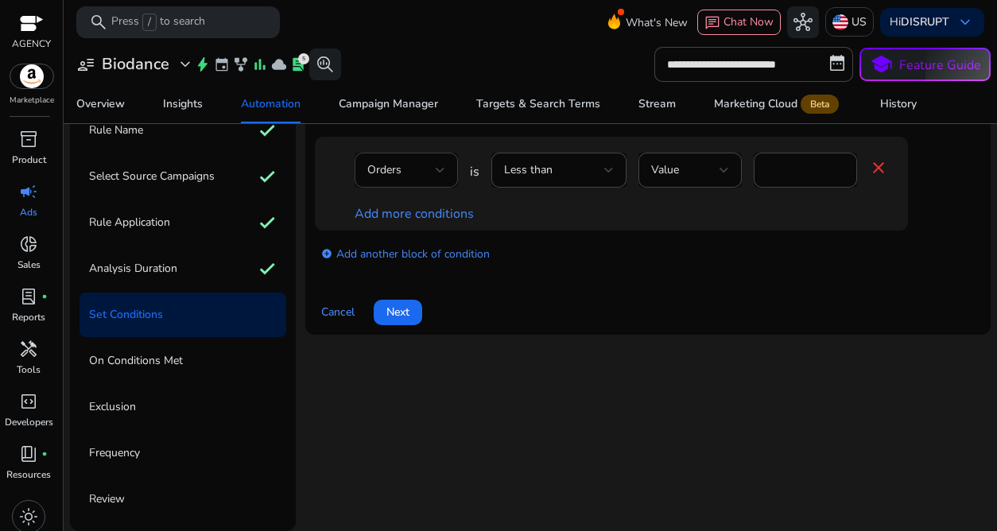
click at [415, 173] on div "Orders" at bounding box center [401, 169] width 68 height 17
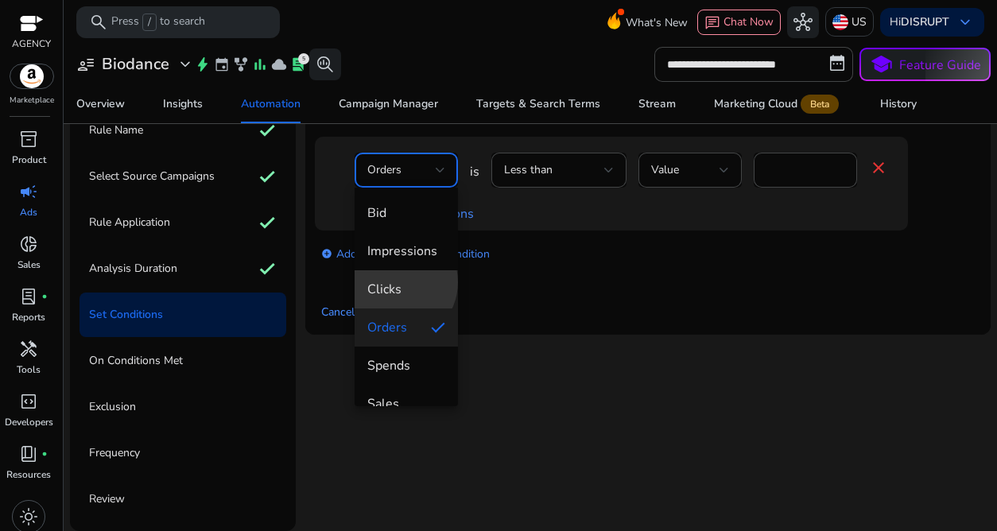
click at [395, 282] on span "Clicks" at bounding box center [406, 289] width 78 height 17
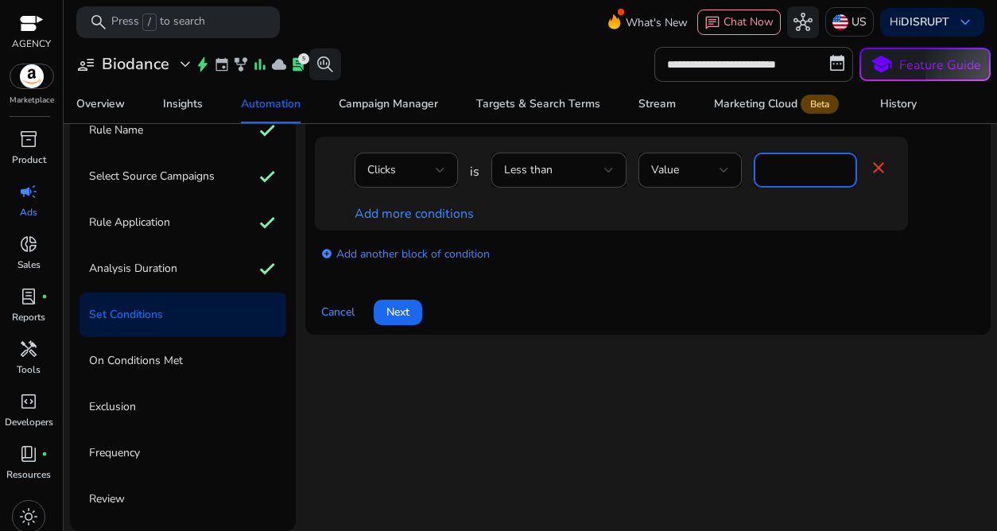
click at [778, 168] on input "*" at bounding box center [806, 169] width 78 height 17
type input "*"
click at [417, 305] on span at bounding box center [398, 312] width 49 height 38
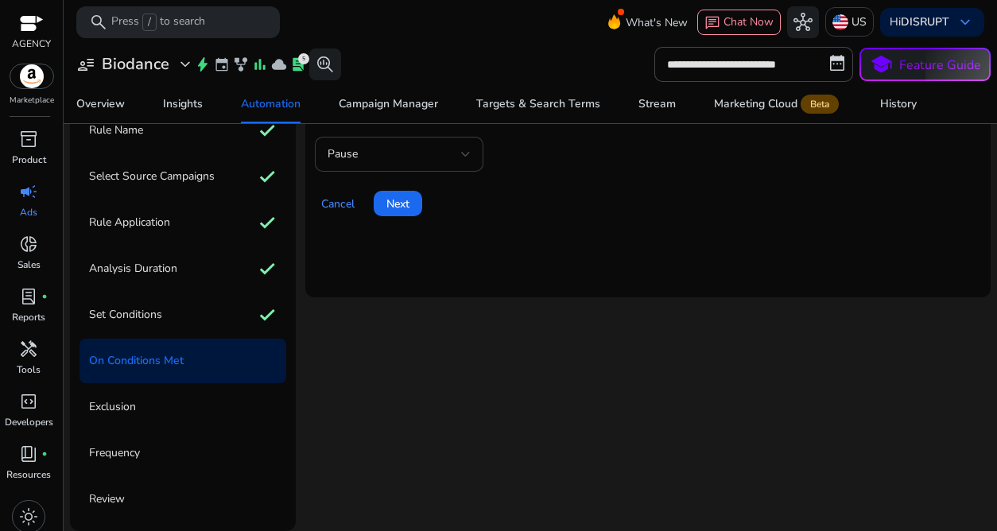
click at [437, 142] on div "Pause" at bounding box center [399, 154] width 143 height 35
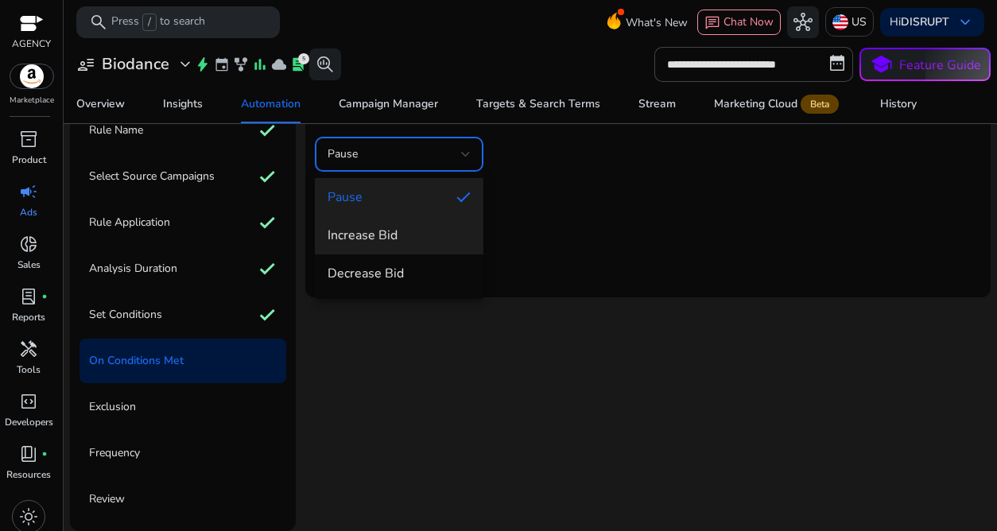
click at [406, 228] on span "Increase Bid" at bounding box center [399, 235] width 143 height 17
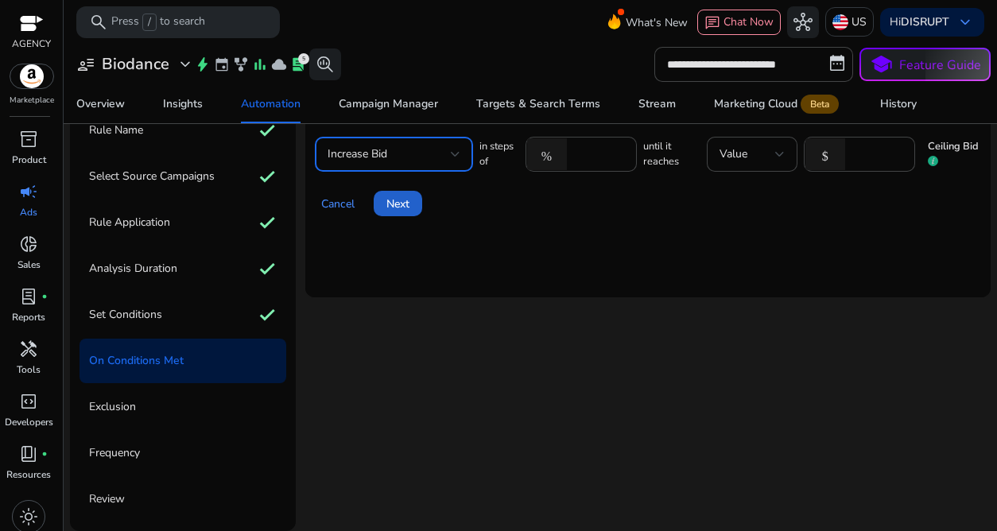
click at [387, 208] on span "Next" at bounding box center [397, 204] width 23 height 17
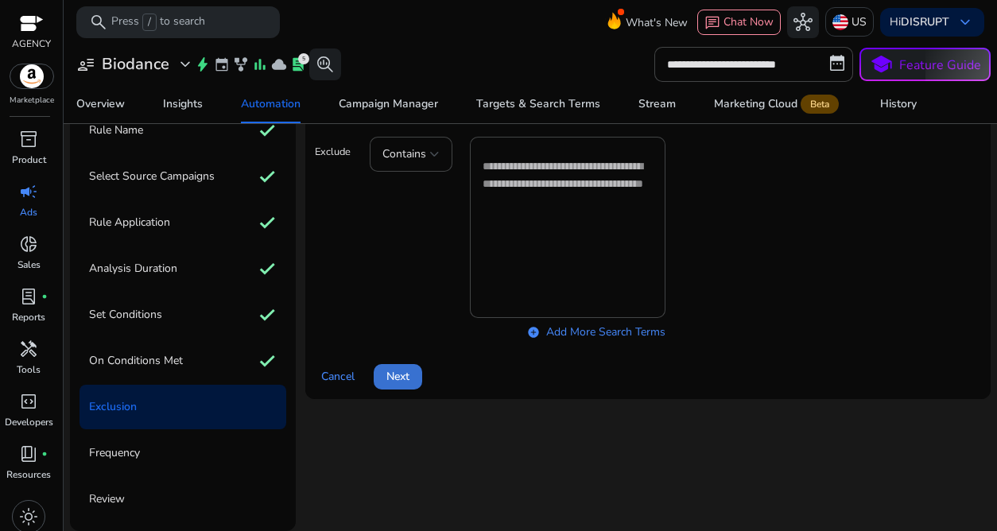
click at [402, 376] on span "Next" at bounding box center [397, 376] width 23 height 17
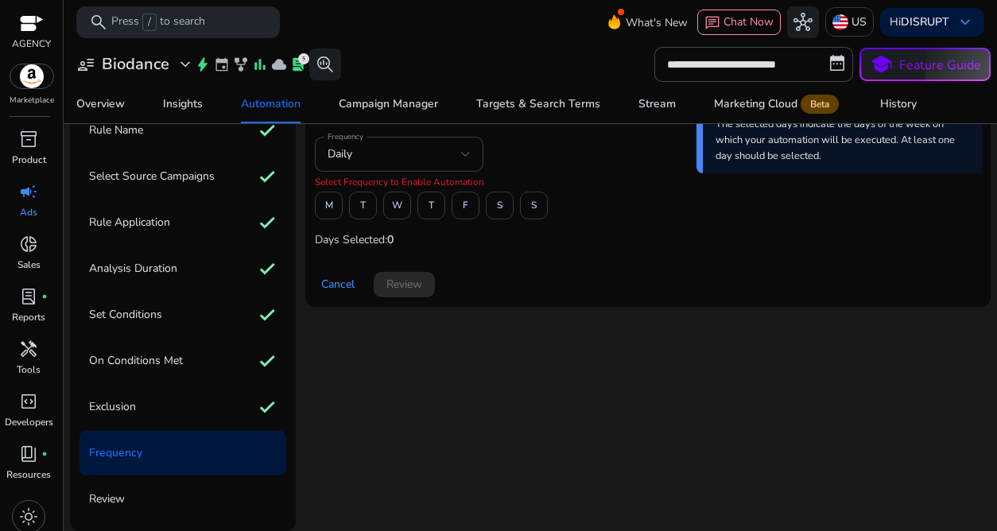
click at [378, 157] on div "Daily" at bounding box center [395, 154] width 134 height 17
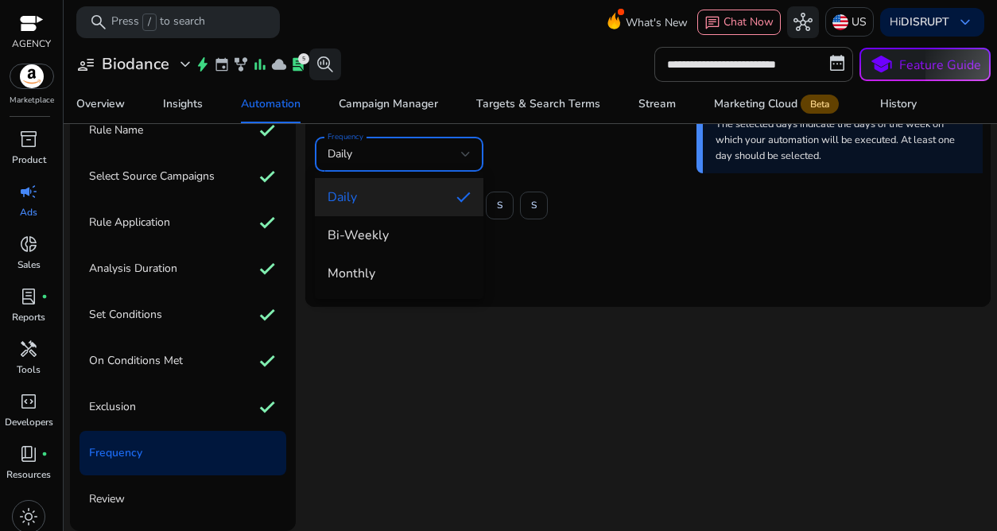
click at [516, 157] on div at bounding box center [498, 265] width 997 height 531
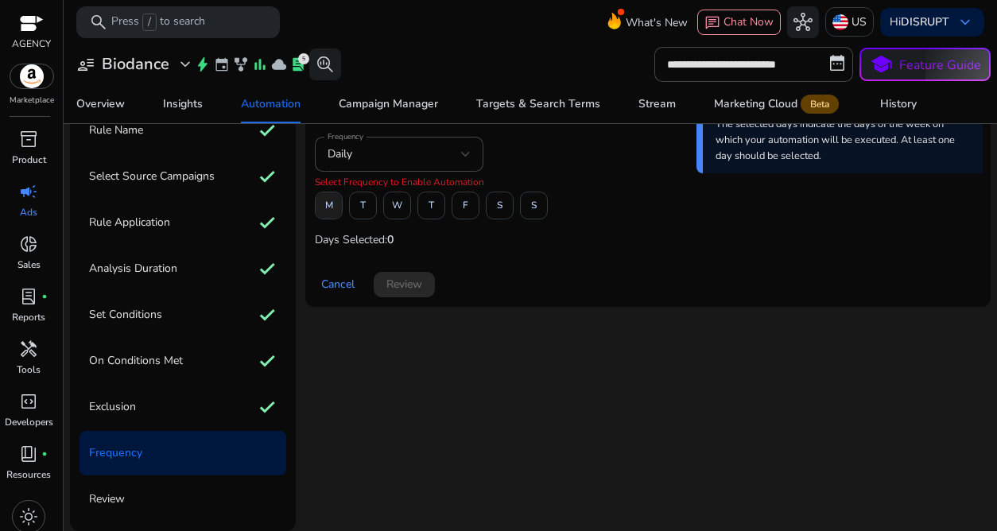
click at [333, 199] on span at bounding box center [329, 206] width 26 height 38
drag, startPoint x: 393, startPoint y: 200, endPoint x: 423, endPoint y: 200, distance: 30.2
click at [393, 200] on span "W" at bounding box center [397, 206] width 10 height 28
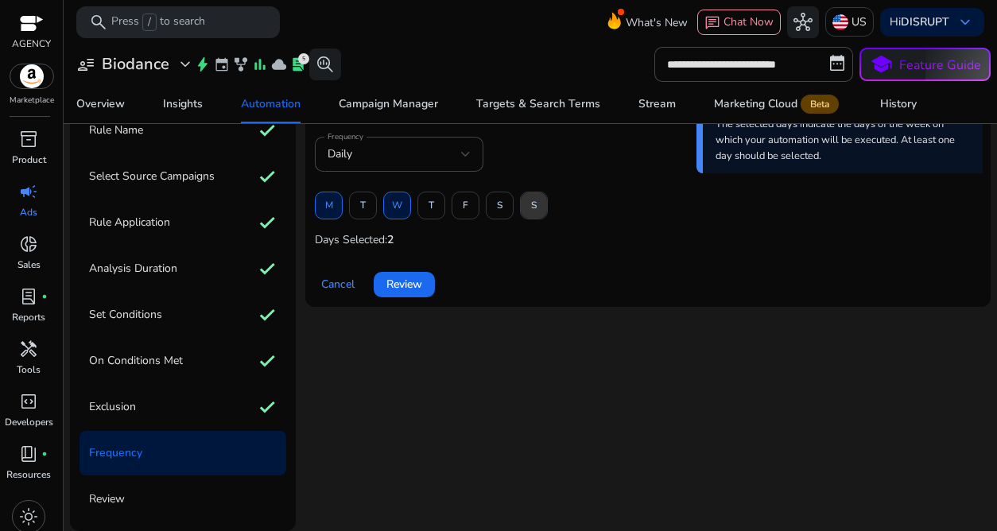
click at [529, 204] on span at bounding box center [534, 206] width 26 height 38
click at [417, 280] on span "Review" at bounding box center [404, 284] width 36 height 17
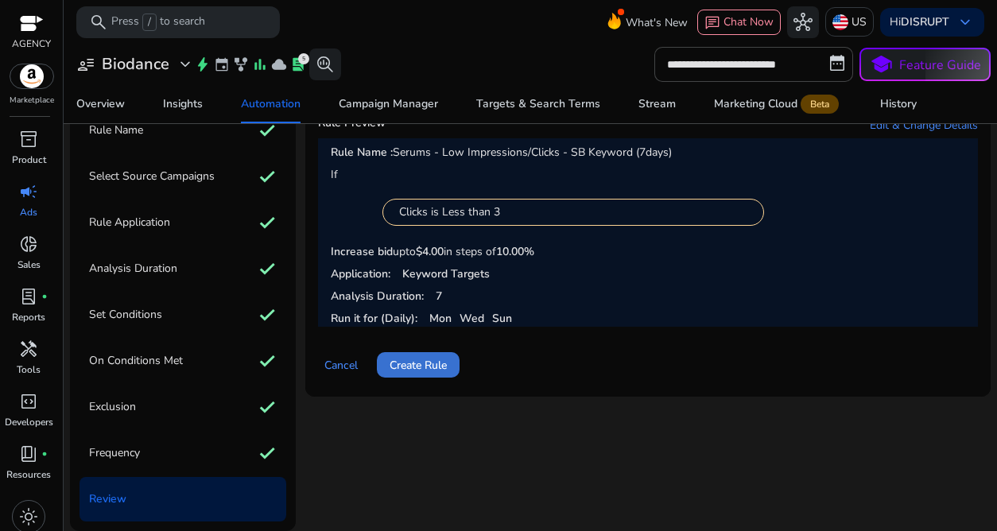
click at [402, 364] on span "Create Rule" at bounding box center [418, 365] width 57 height 17
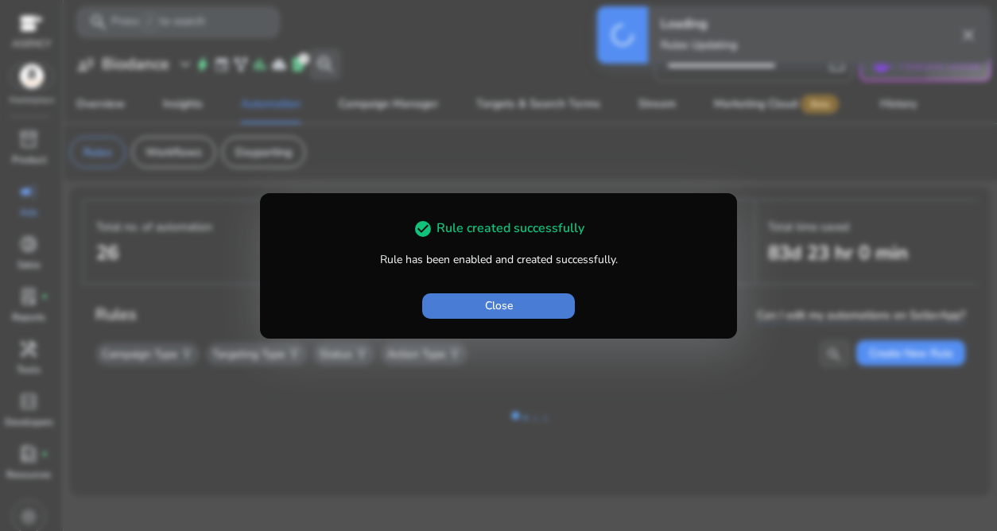
click at [468, 312] on span "button" at bounding box center [498, 306] width 153 height 38
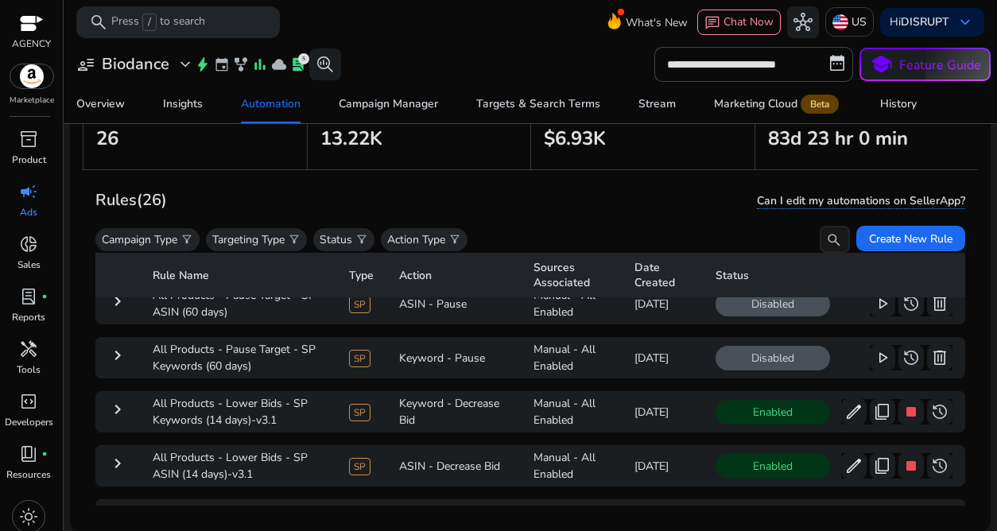
scroll to position [299, 0]
